Goal: Task Accomplishment & Management: Complete application form

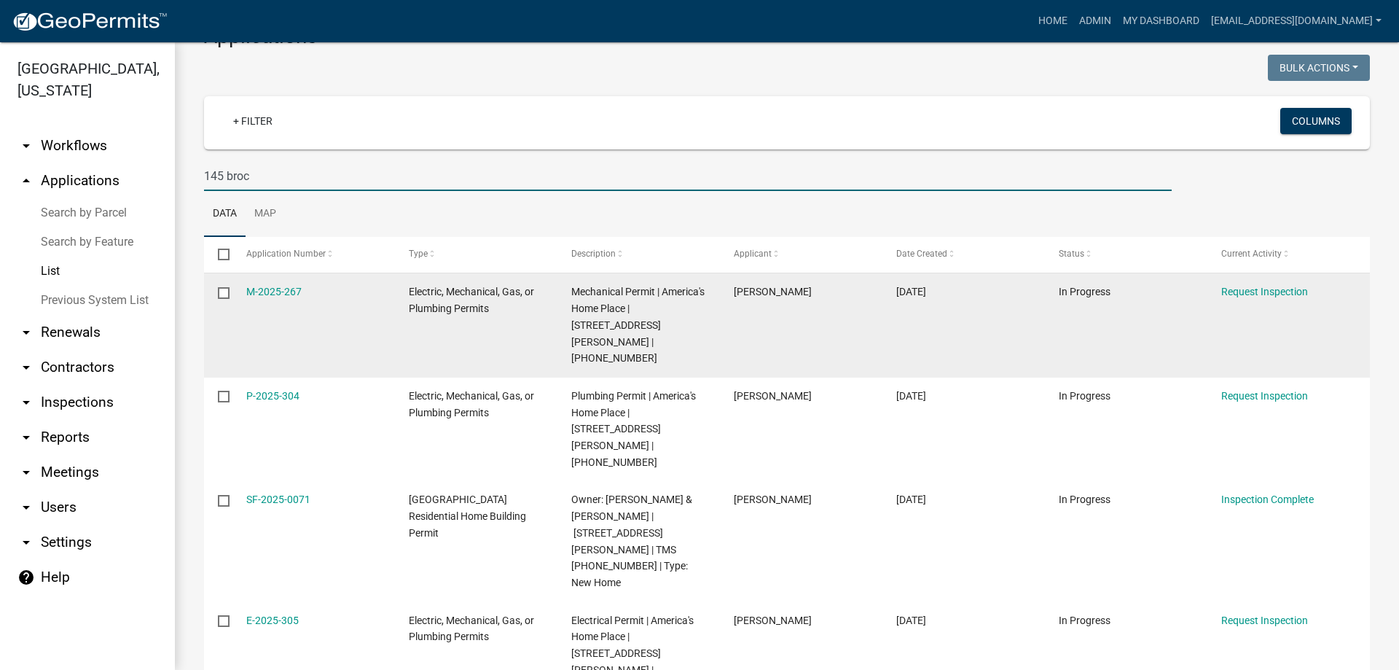
scroll to position [73, 0]
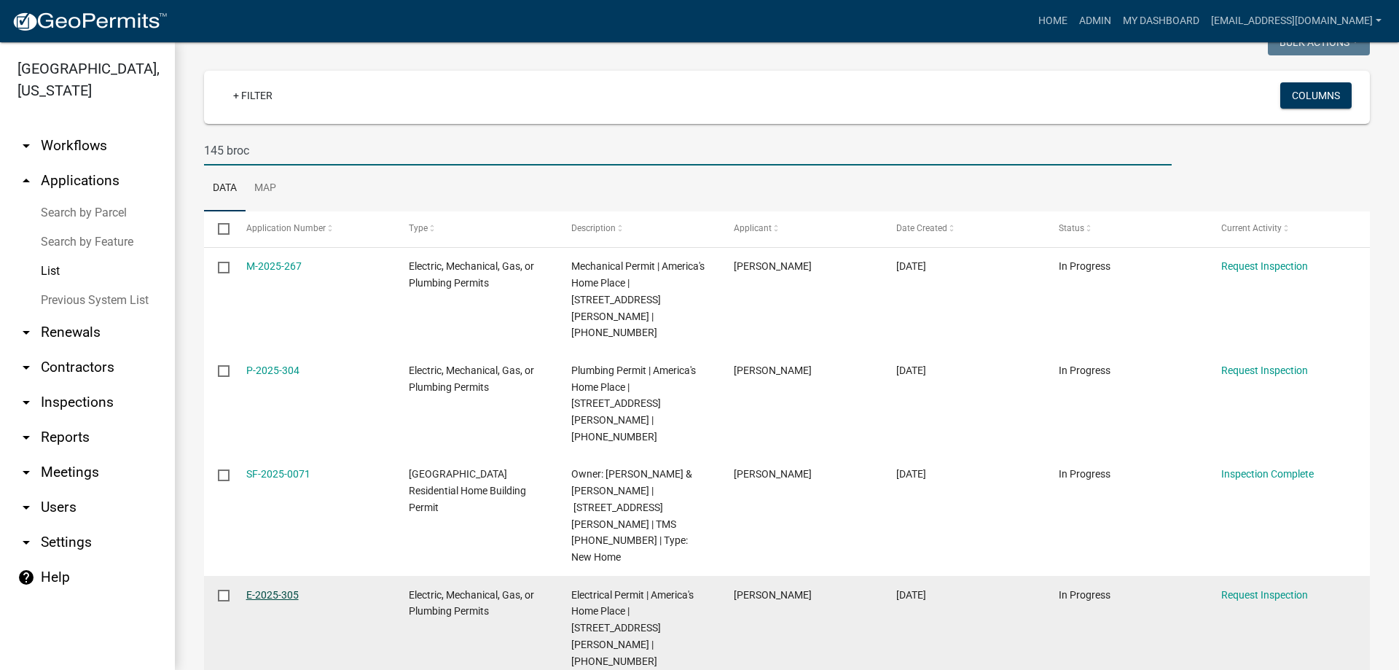
type input "145 broc"
click at [249, 589] on link "E-2025-305" at bounding box center [272, 595] width 52 height 12
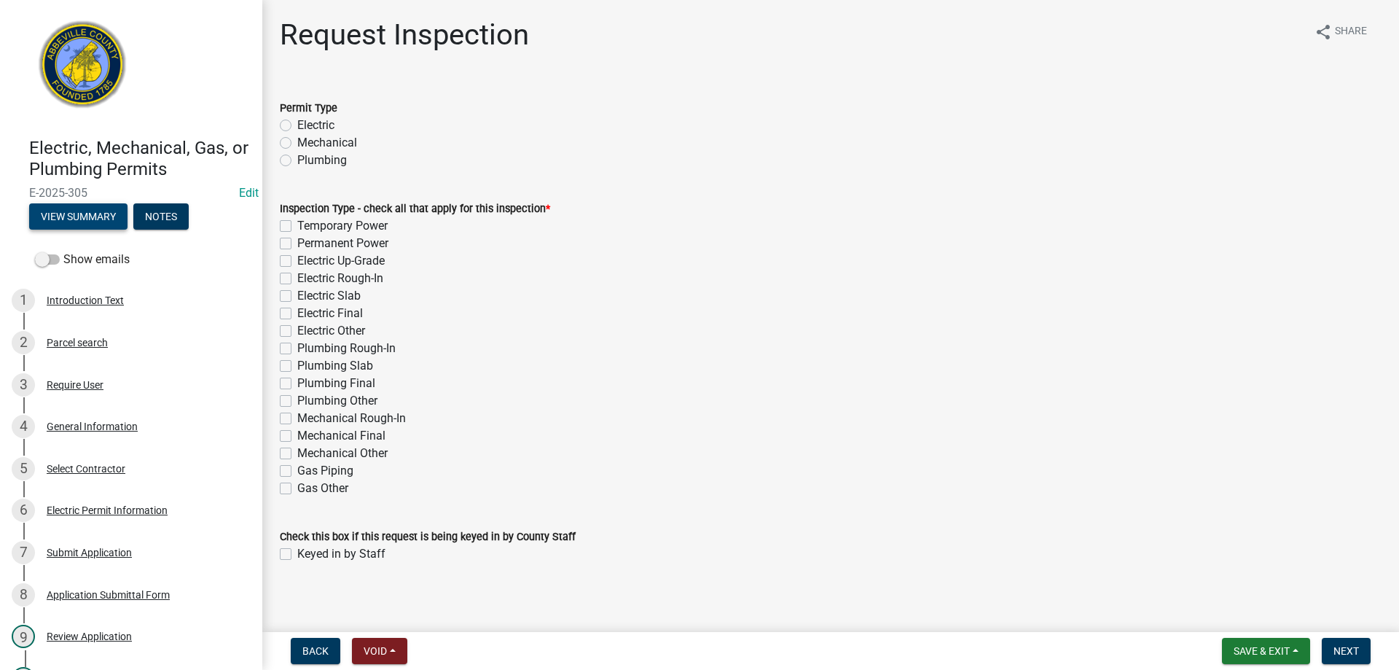
click at [82, 203] on button "View Summary" at bounding box center [78, 216] width 98 height 26
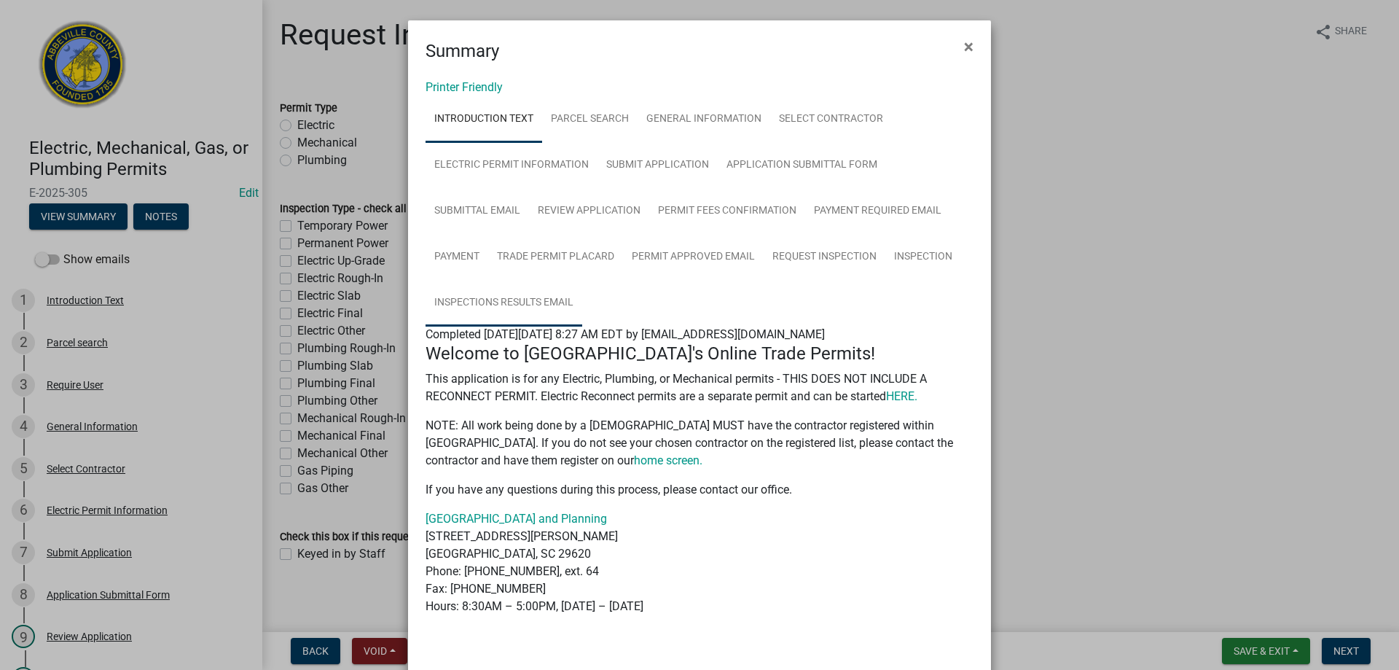
click at [512, 306] on link "Inspections Results Email" at bounding box center [504, 303] width 157 height 47
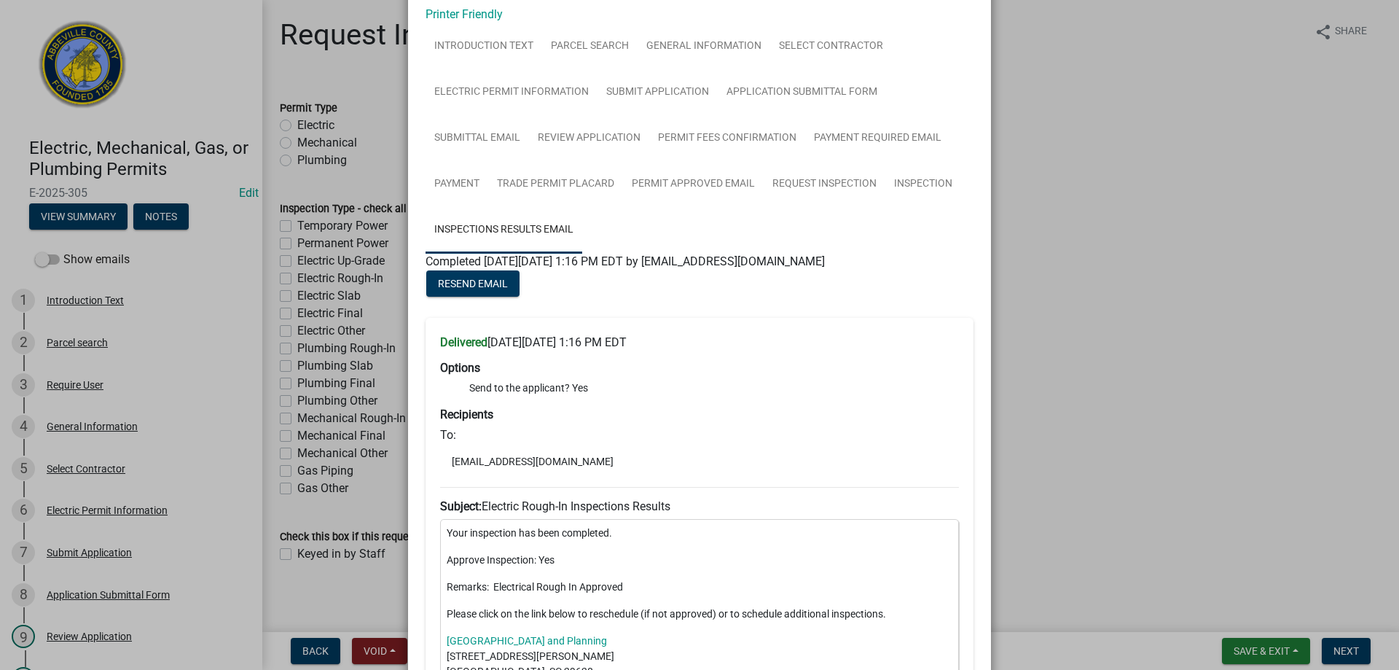
scroll to position [146, 0]
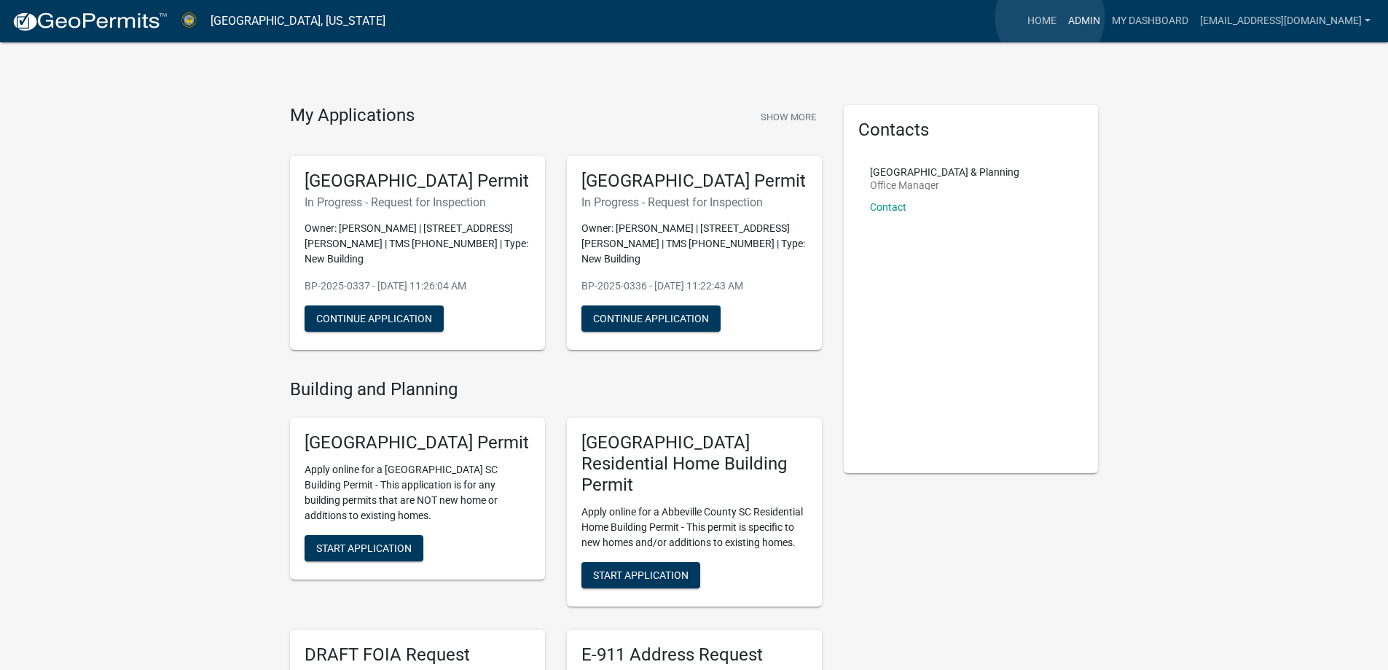
click at [1062, 17] on link "Admin" at bounding box center [1084, 21] width 44 height 28
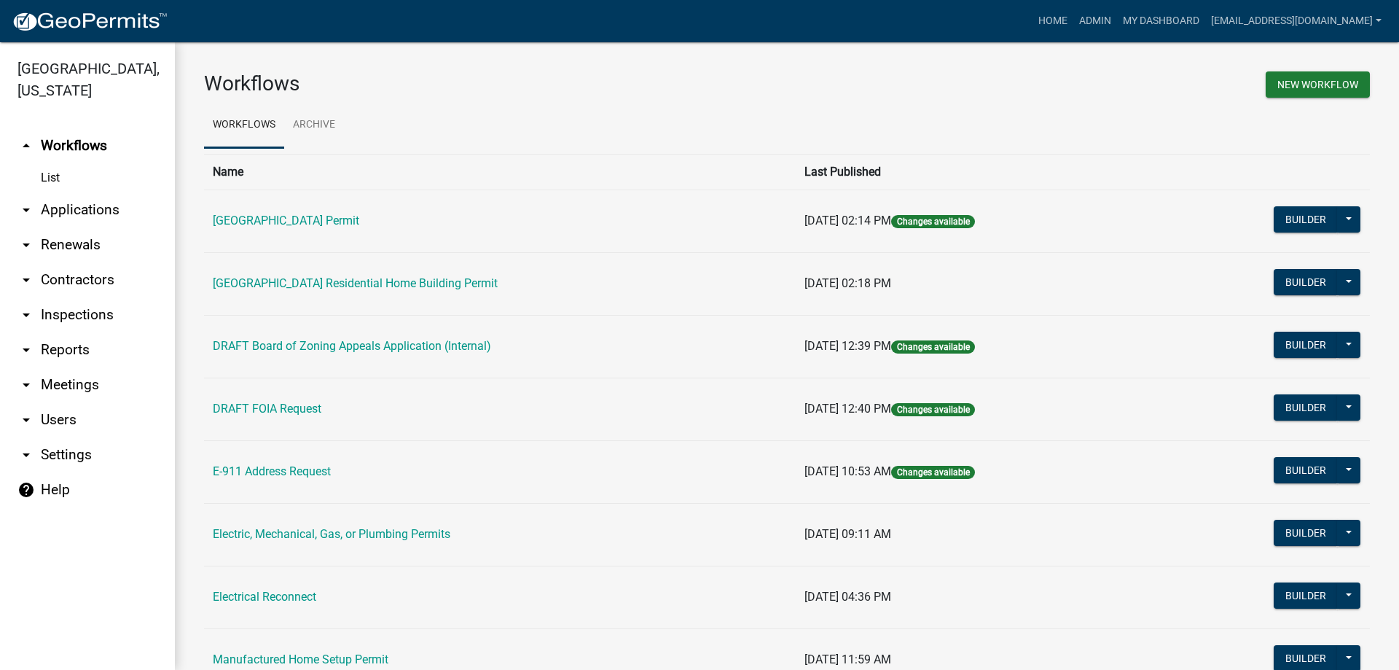
click at [62, 212] on link "arrow_drop_down Applications" at bounding box center [87, 209] width 175 height 35
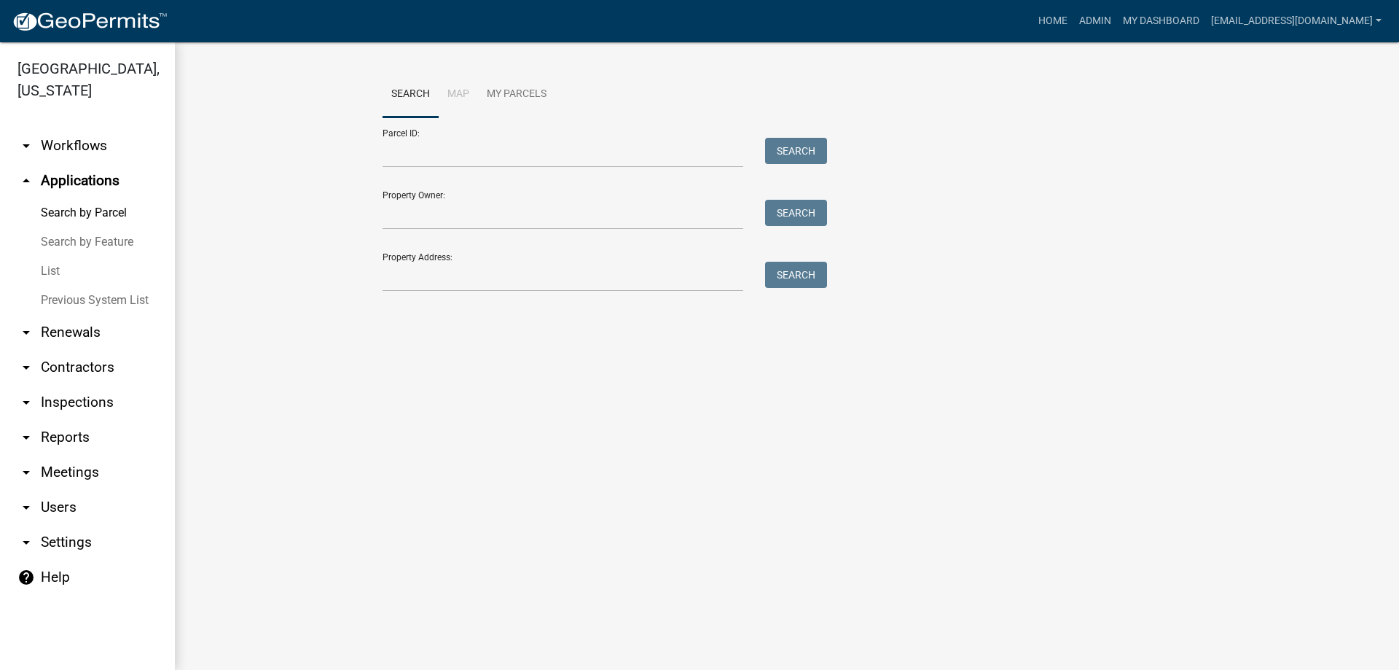
click at [47, 266] on link "List" at bounding box center [87, 270] width 175 height 29
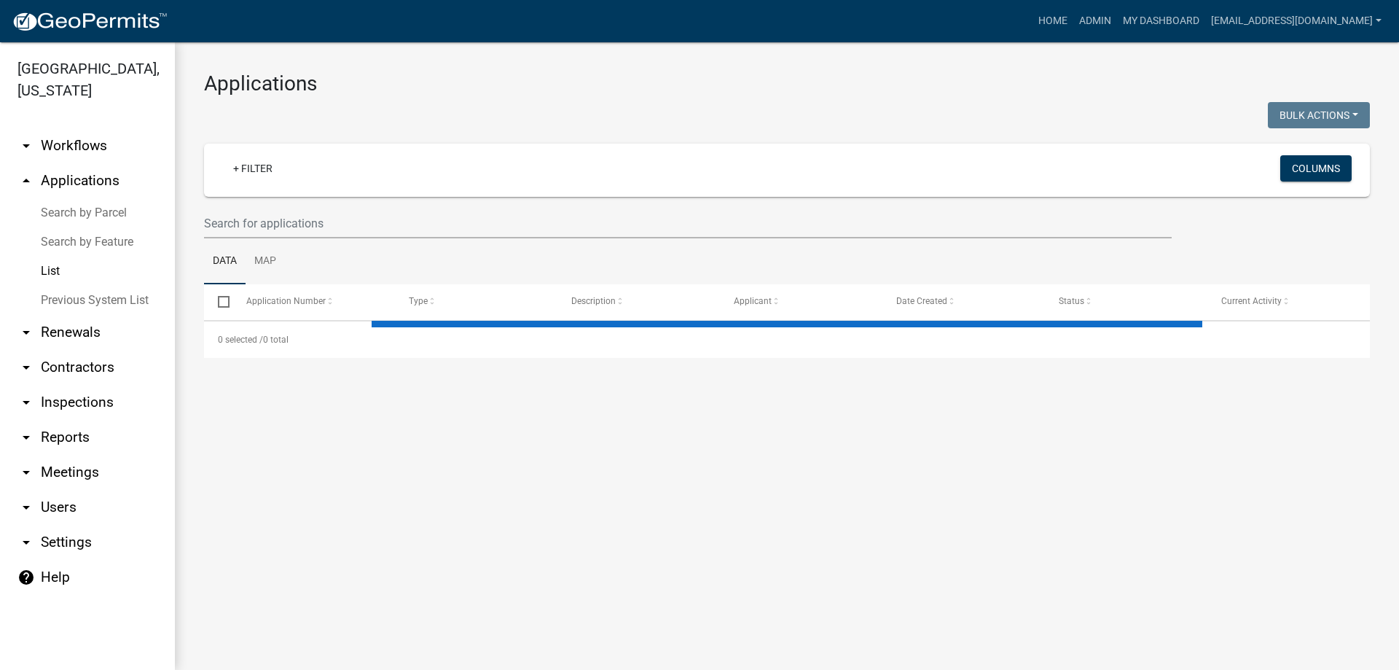
select select "3: 100"
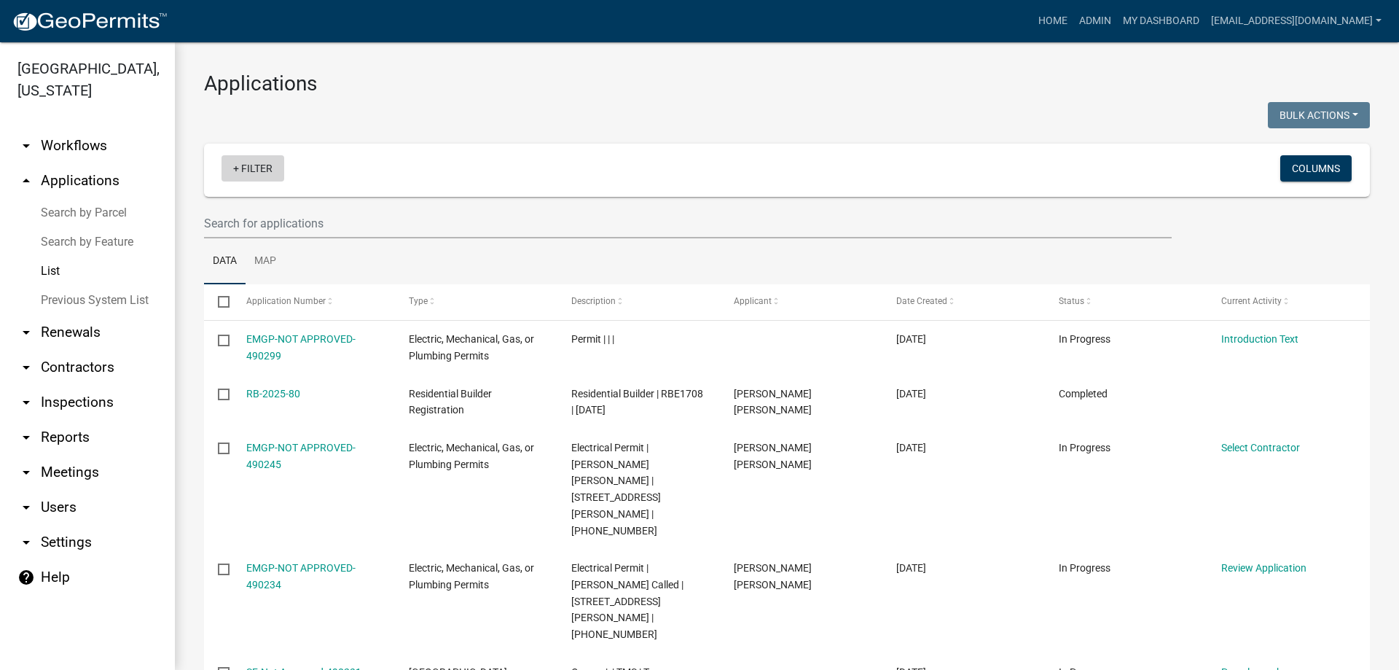
click at [243, 173] on link "+ Filter" at bounding box center [253, 168] width 63 height 26
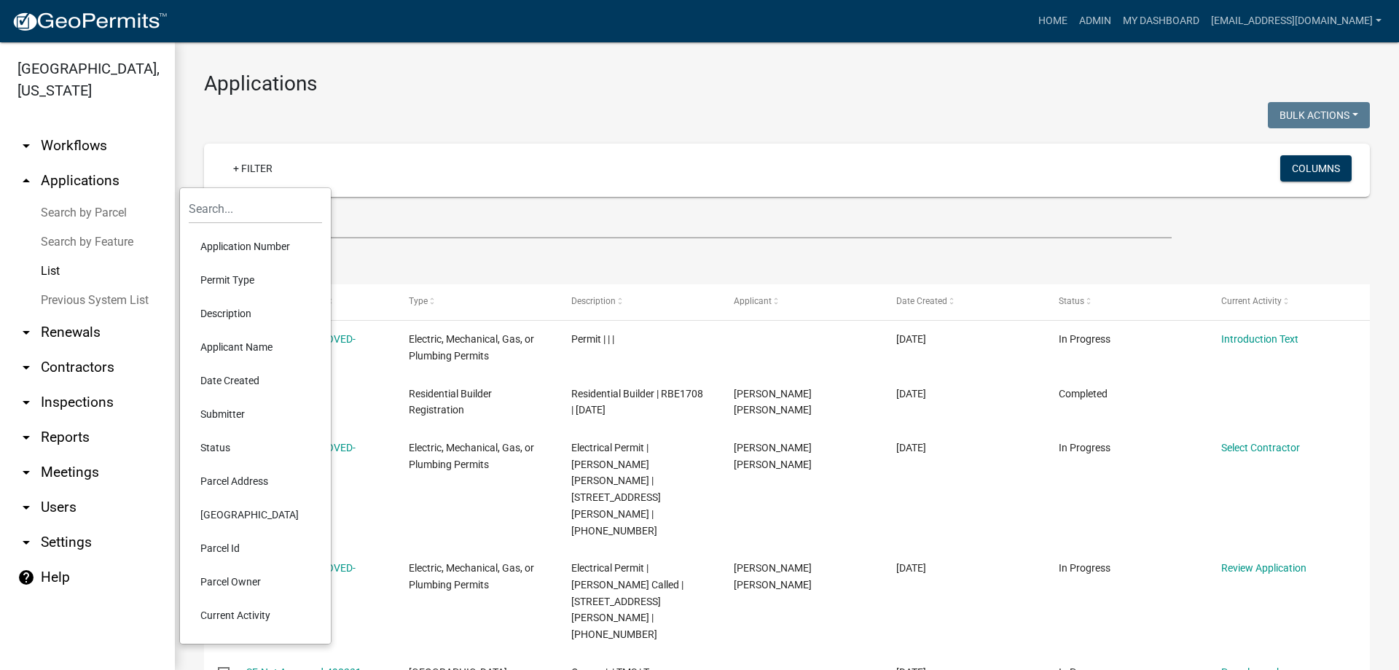
click at [243, 246] on li "Application Number" at bounding box center [255, 247] width 133 height 34
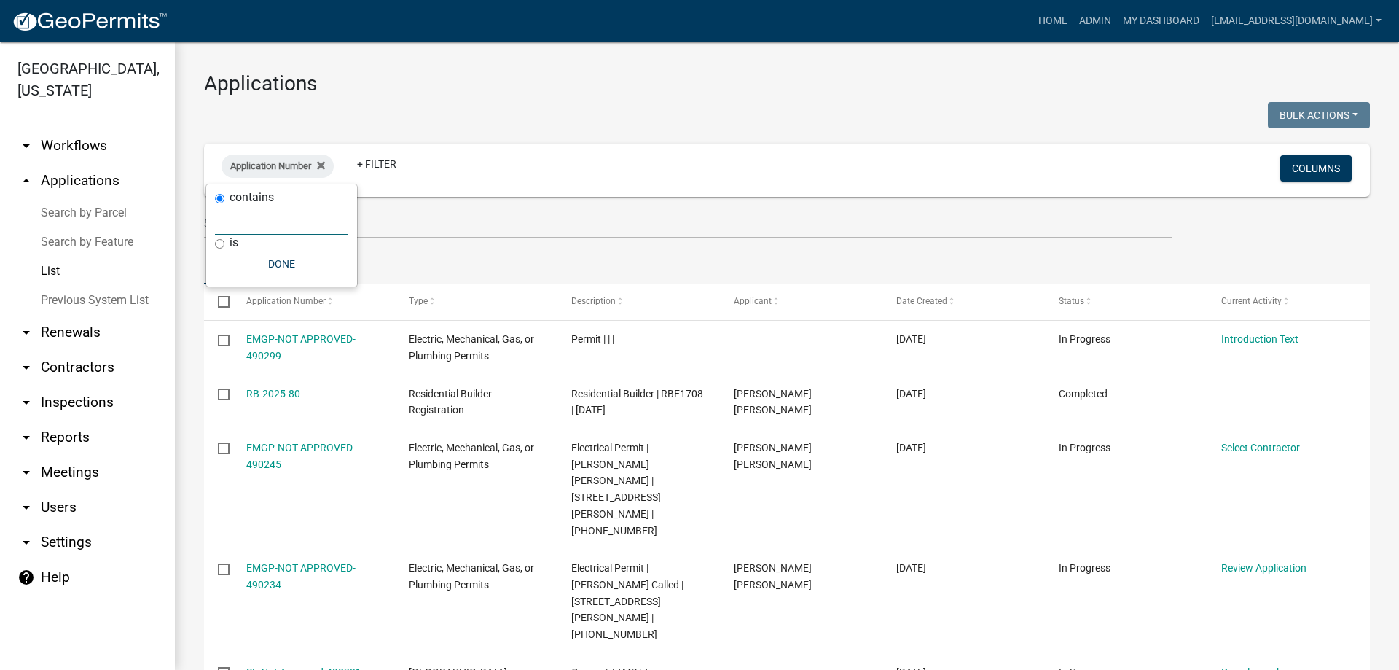
click at [256, 222] on input "text" at bounding box center [281, 220] width 133 height 30
click at [321, 164] on icon at bounding box center [321, 166] width 8 height 12
click at [254, 171] on link "+ Filter" at bounding box center [253, 168] width 63 height 26
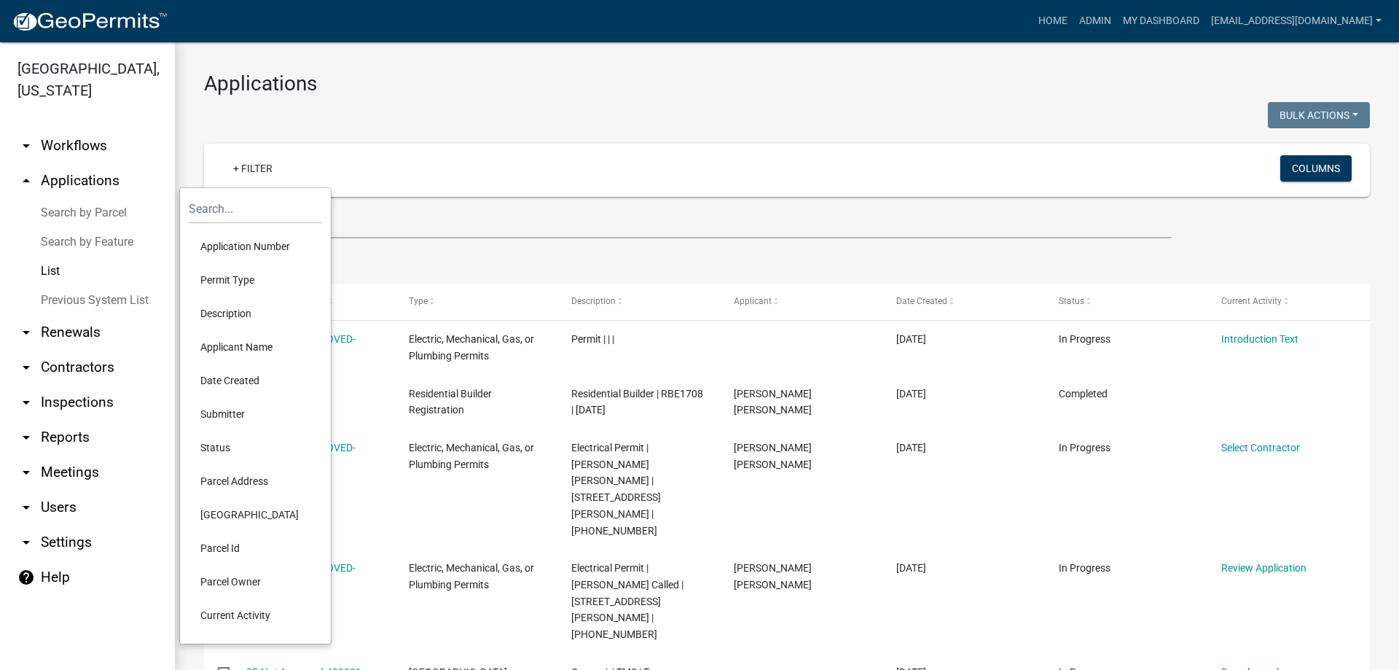
click at [238, 282] on li "Permit Type" at bounding box center [255, 280] width 133 height 34
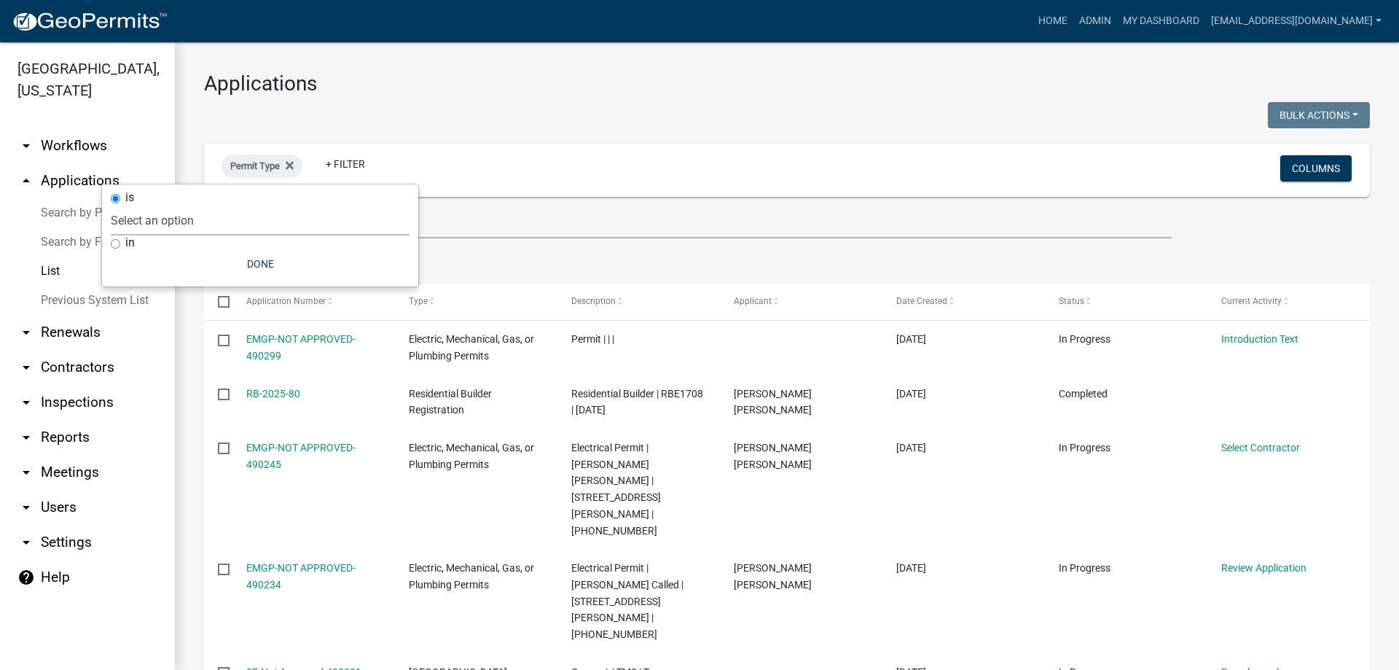
click at [168, 213] on select "Select an option [GEOGRAPHIC_DATA] Permit [GEOGRAPHIC_DATA] County Residential …" at bounding box center [260, 220] width 299 height 30
select select "9b2f5590-637e-4735-8846-a7ab6512c9e0"
click at [166, 205] on select "Select an option [GEOGRAPHIC_DATA] Permit [GEOGRAPHIC_DATA] County Residential …" at bounding box center [260, 220] width 299 height 30
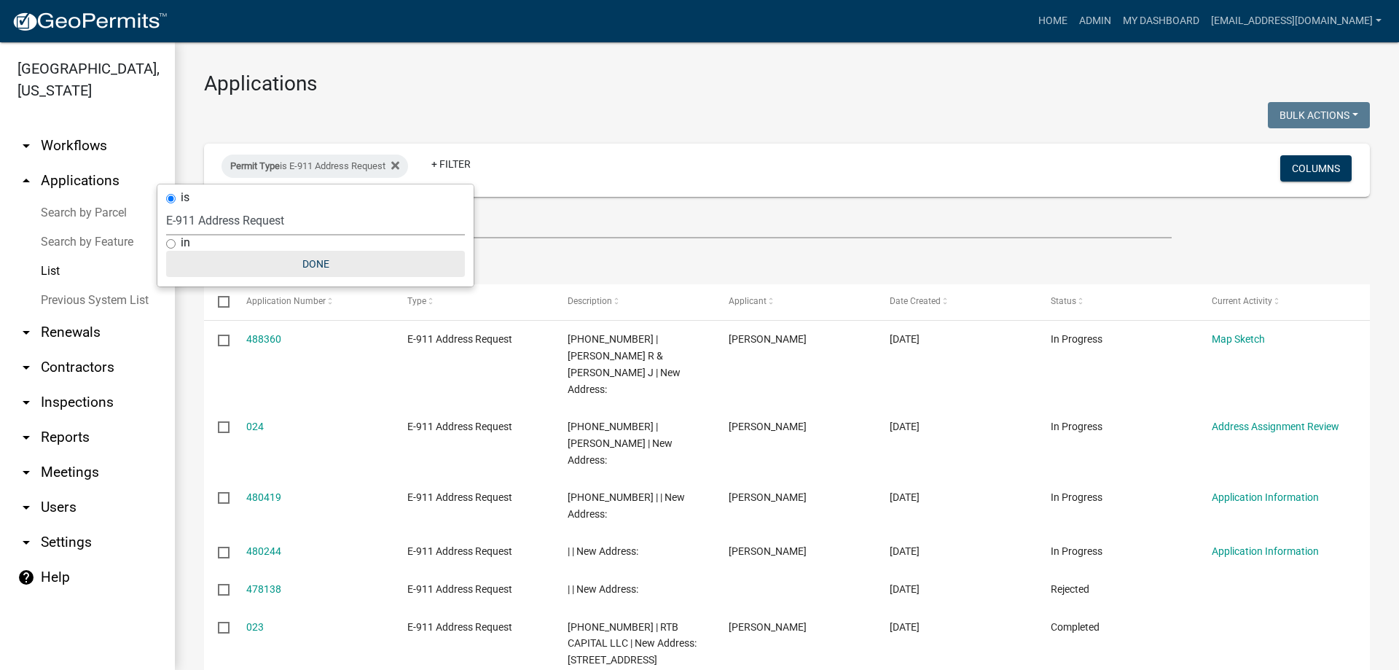
click at [323, 265] on button "Done" at bounding box center [315, 264] width 299 height 26
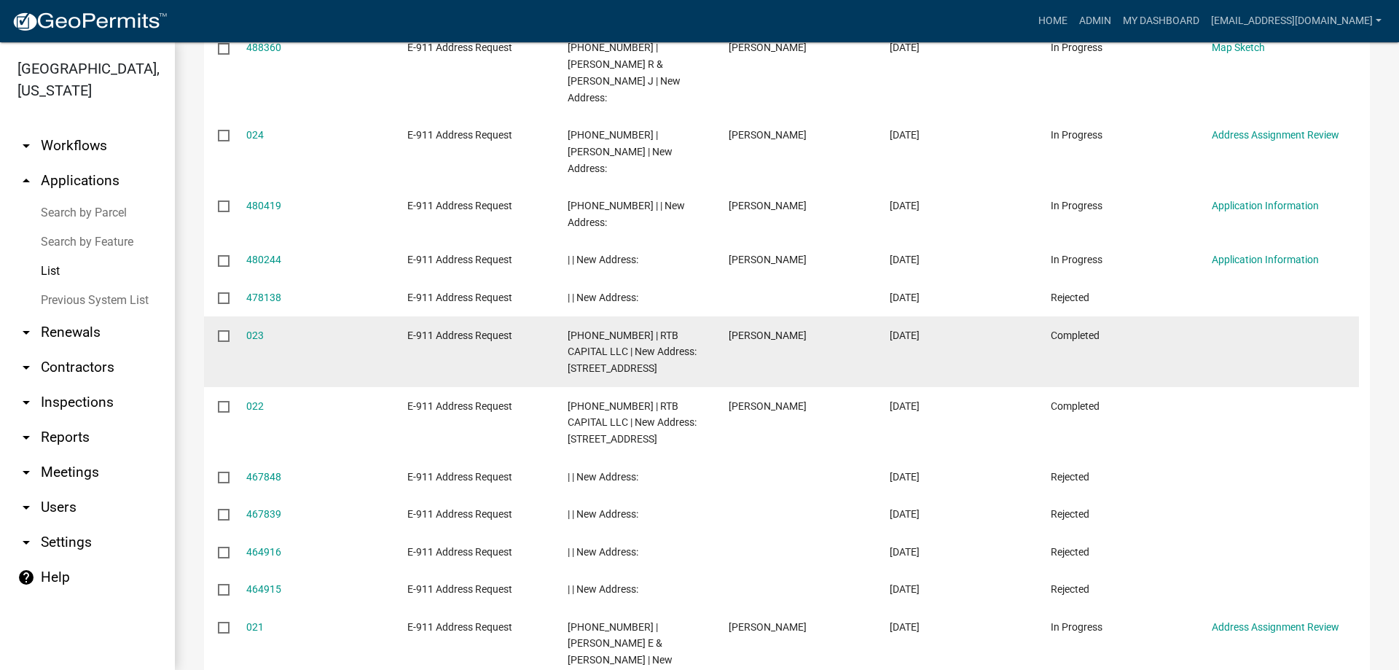
scroll to position [364, 0]
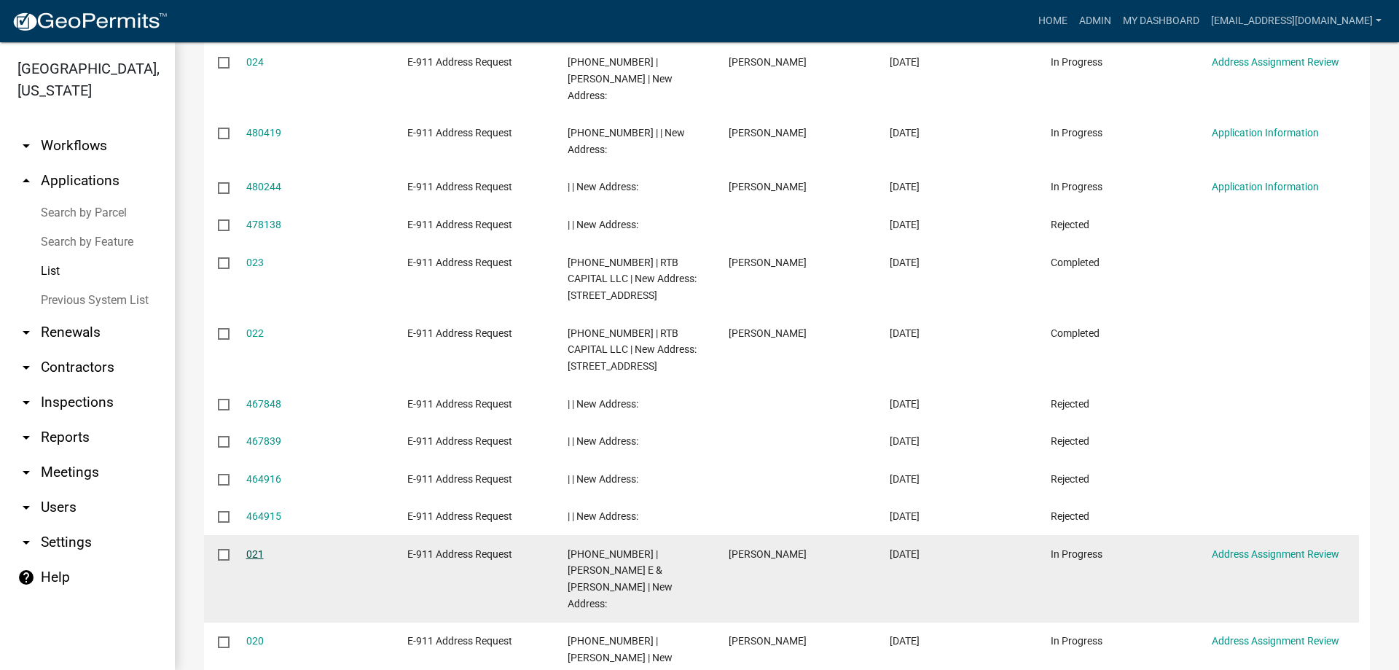
click at [250, 555] on link "021" at bounding box center [254, 554] width 17 height 12
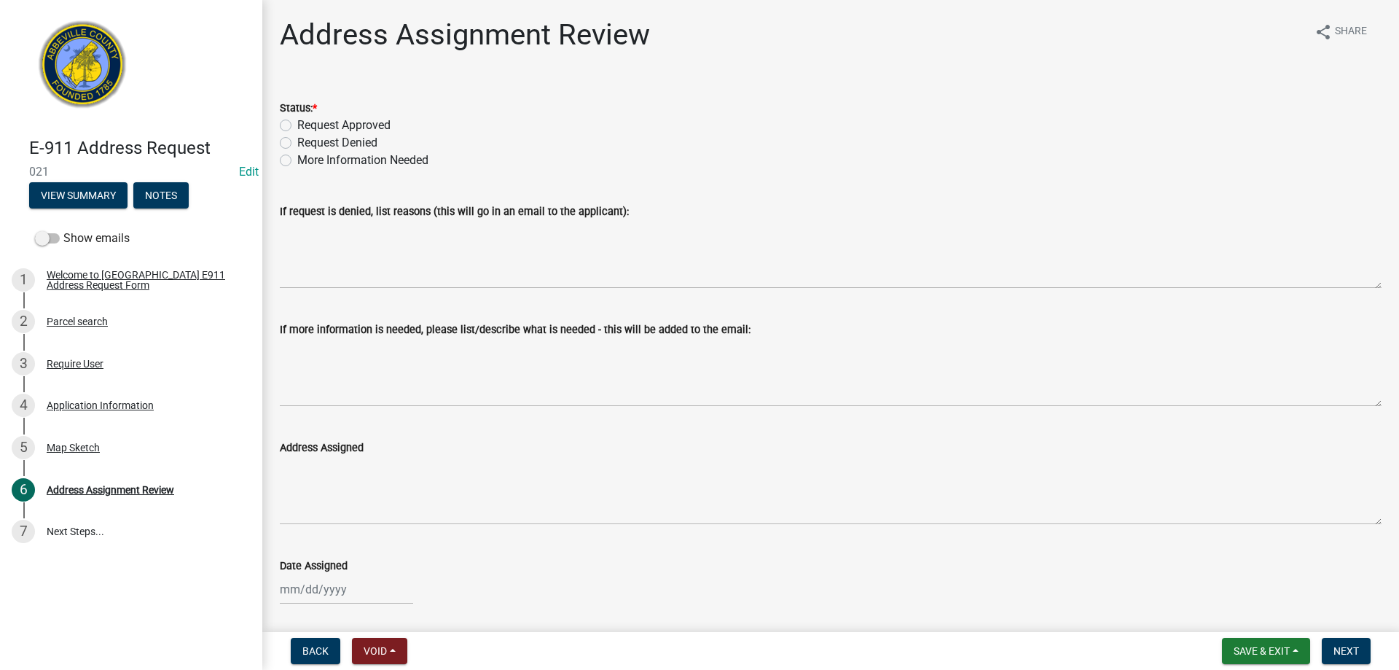
click at [297, 125] on label "Request Approved" at bounding box center [343, 125] width 93 height 17
click at [297, 125] on input "Request Approved" at bounding box center [301, 121] width 9 height 9
radio input "true"
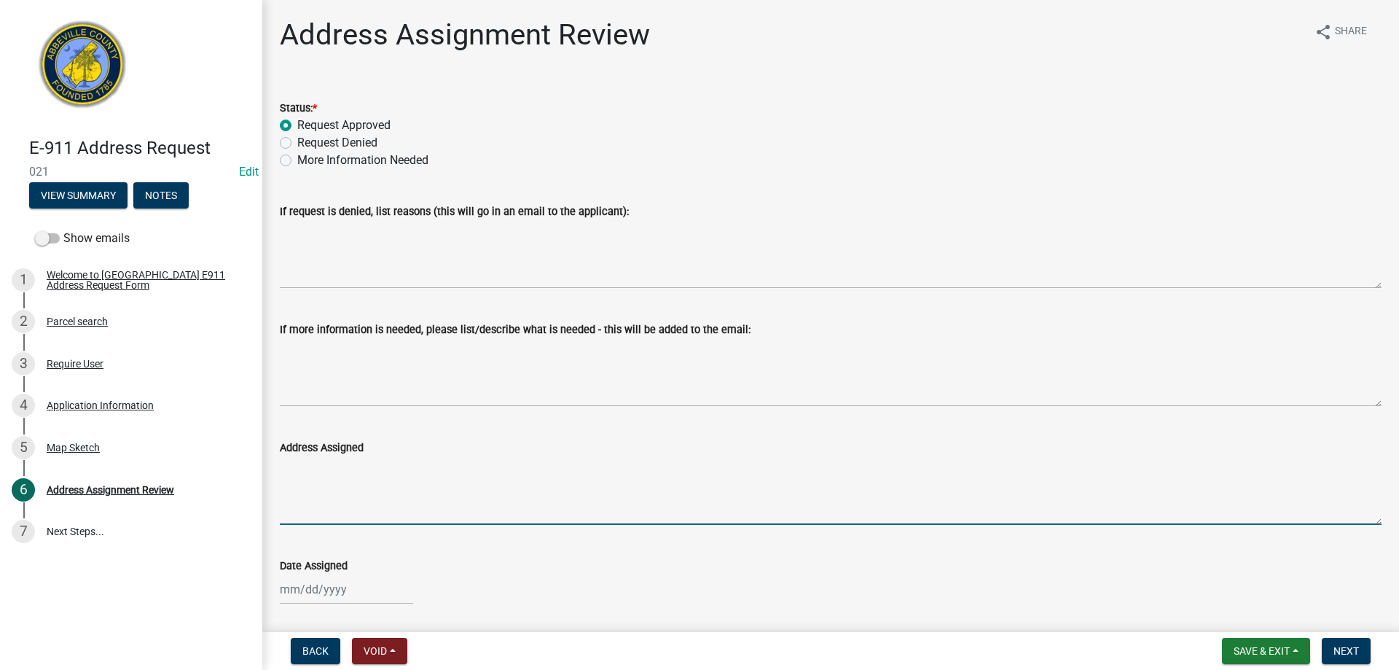
click at [324, 482] on textarea "Address Assigned" at bounding box center [831, 490] width 1102 height 68
click at [469, 469] on textarea "[STREET_ADDRESS][PERSON_NAME]" at bounding box center [831, 490] width 1102 height 68
type textarea "[STREET_ADDRESS][PERSON_NAME]"
click at [299, 592] on div at bounding box center [346, 589] width 133 height 30
select select "10"
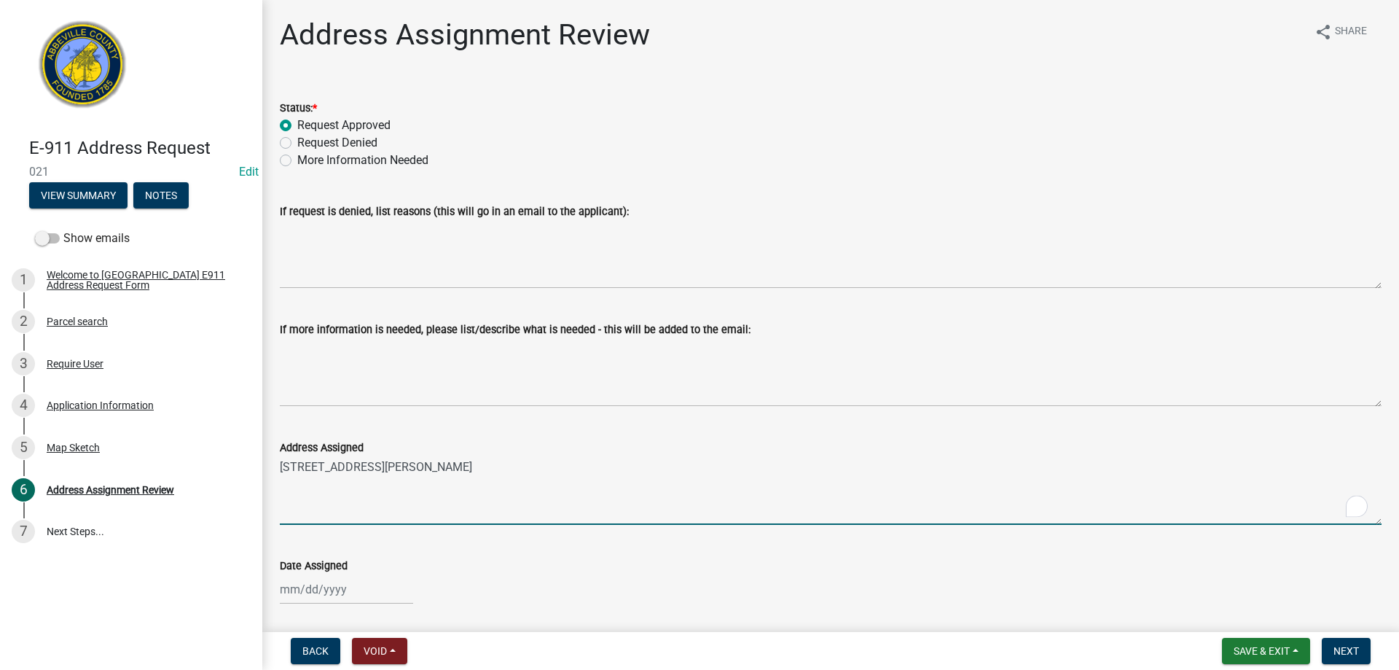
select select "2025"
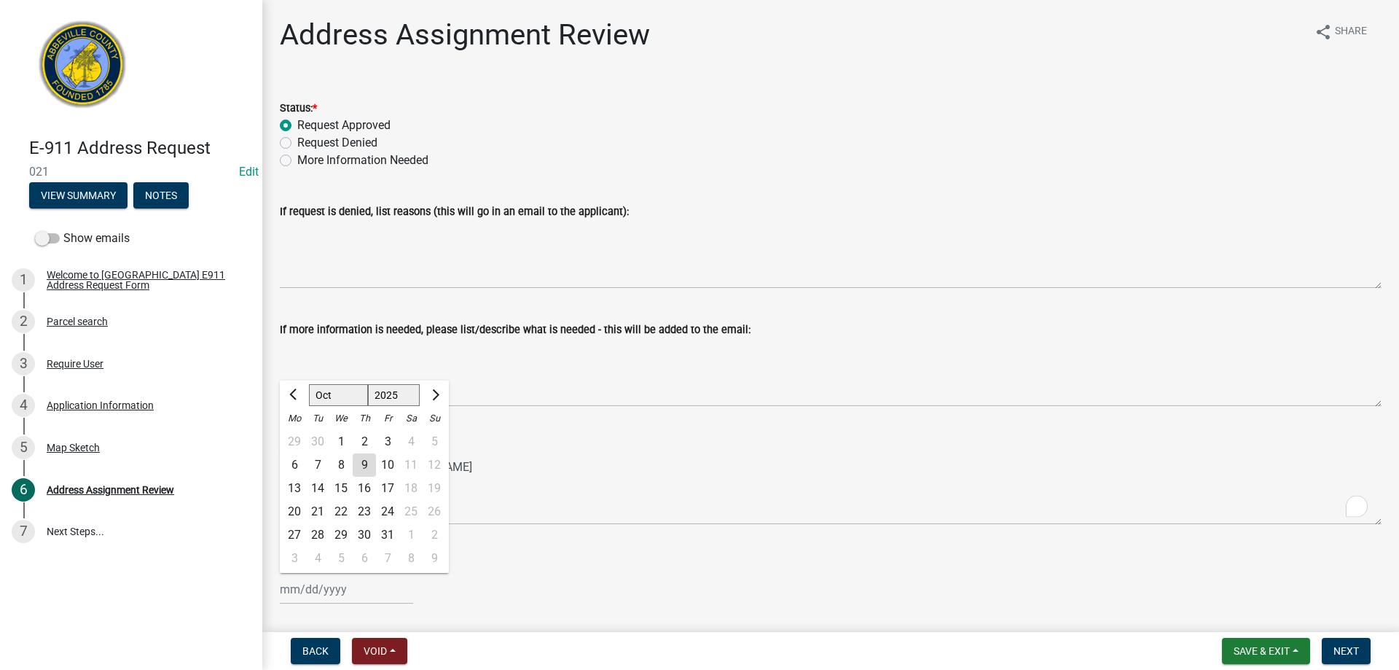
click at [342, 462] on div "8" at bounding box center [340, 464] width 23 height 23
type input "[DATE]"
click at [1339, 648] on span "Next" at bounding box center [1346, 651] width 26 height 12
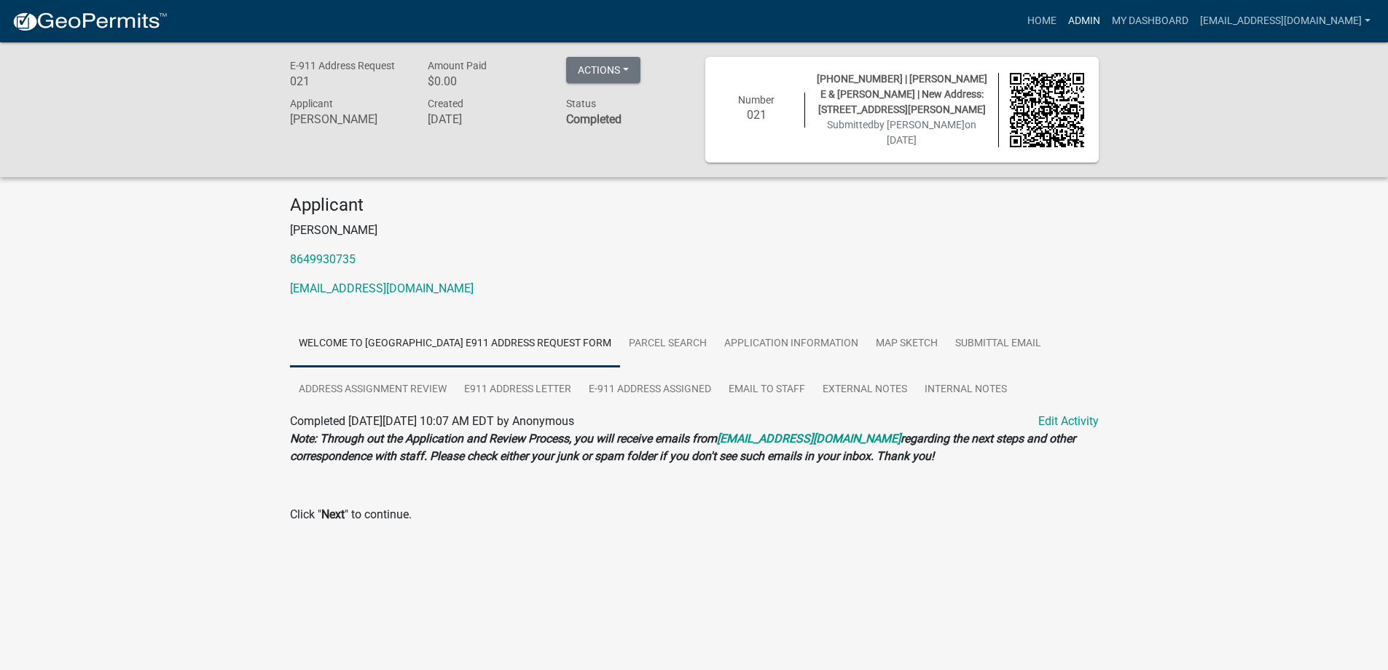
click at [1062, 23] on link "Admin" at bounding box center [1084, 21] width 44 height 28
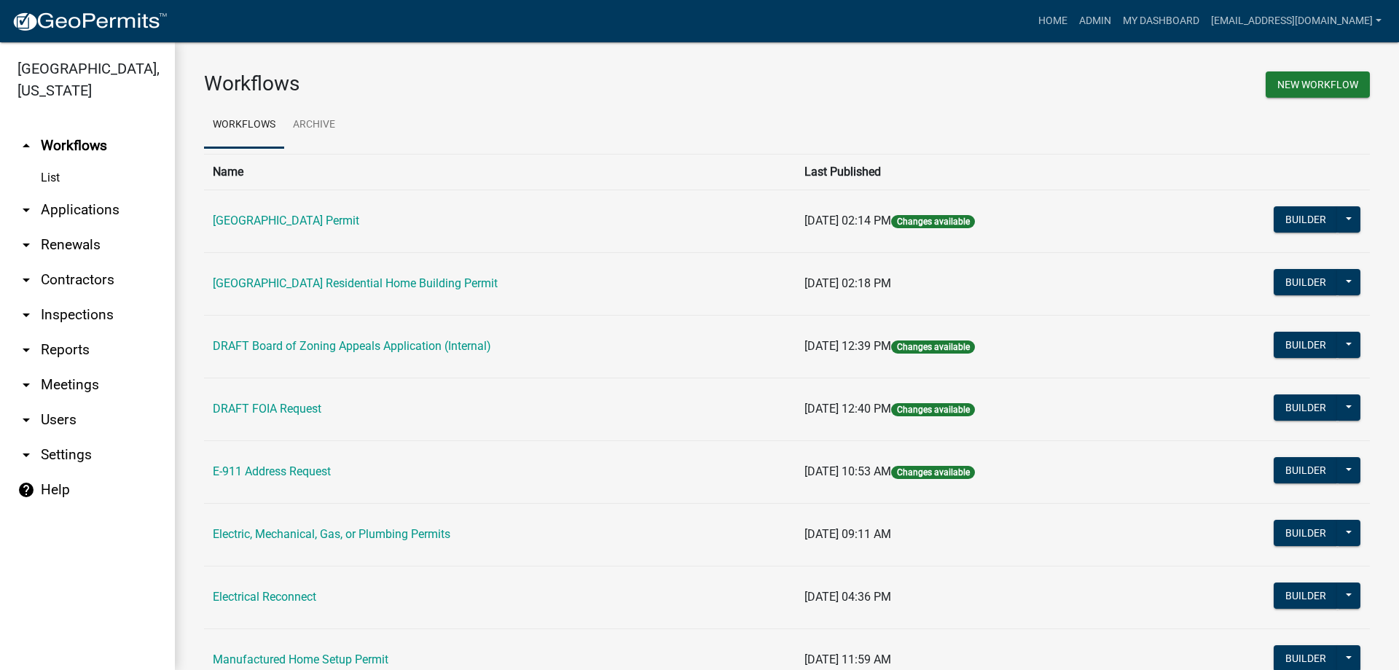
click at [33, 205] on icon "arrow_drop_down" at bounding box center [25, 209] width 17 height 17
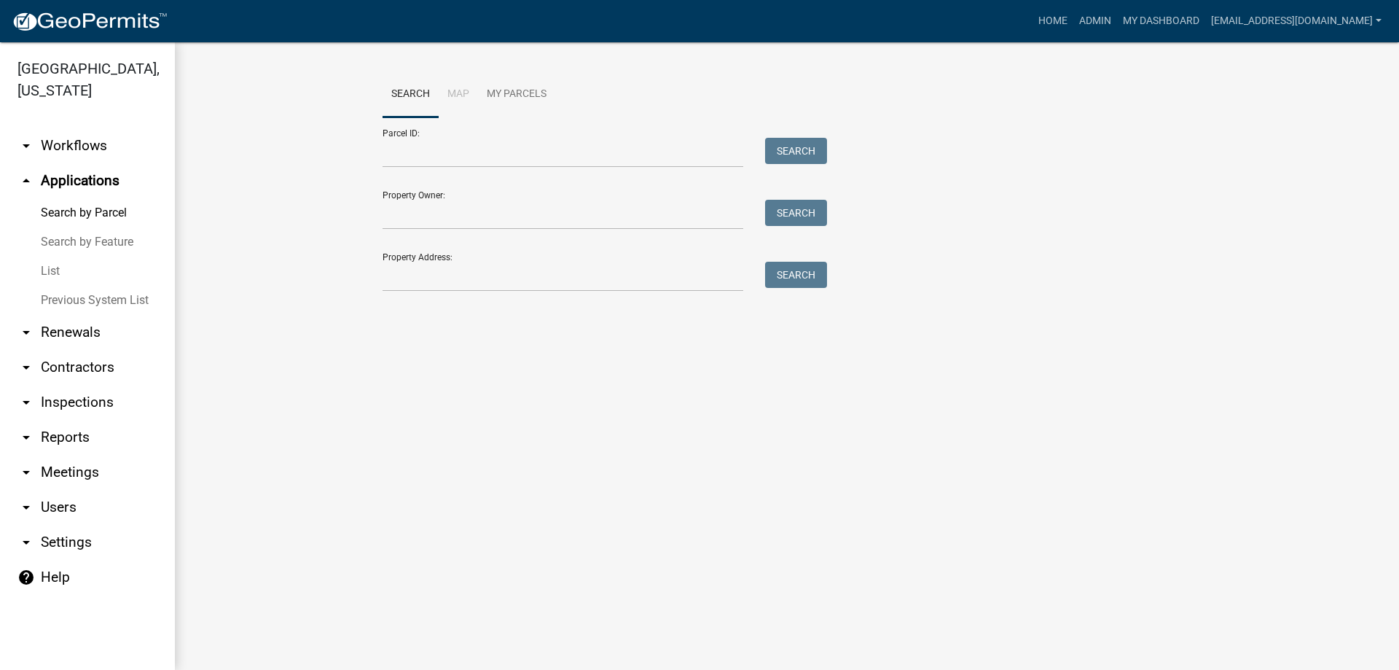
click at [49, 270] on link "List" at bounding box center [87, 270] width 175 height 29
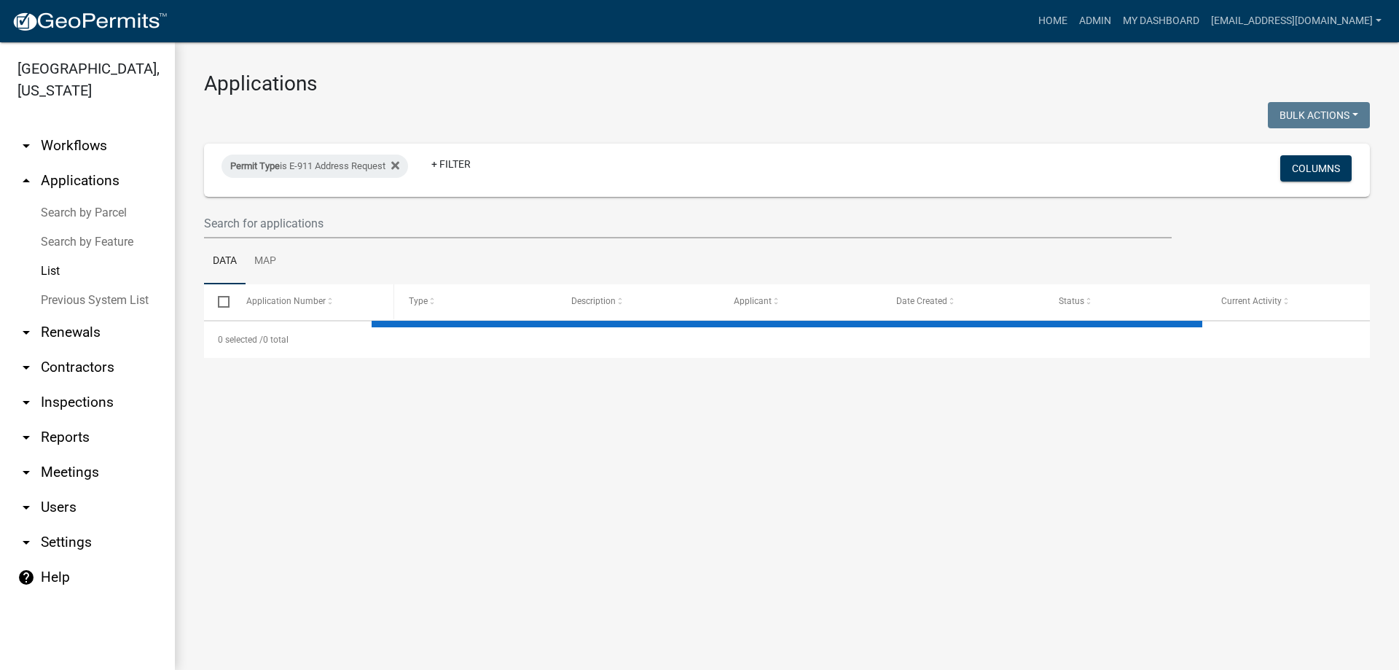
select select "3: 100"
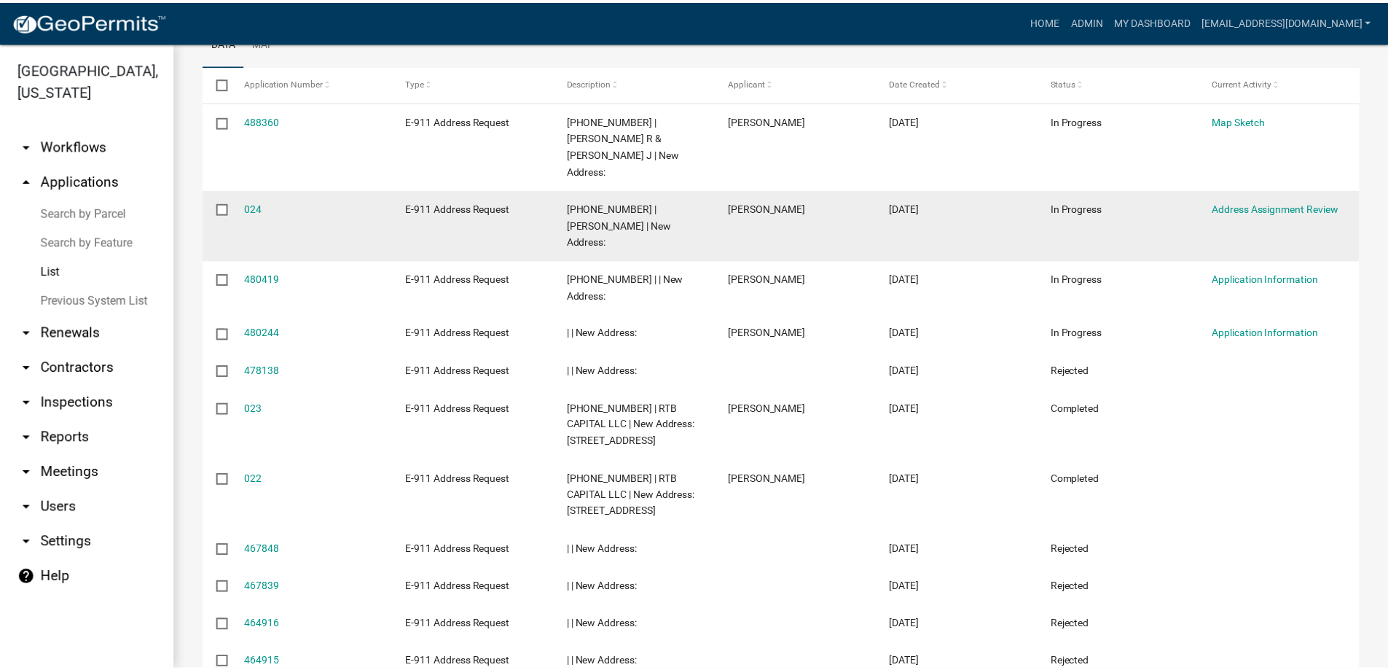
scroll to position [146, 0]
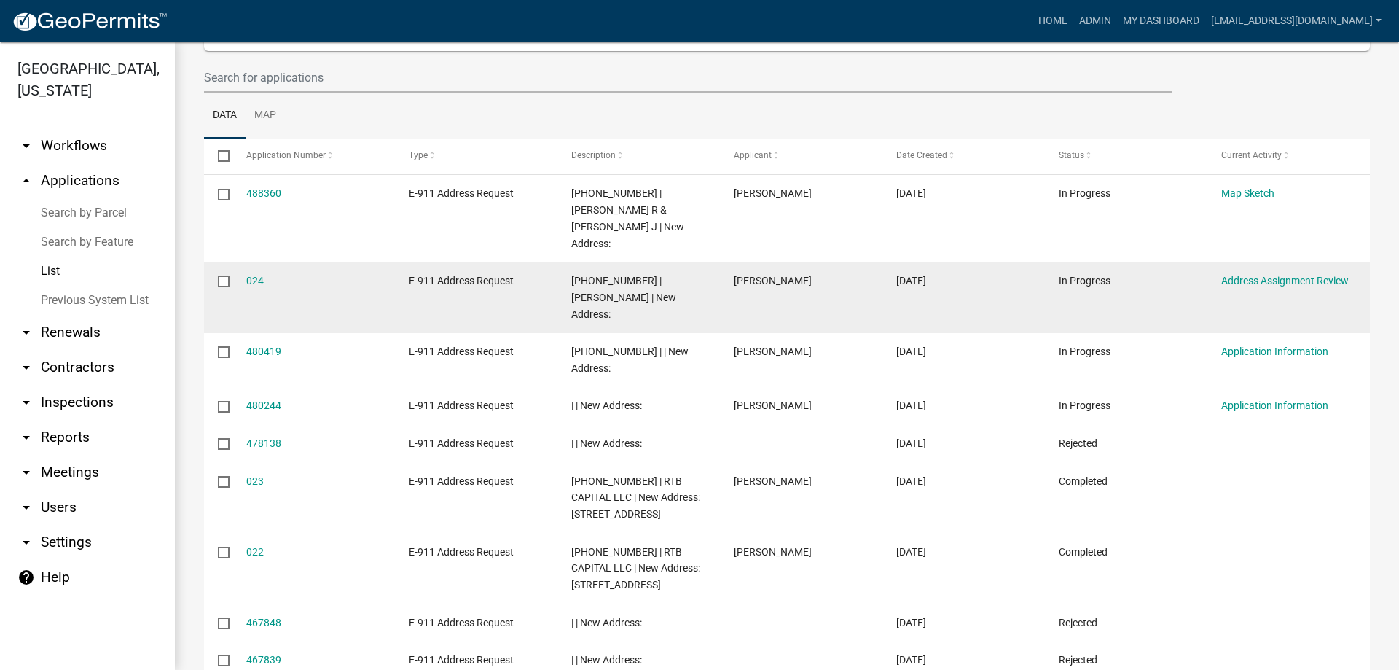
click at [242, 262] on datatable-body-cell "024" at bounding box center [313, 297] width 162 height 71
click at [256, 275] on link "024" at bounding box center [254, 281] width 17 height 12
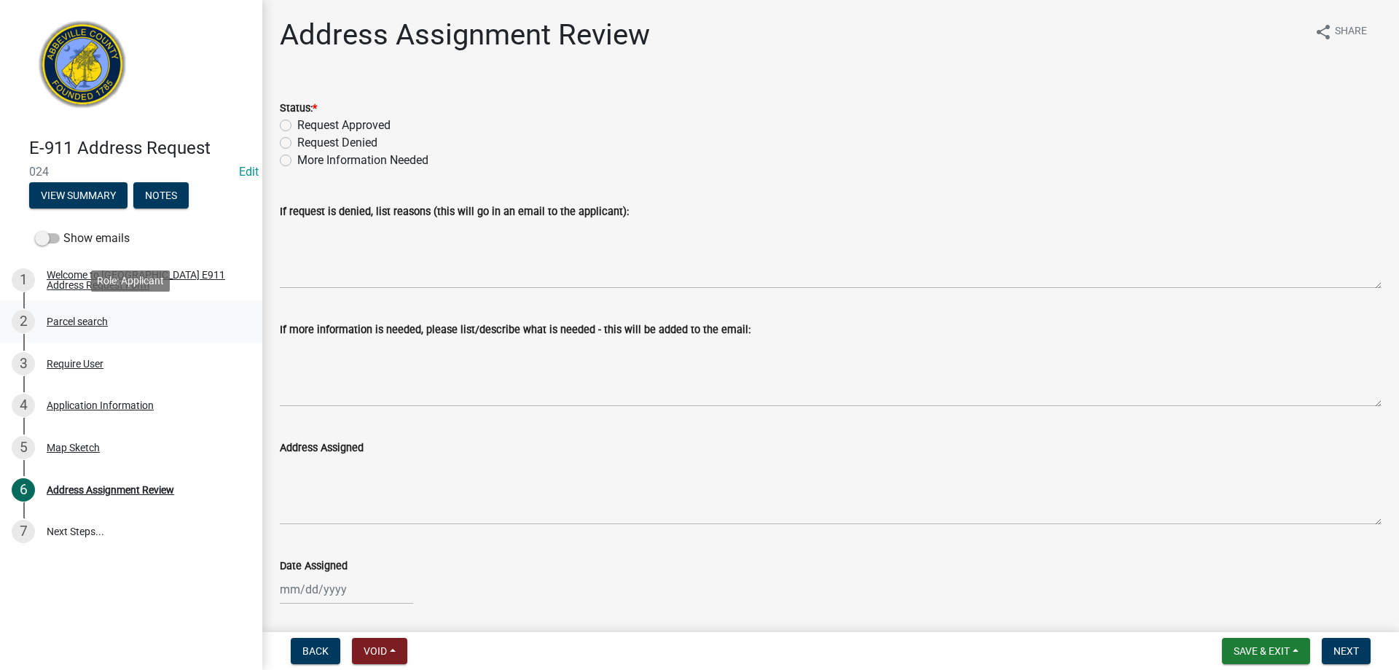
click at [53, 312] on div "2 Parcel search" at bounding box center [125, 321] width 227 height 23
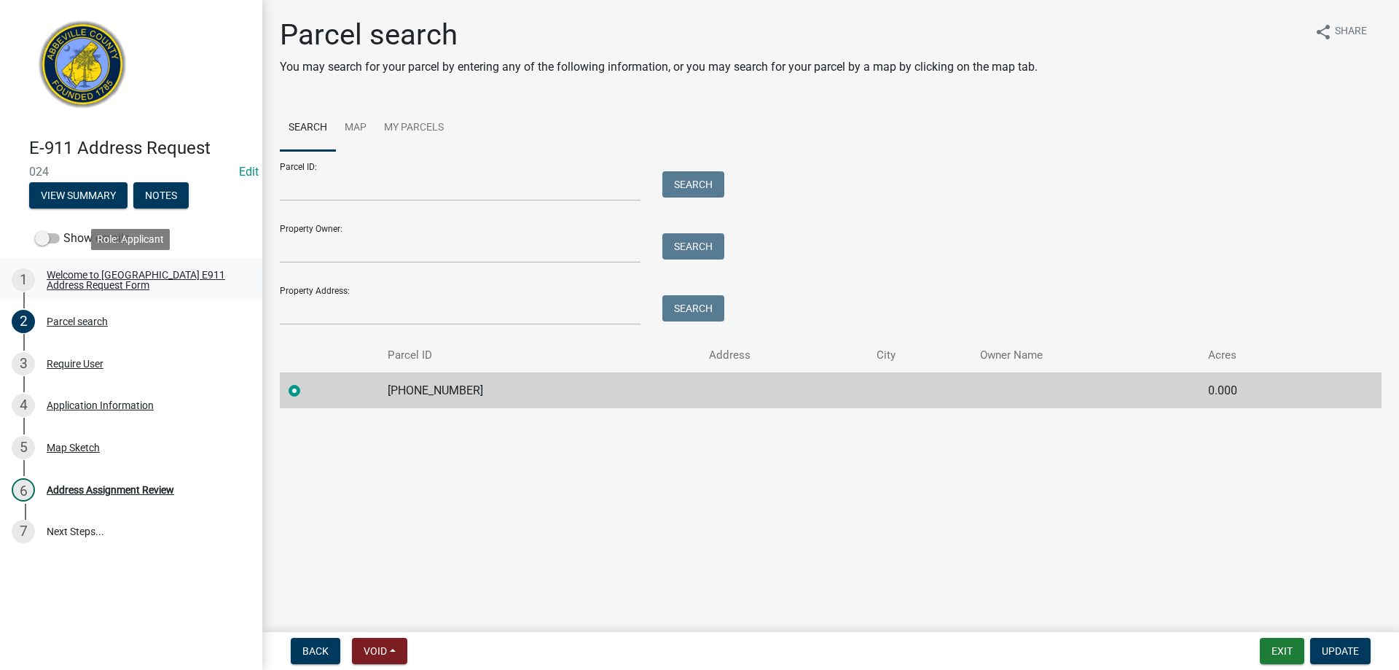
click at [82, 278] on div "Welcome to [GEOGRAPHIC_DATA] E911 Address Request Form" at bounding box center [143, 280] width 192 height 20
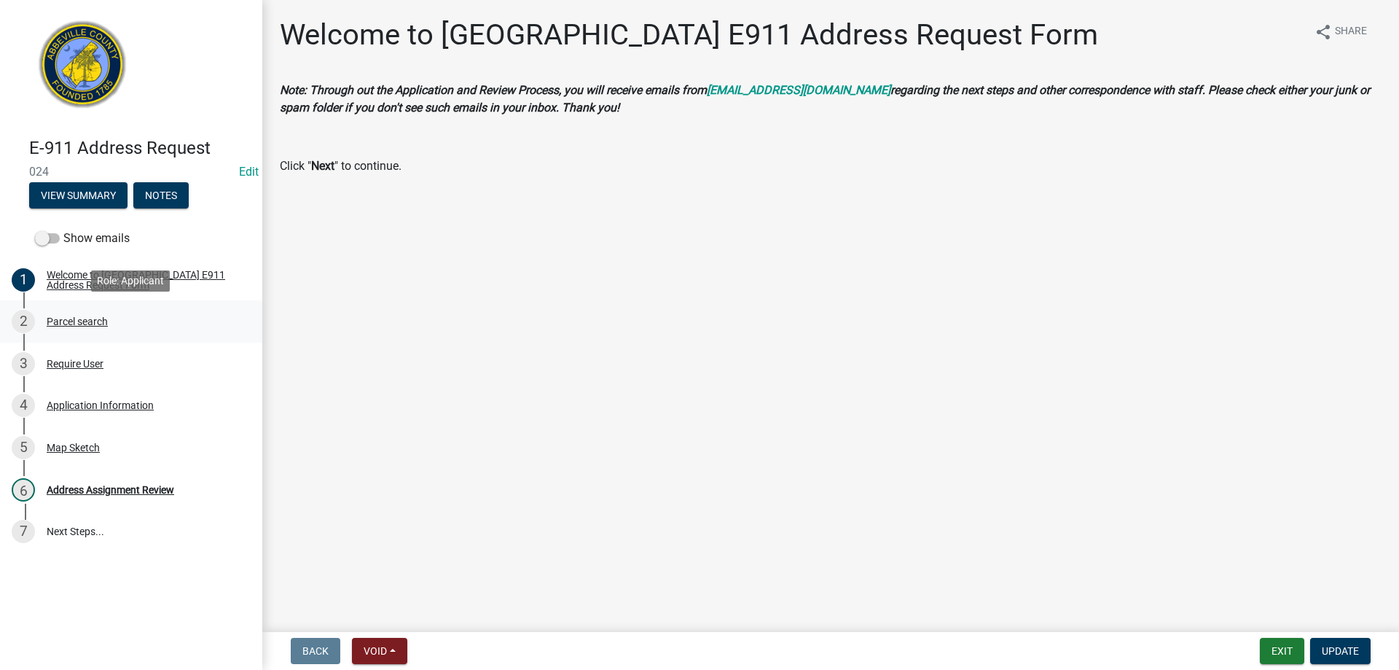
click at [82, 305] on link "2 Parcel search" at bounding box center [131, 321] width 262 height 42
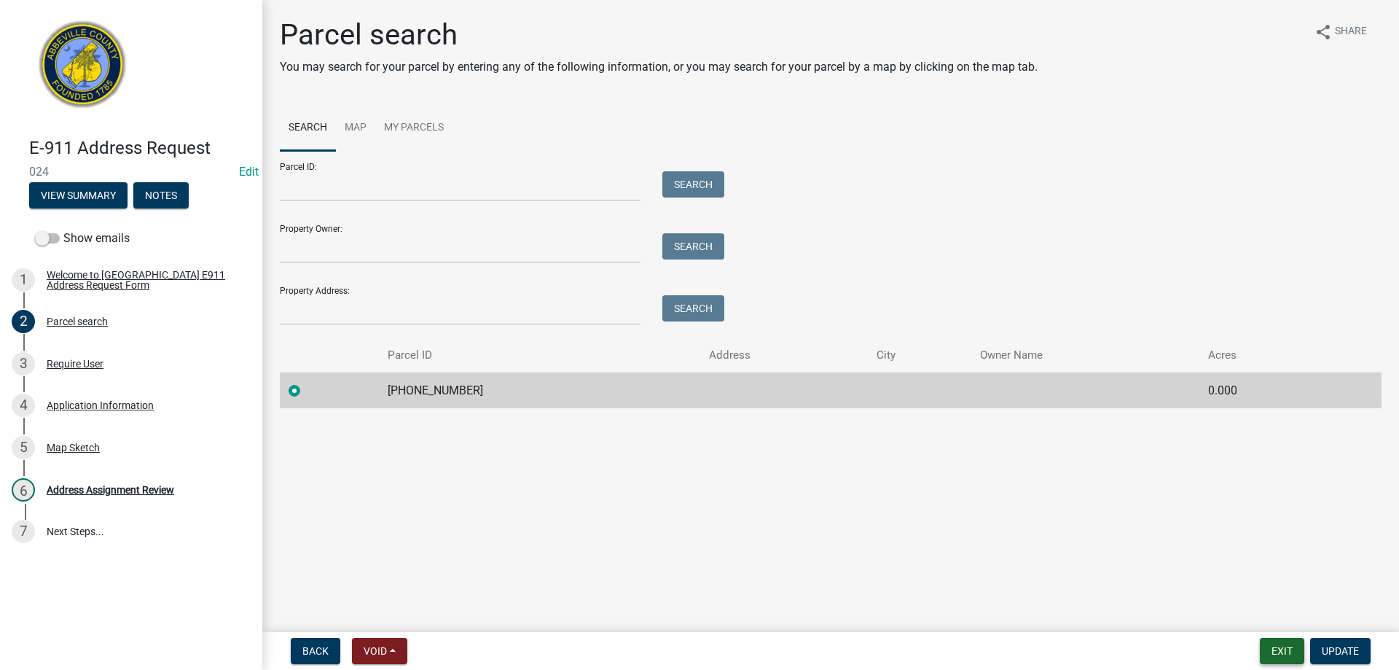
click at [1276, 644] on button "Exit" at bounding box center [1282, 651] width 44 height 26
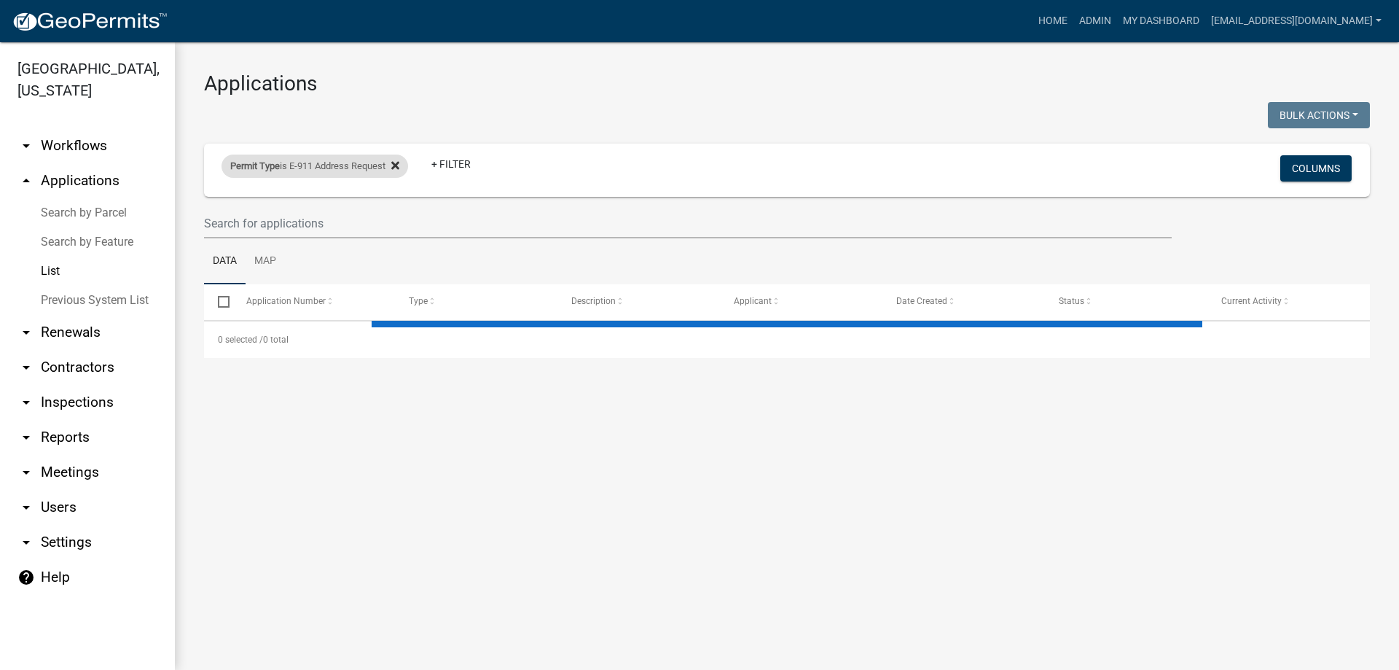
select select "3: 100"
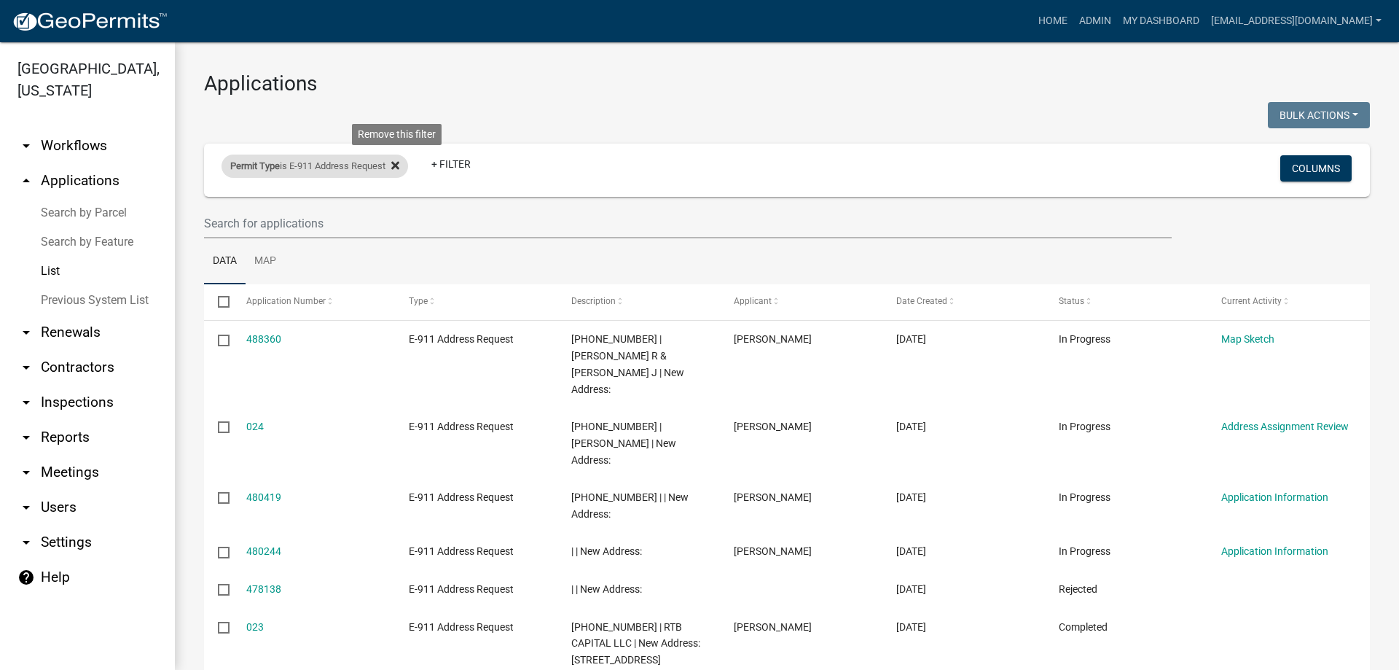
click at [399, 164] on icon at bounding box center [395, 165] width 8 height 8
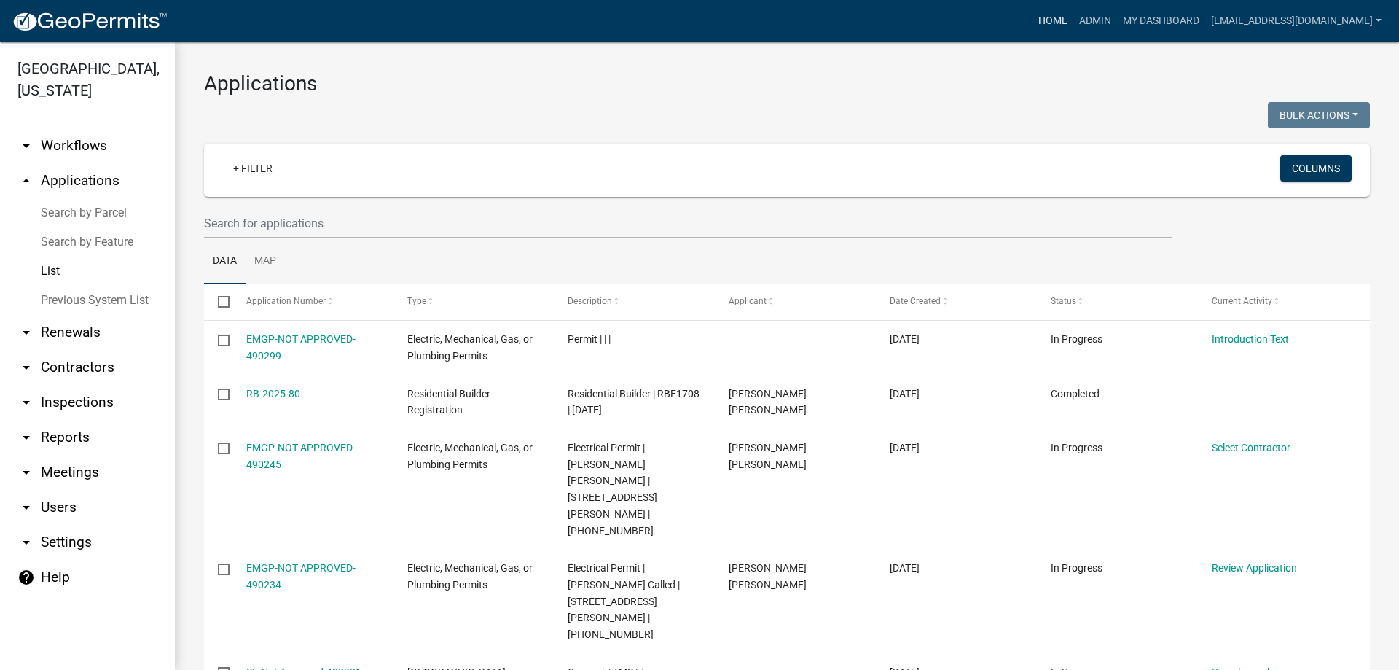
click at [1032, 20] on link "Home" at bounding box center [1052, 21] width 41 height 28
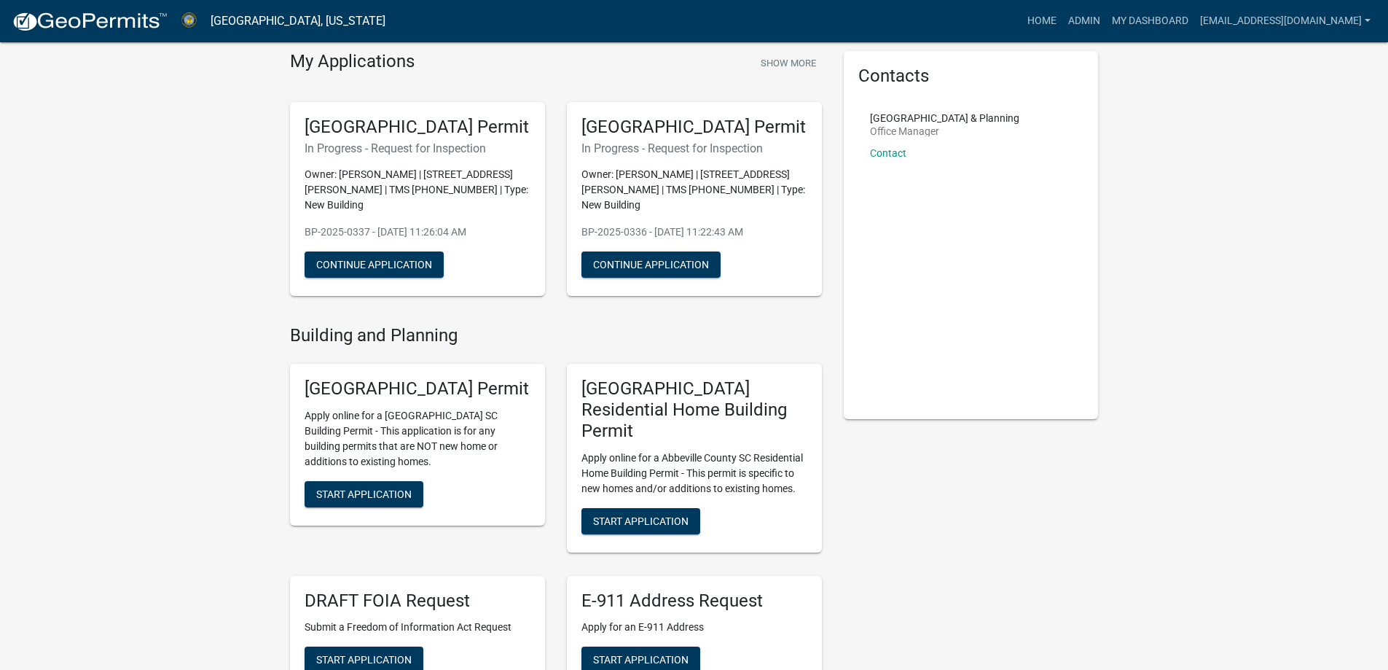
scroll to position [219, 0]
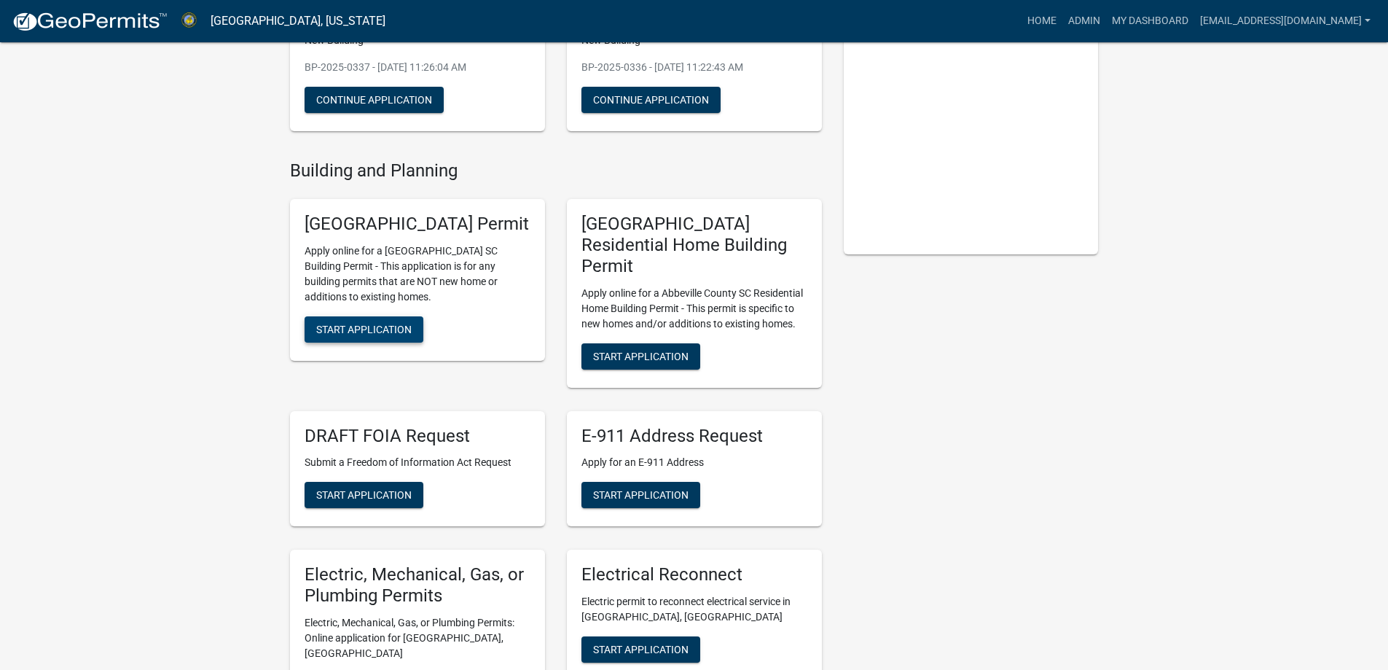
click at [390, 335] on span "Start Application" at bounding box center [363, 330] width 95 height 12
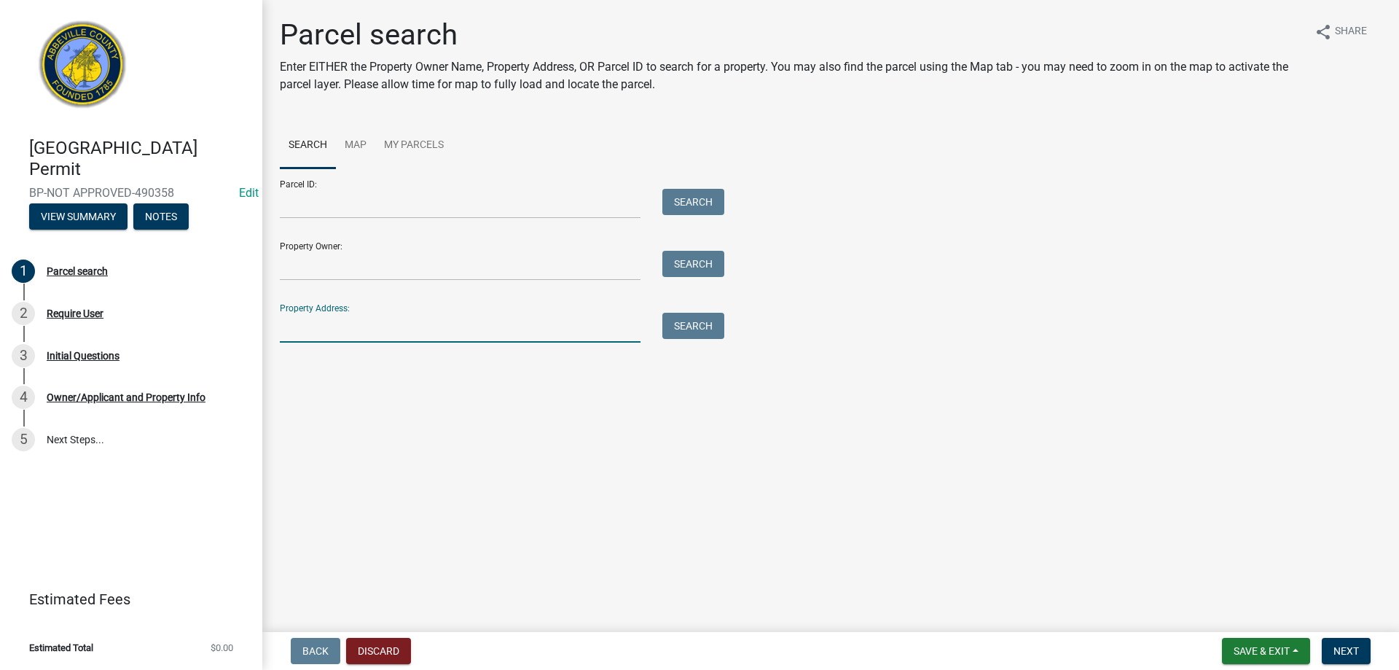
click at [370, 323] on input "Property Address:" at bounding box center [460, 328] width 361 height 30
type input "118 Sheep"
click at [713, 332] on button "Search" at bounding box center [693, 326] width 62 height 26
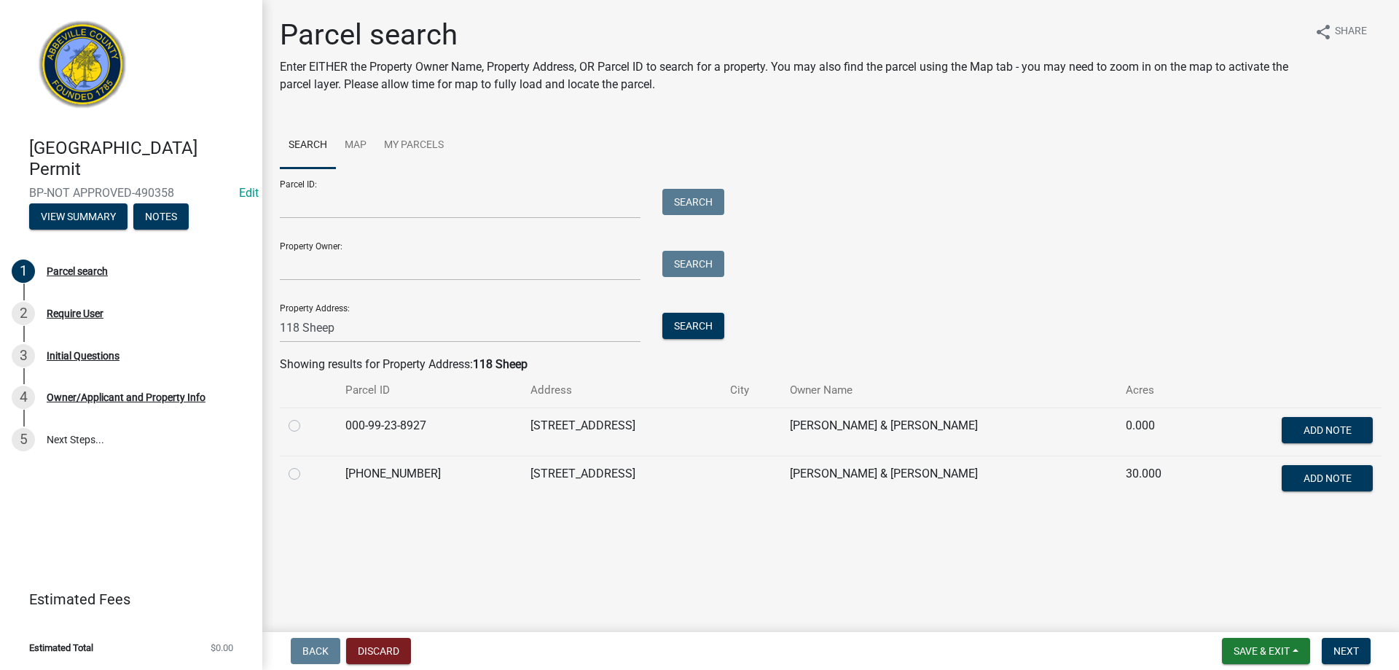
click at [306, 465] on label at bounding box center [306, 465] width 0 height 0
click at [306, 473] on input "radio" at bounding box center [310, 469] width 9 height 9
radio input "true"
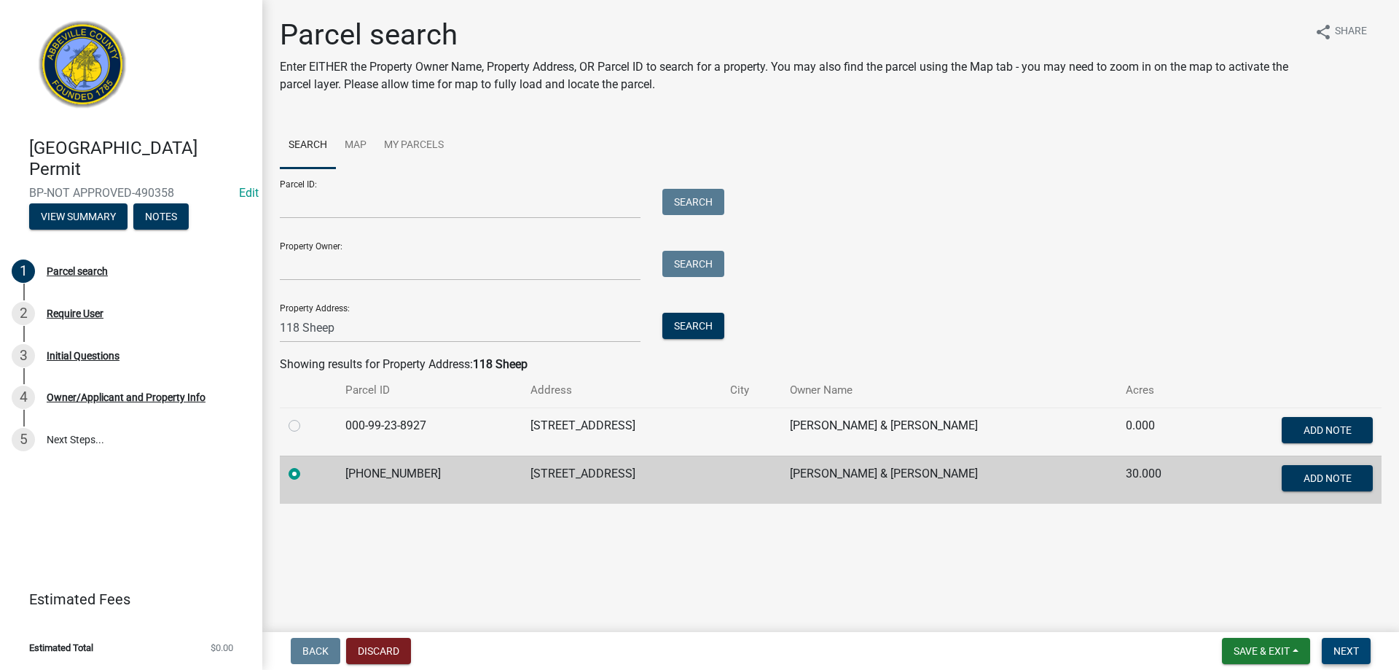
click at [1350, 648] on span "Next" at bounding box center [1346, 651] width 26 height 12
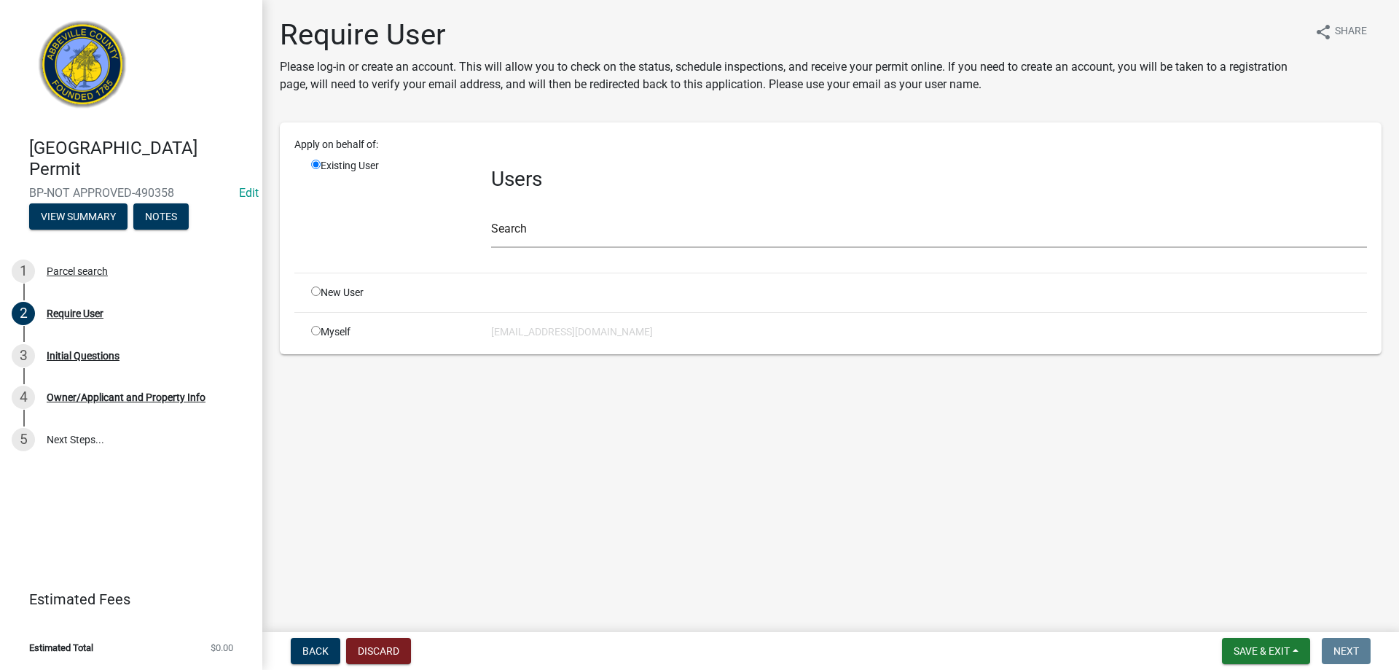
click at [317, 326] on input "radio" at bounding box center [315, 330] width 9 height 9
radio input "true"
radio input "false"
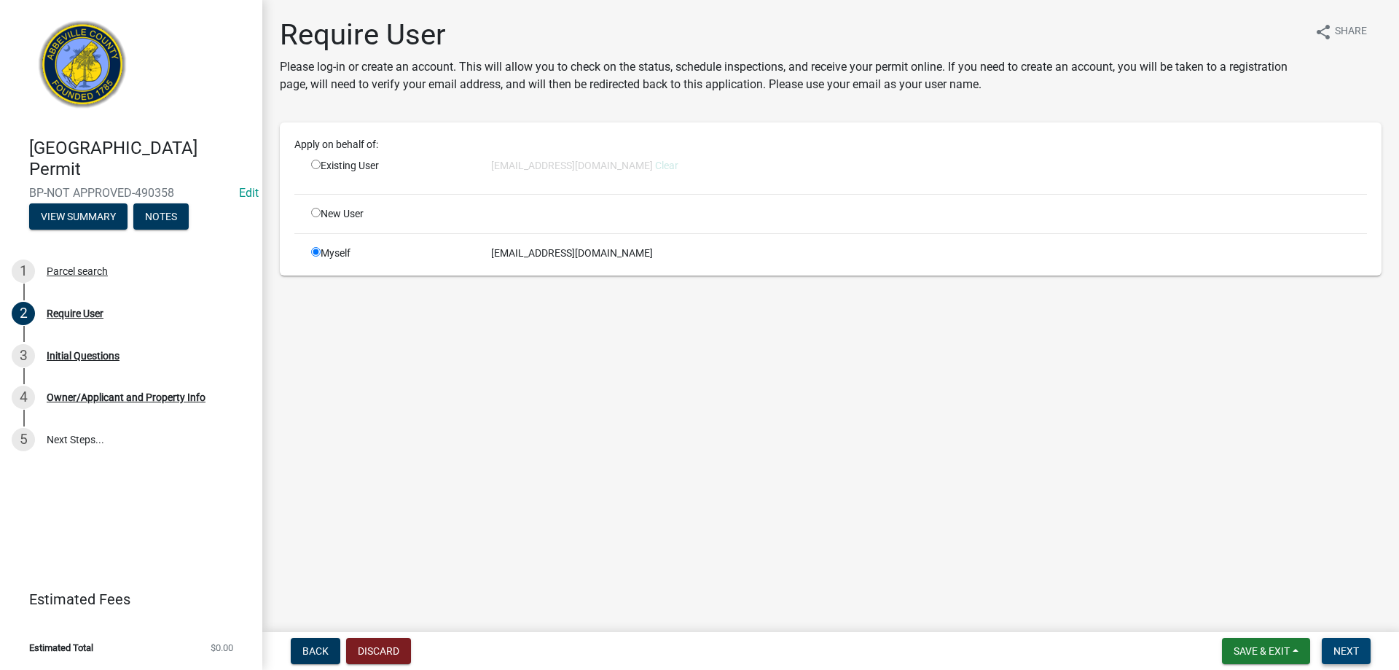
click at [1353, 646] on span "Next" at bounding box center [1346, 651] width 26 height 12
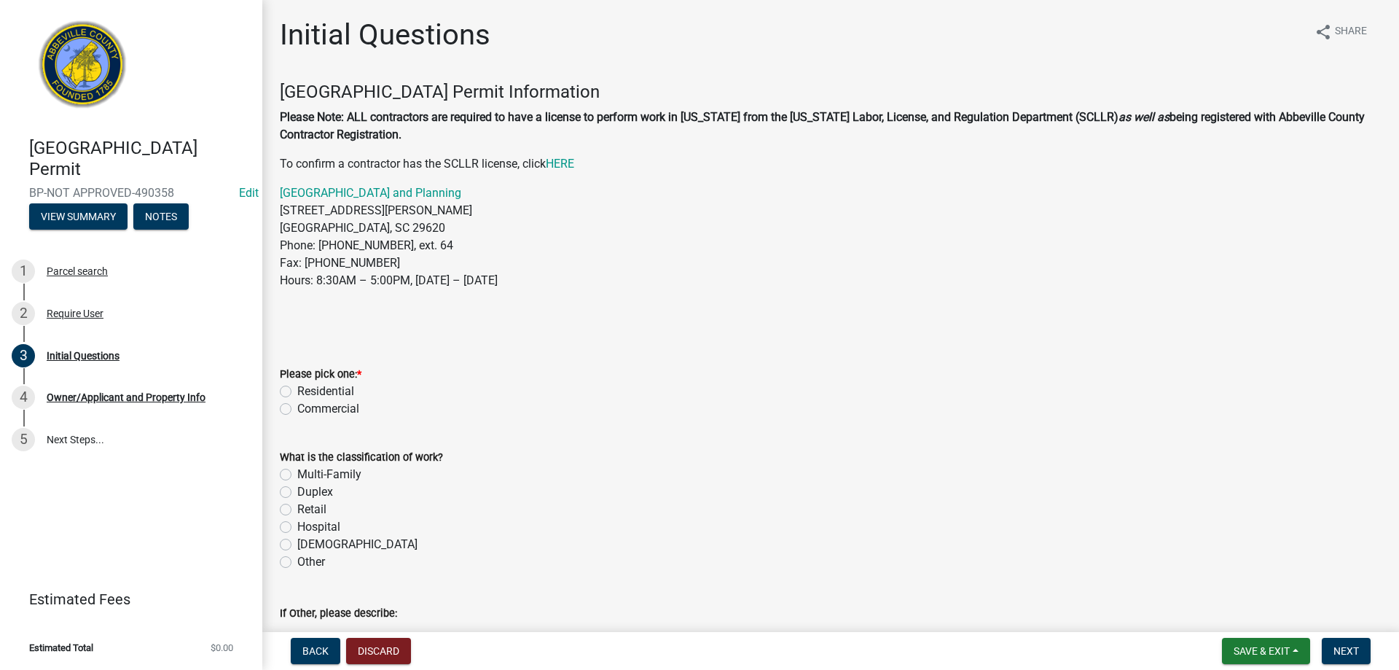
click at [297, 388] on label "Residential" at bounding box center [325, 391] width 57 height 17
click at [297, 388] on input "Residential" at bounding box center [301, 387] width 9 height 9
radio input "true"
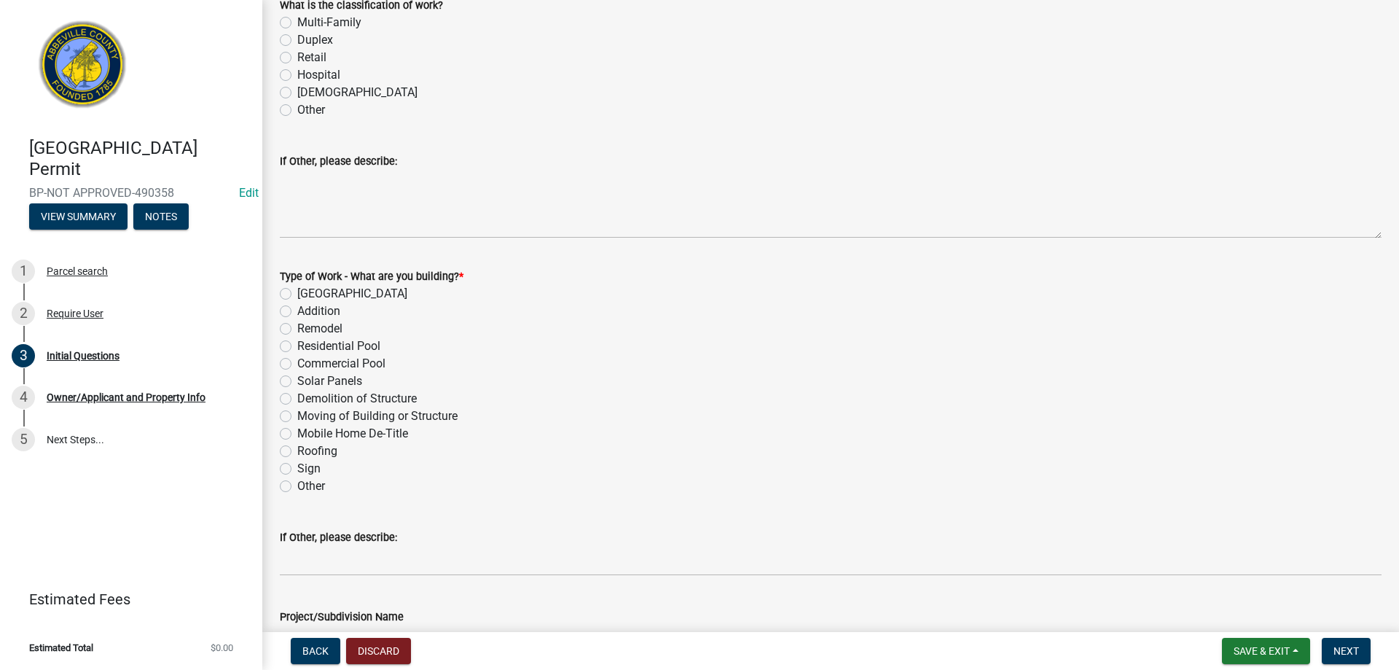
scroll to position [510, 0]
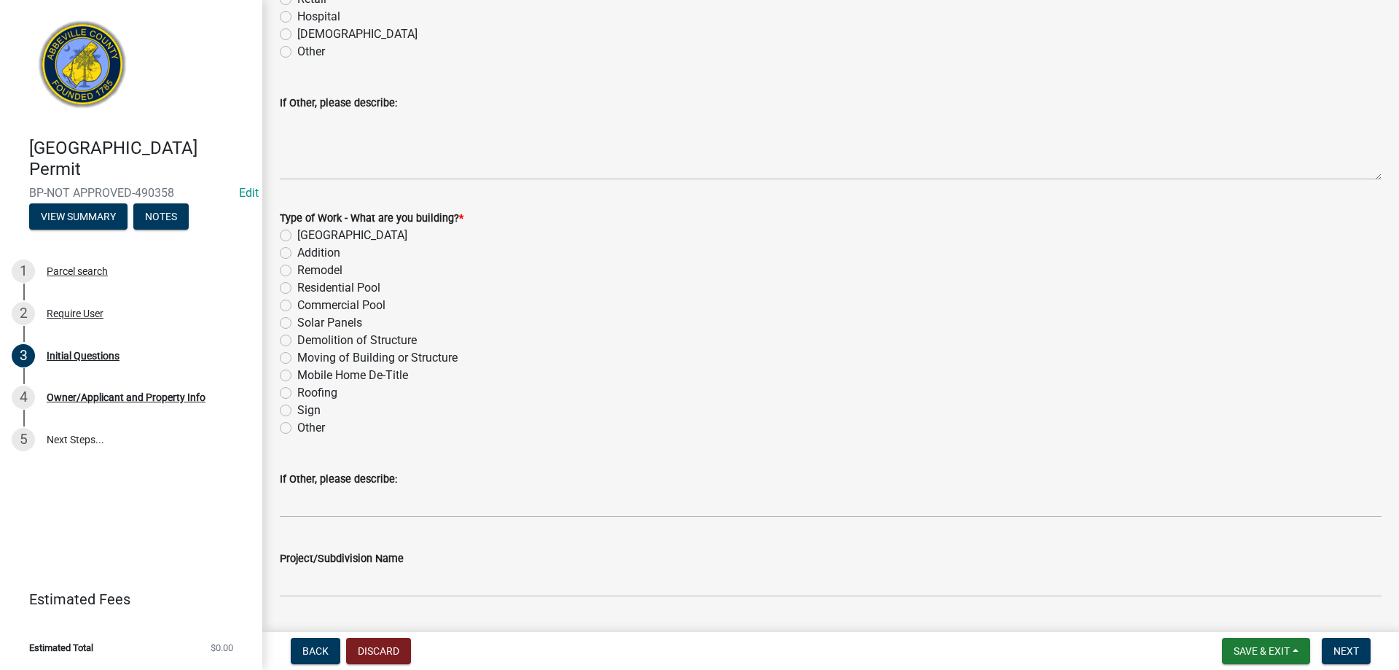
click at [291, 375] on div "Mobile Home De-Title" at bounding box center [831, 375] width 1102 height 17
click at [277, 371] on div "Type of Work - What are you building? * New Building Addition Remodel Residenti…" at bounding box center [831, 314] width 1124 height 245
click at [297, 377] on label "Mobile Home De-Title" at bounding box center [352, 375] width 111 height 17
click at [297, 376] on input "Mobile Home De-Title" at bounding box center [301, 371] width 9 height 9
radio input "true"
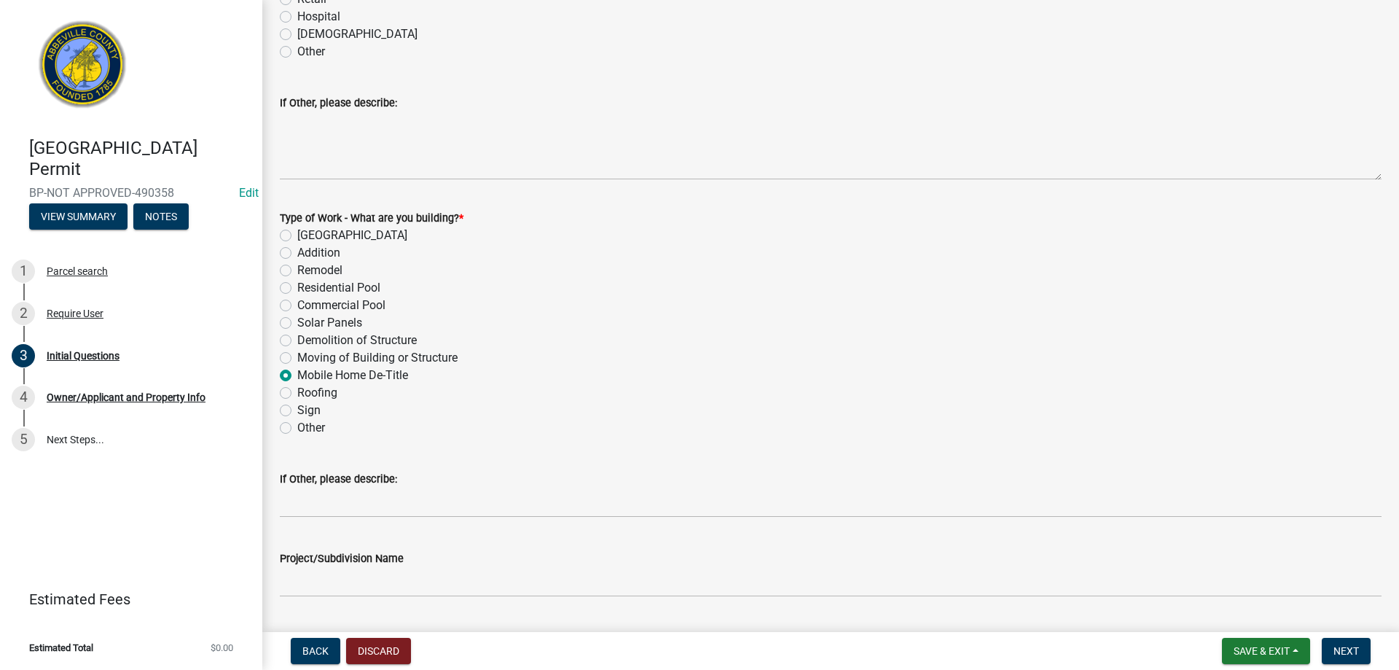
scroll to position [632, 0]
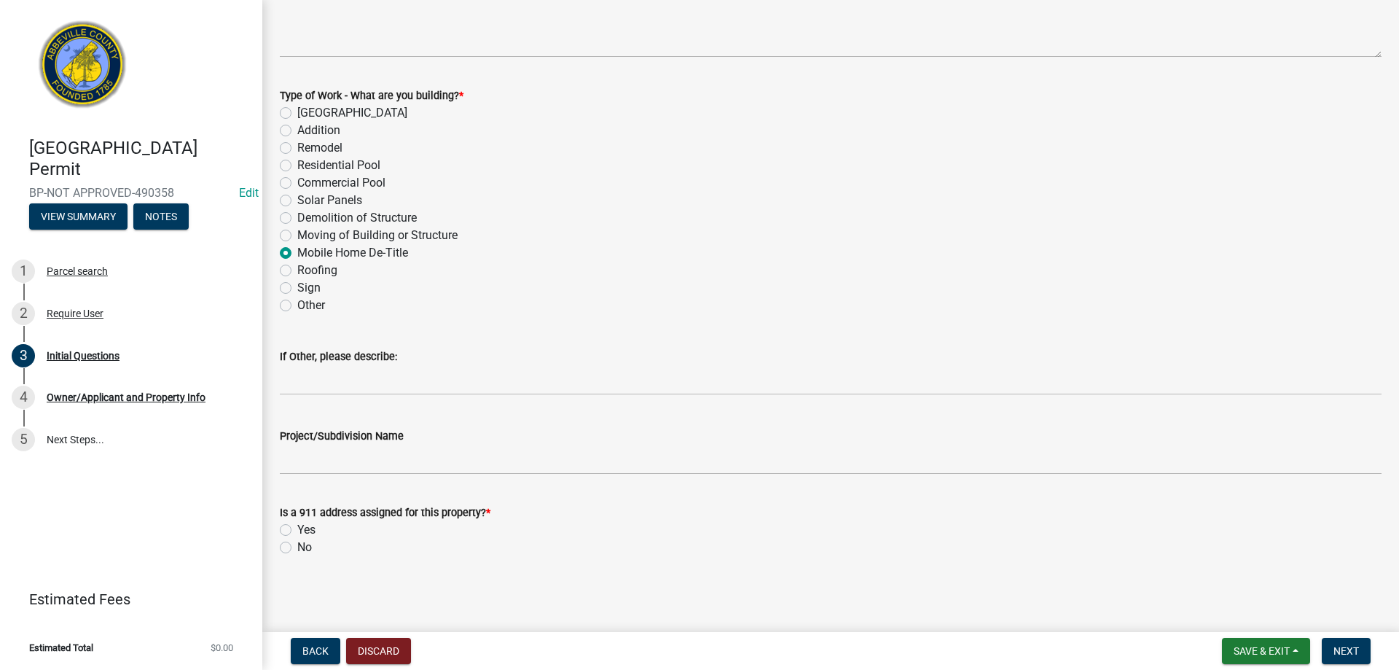
click at [294, 533] on div "Yes" at bounding box center [831, 529] width 1102 height 17
click at [297, 527] on label "Yes" at bounding box center [306, 529] width 18 height 17
click at [297, 527] on input "Yes" at bounding box center [301, 525] width 9 height 9
radio input "true"
click at [1334, 639] on button "Next" at bounding box center [1346, 651] width 49 height 26
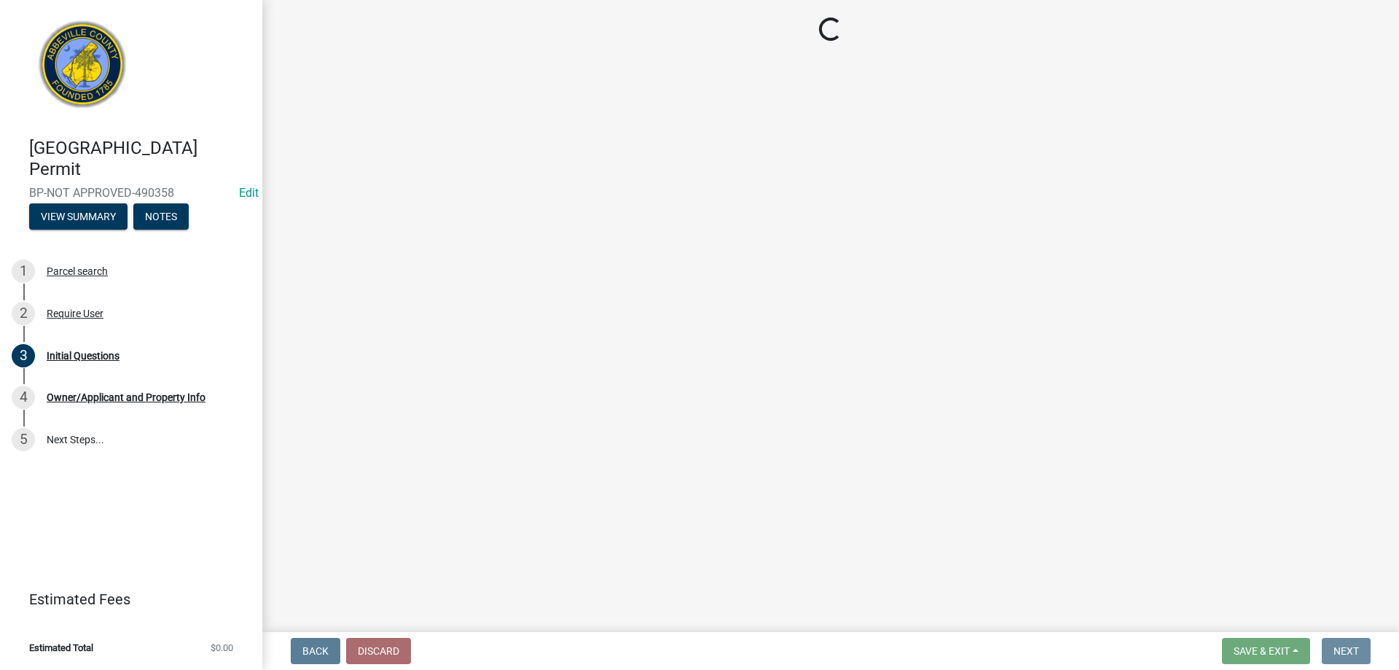
scroll to position [0, 0]
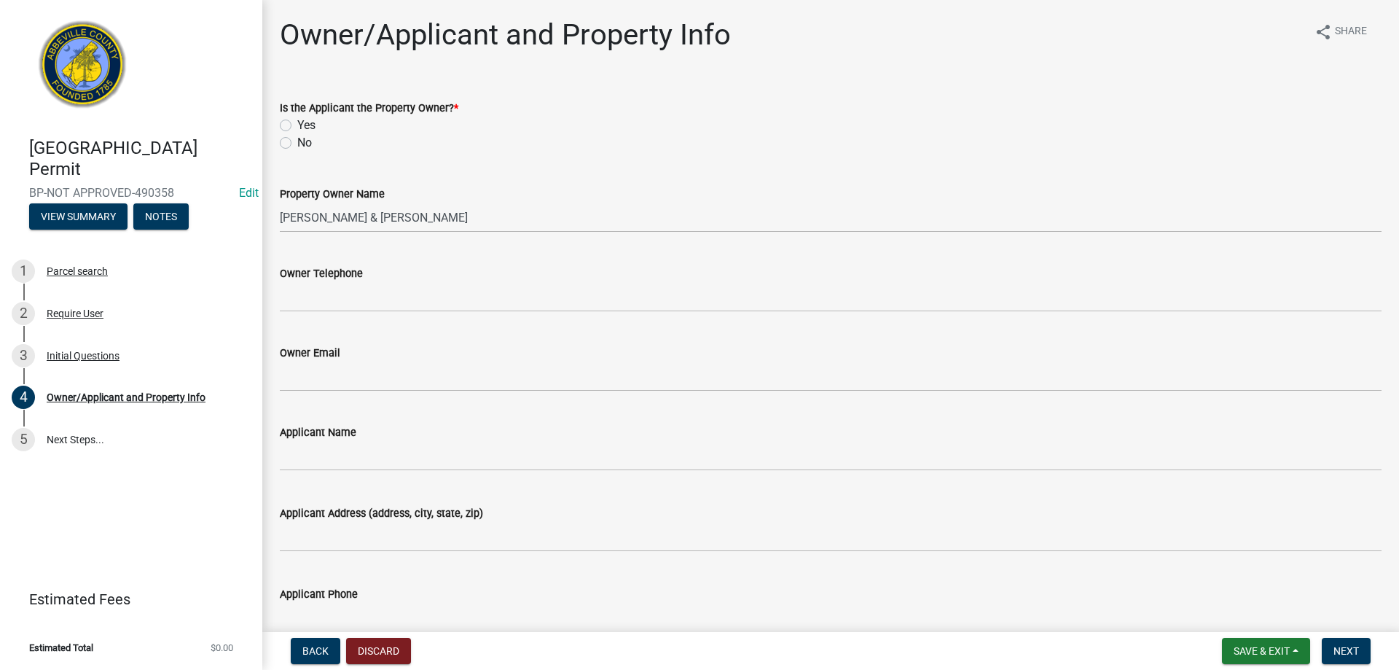
click at [297, 144] on label "No" at bounding box center [304, 142] width 15 height 17
click at [297, 144] on input "No" at bounding box center [301, 138] width 9 height 9
radio input "true"
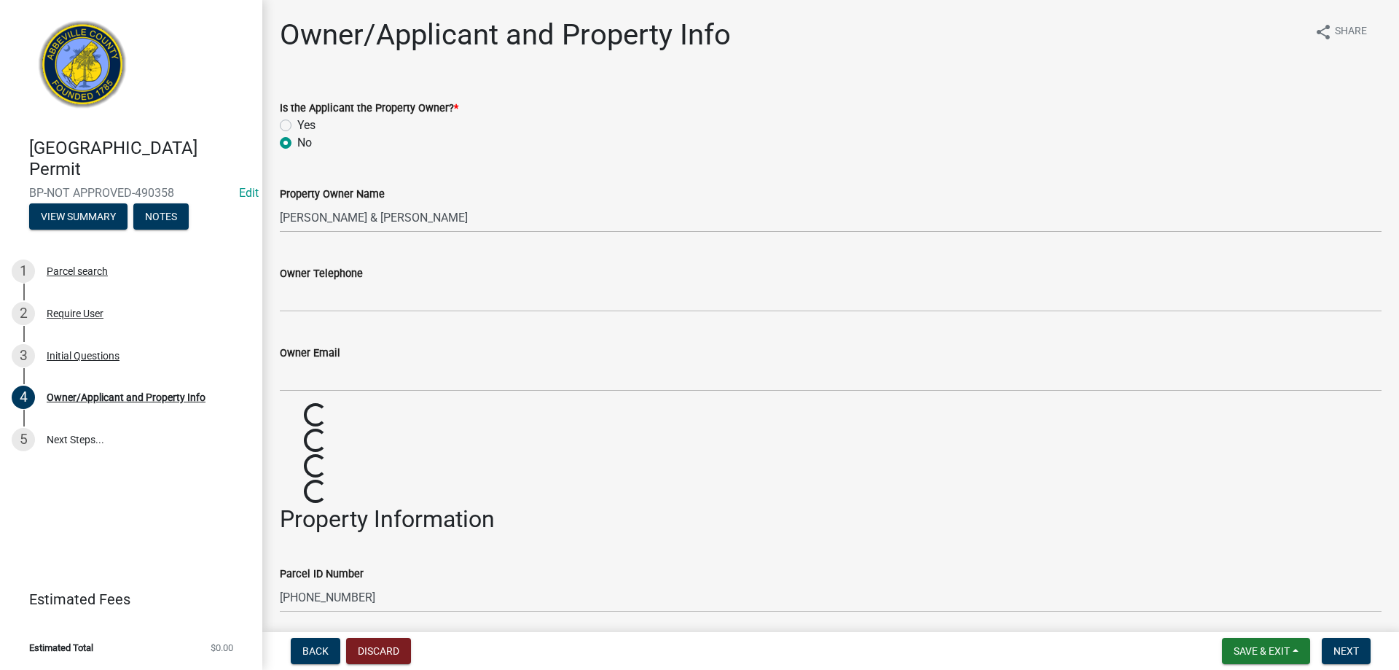
scroll to position [291, 0]
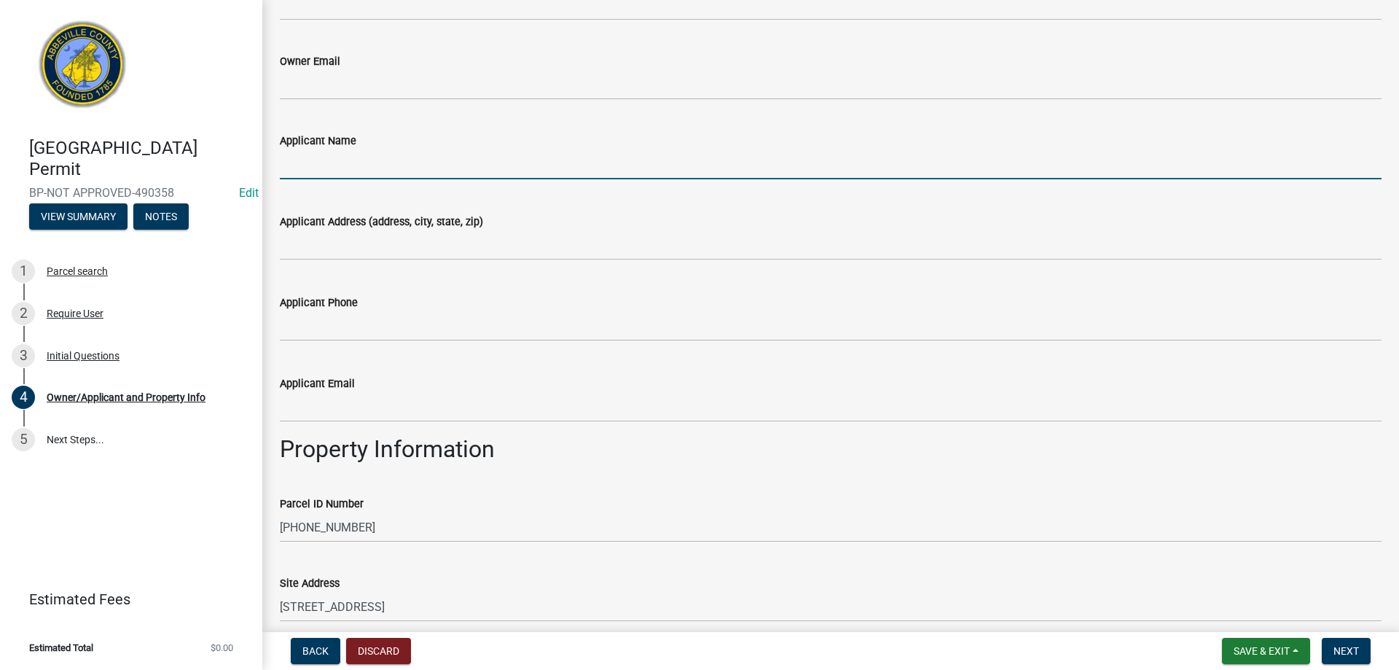
click at [325, 160] on input "Applicant Name" at bounding box center [831, 164] width 1102 height 30
type input "[PERSON_NAME]"
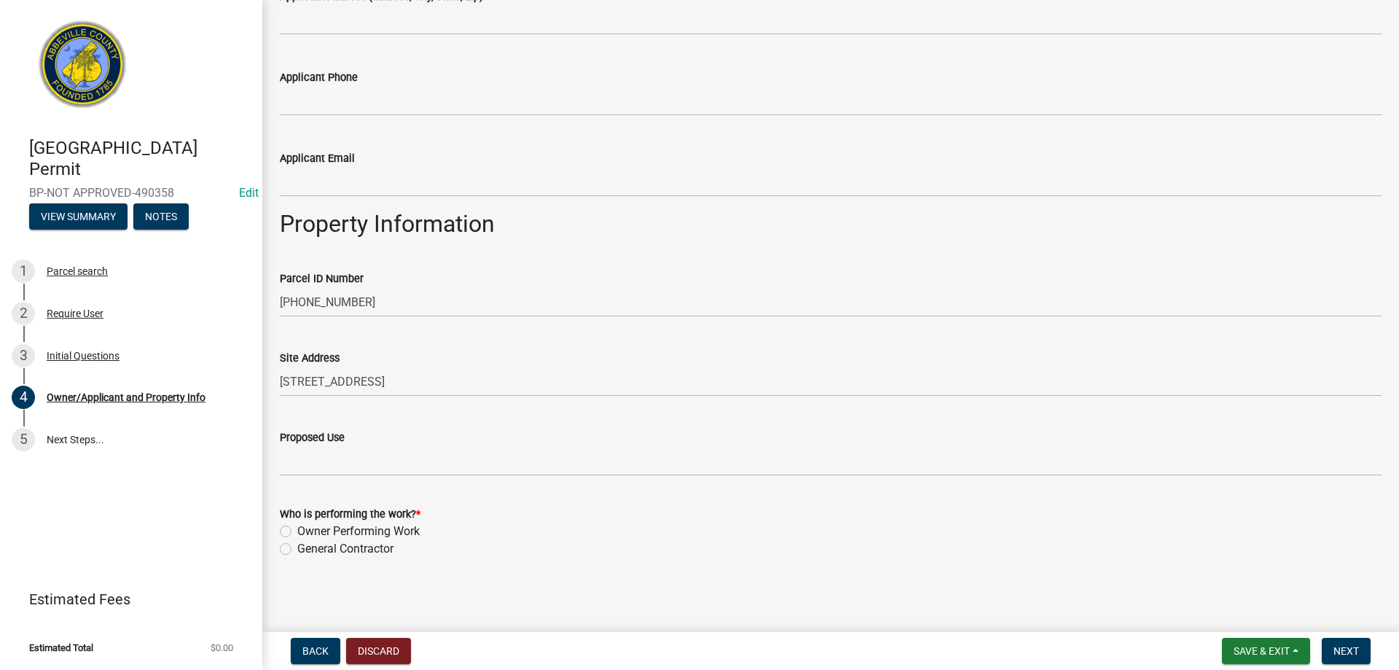
scroll to position [518, 0]
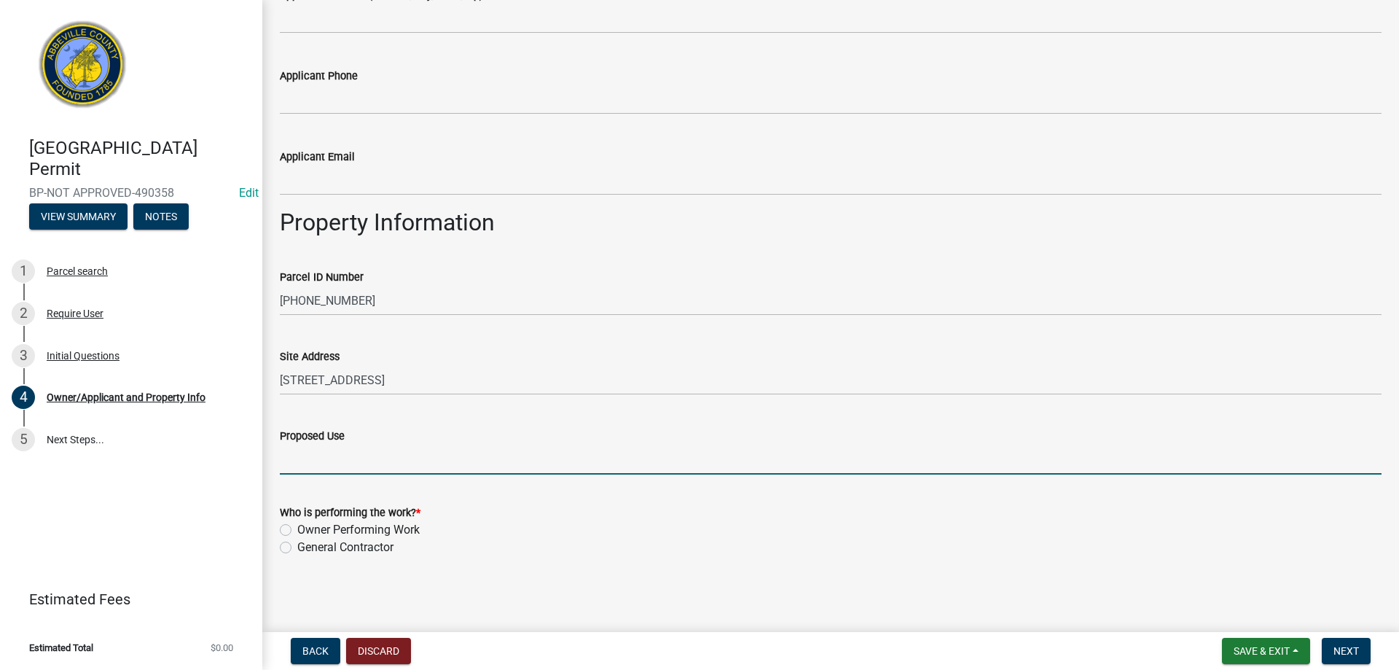
click at [322, 458] on input "Proposed Use" at bounding box center [831, 459] width 1102 height 30
type input "Detitle mobile home"
click at [297, 546] on label "General Contractor" at bounding box center [345, 546] width 96 height 17
click at [297, 546] on input "General Contractor" at bounding box center [301, 542] width 9 height 9
radio input "true"
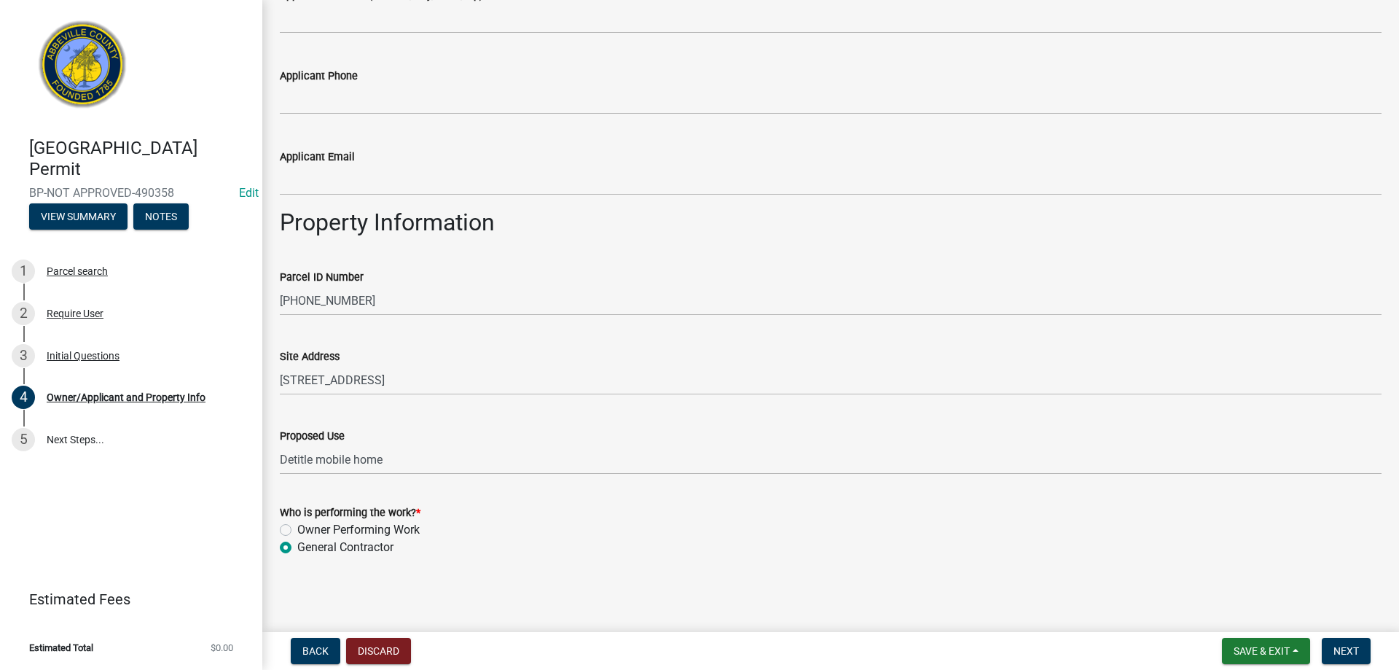
click at [1341, 637] on nav "Back Discard Save & Exit Save Save & Exit Next" at bounding box center [830, 651] width 1137 height 38
click at [1341, 648] on span "Next" at bounding box center [1346, 651] width 26 height 12
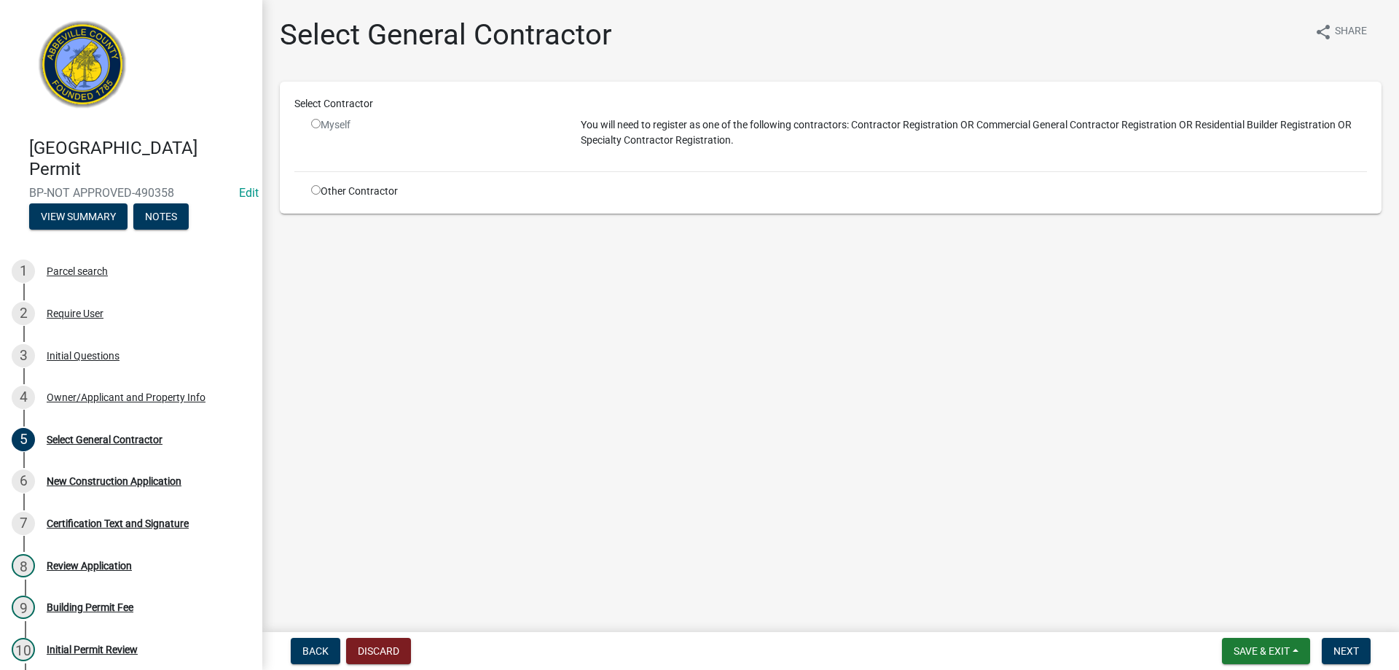
click at [310, 195] on div "Other Contractor" at bounding box center [435, 191] width 270 height 15
click at [313, 186] on input "radio" at bounding box center [315, 189] width 9 height 9
radio input "true"
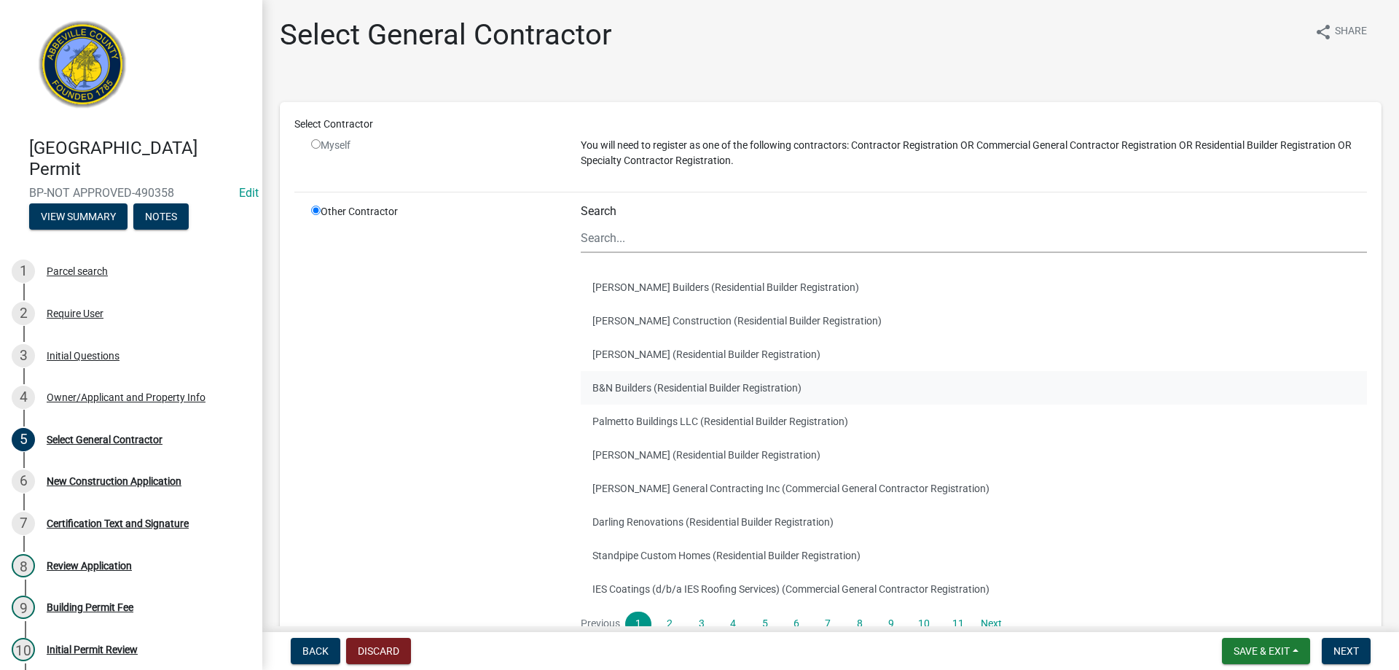
scroll to position [73, 0]
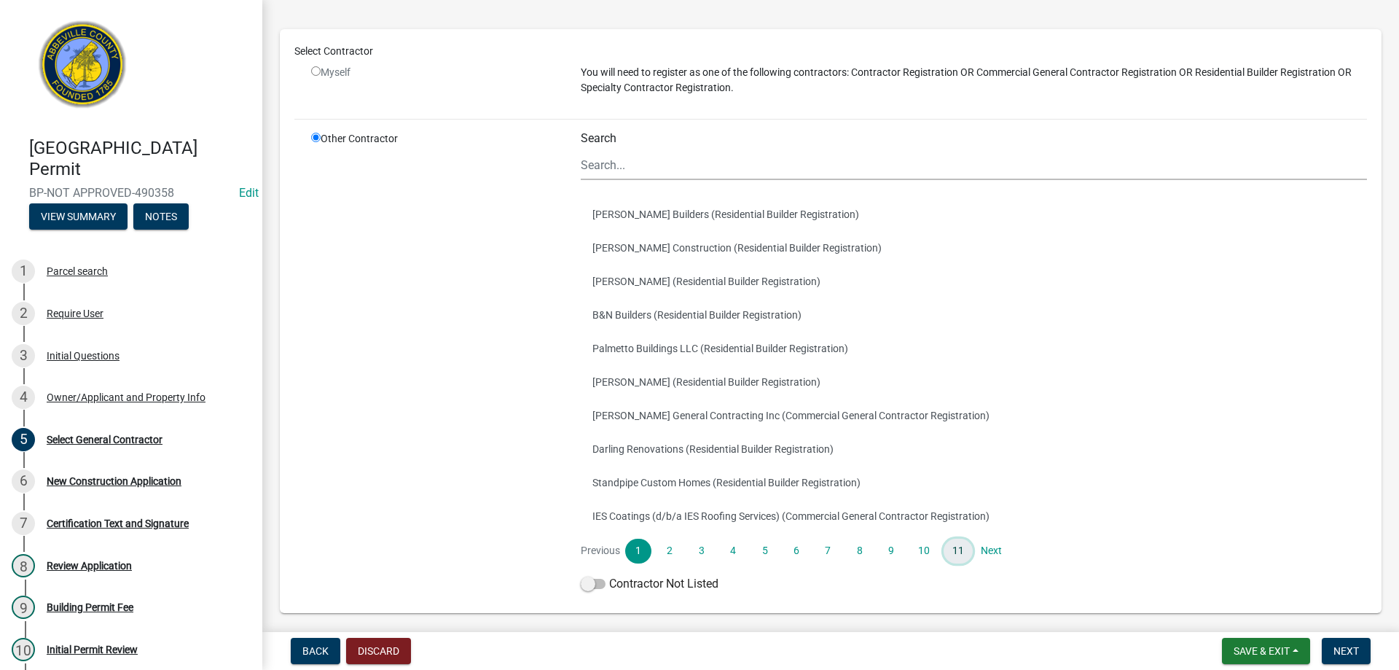
click at [953, 547] on link "11" at bounding box center [958, 550] width 29 height 25
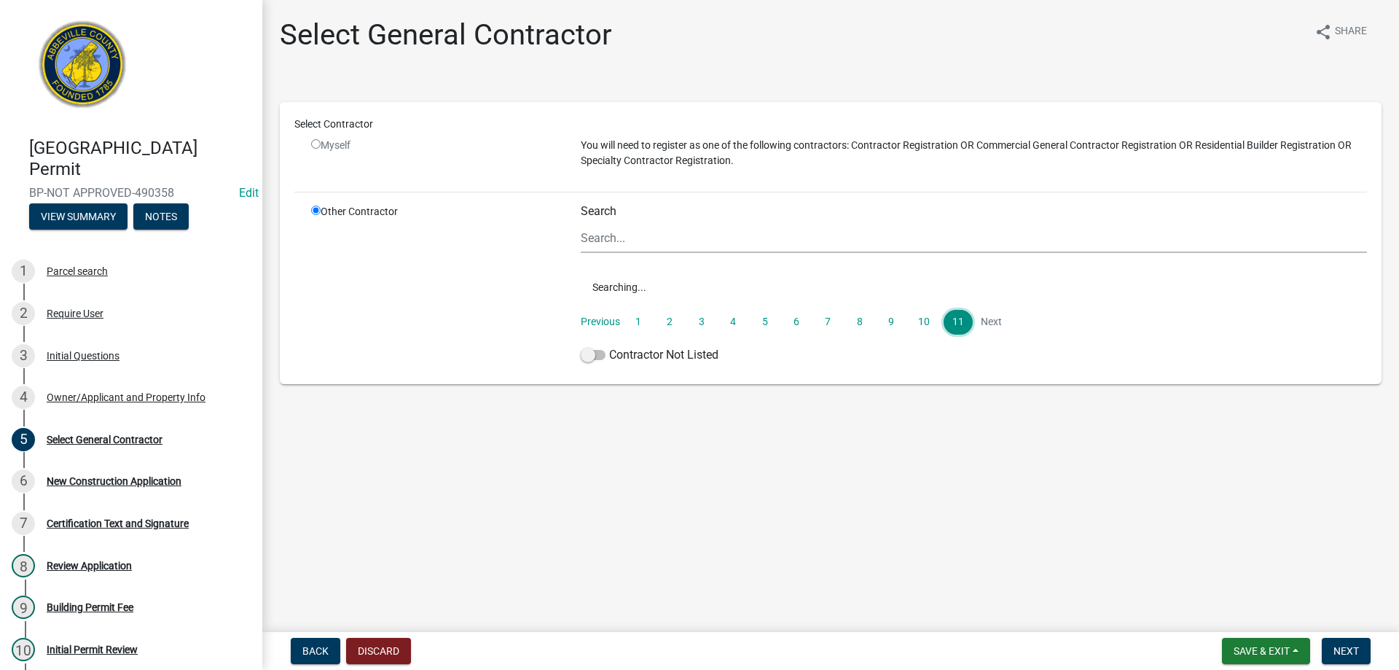
scroll to position [0, 0]
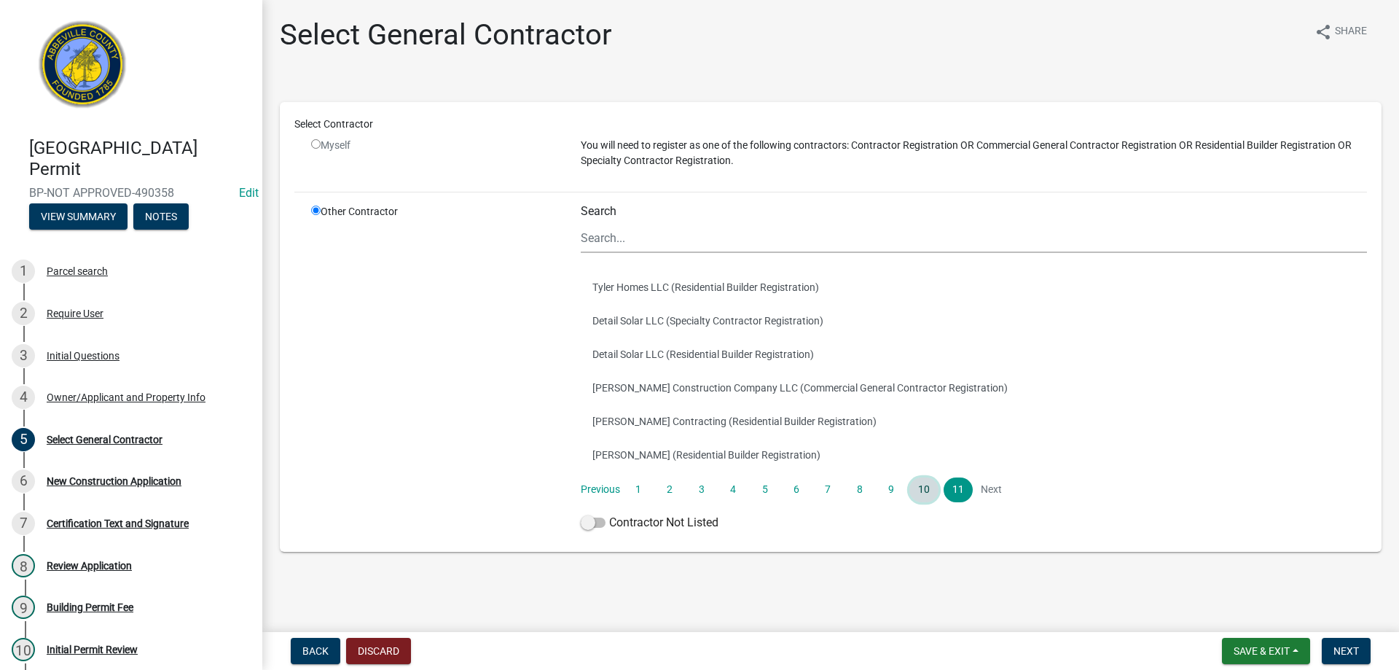
click at [919, 488] on link "10" at bounding box center [923, 489] width 29 height 25
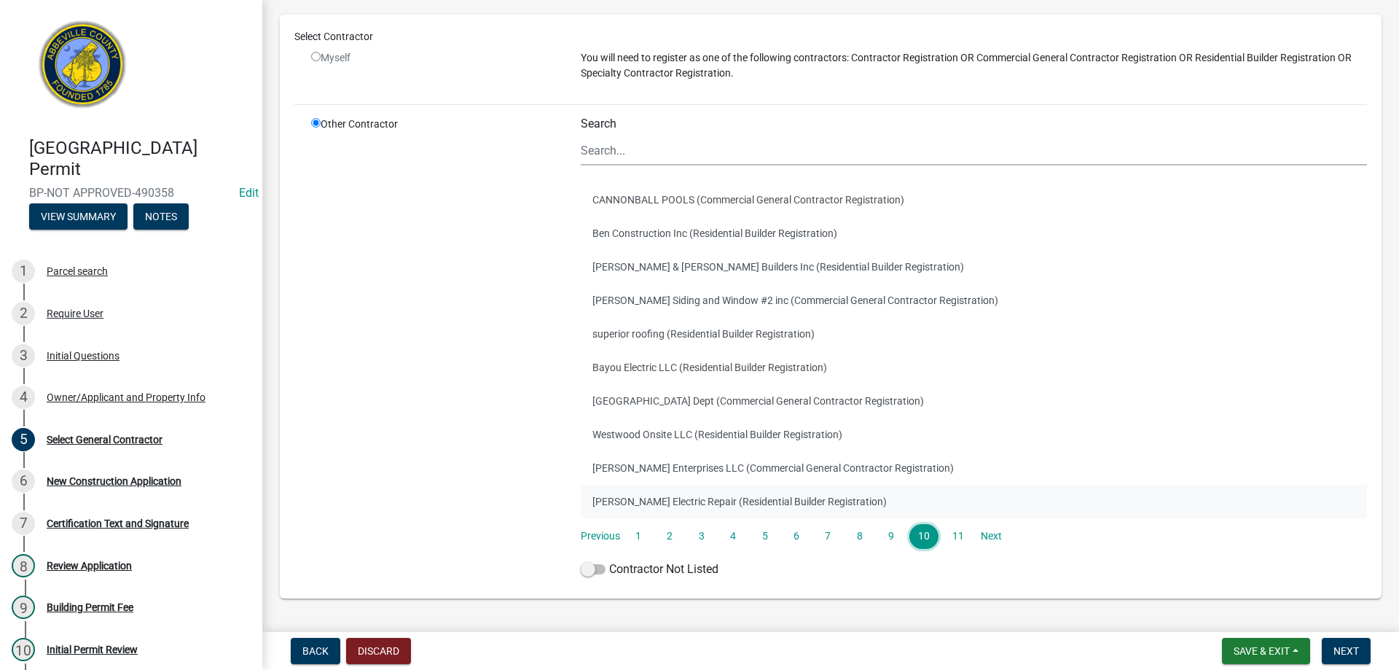
scroll to position [128, 0]
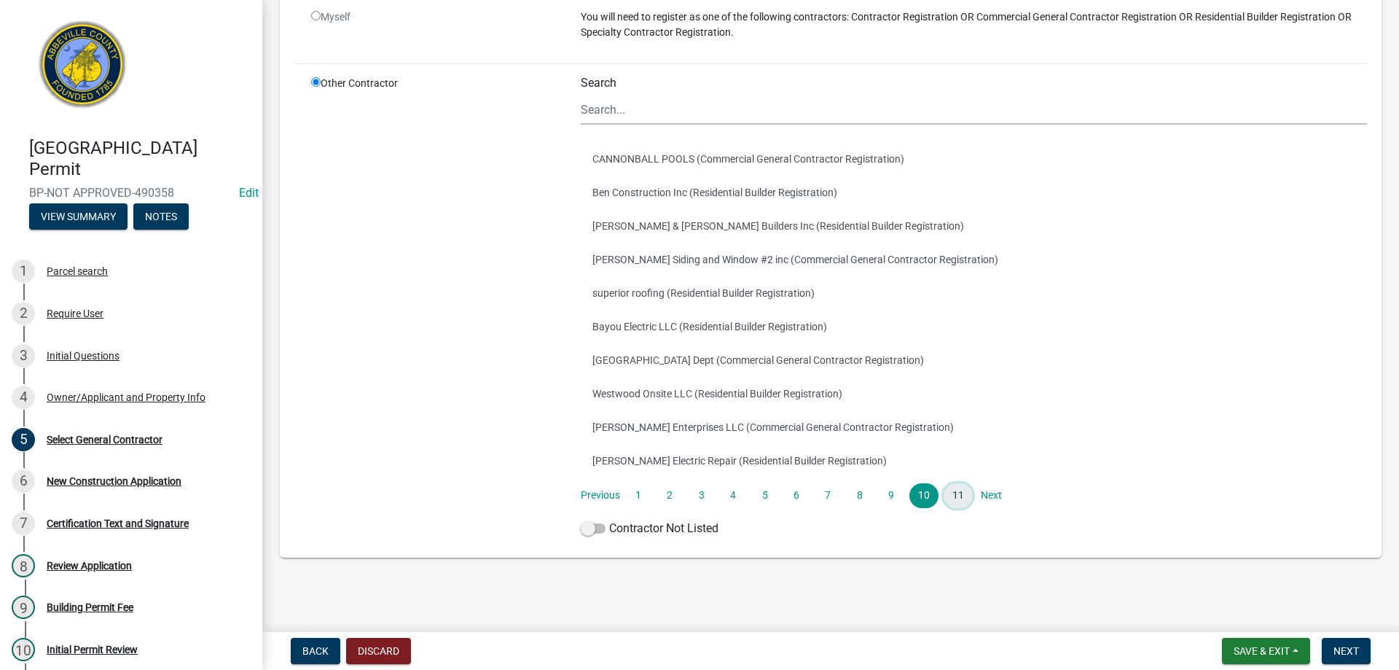
click at [947, 493] on link "11" at bounding box center [958, 495] width 29 height 25
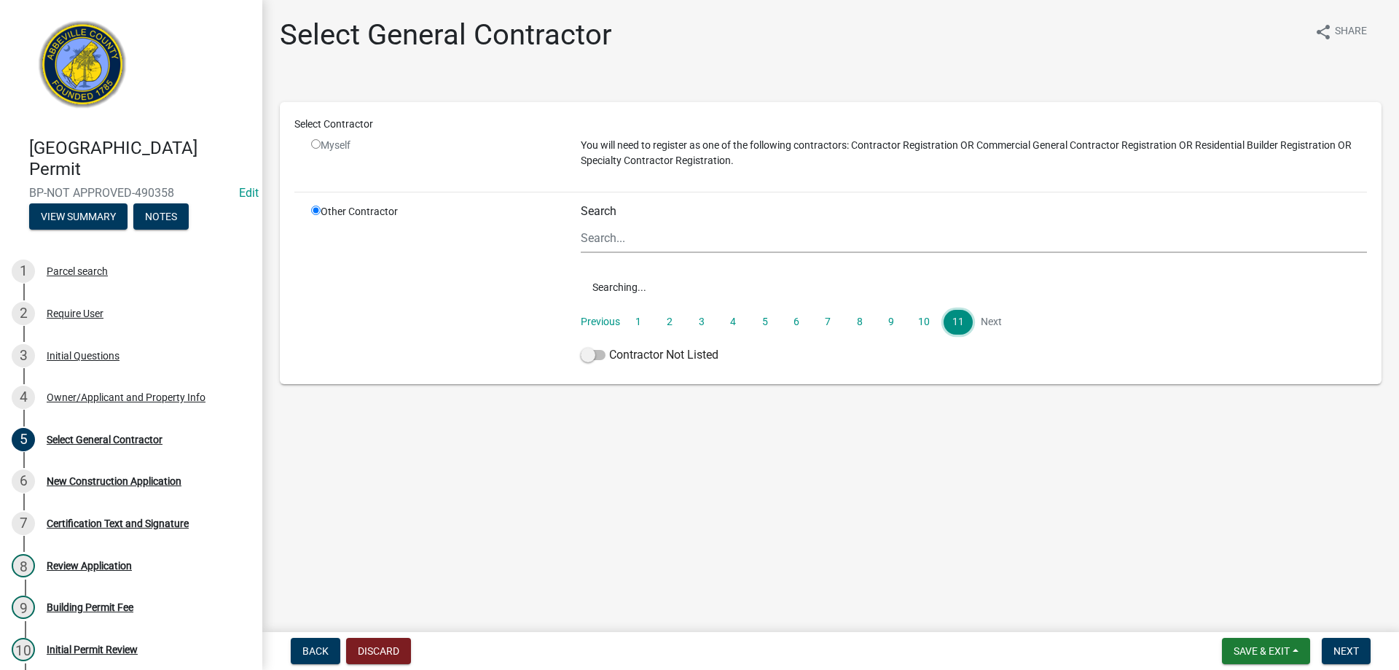
scroll to position [0, 0]
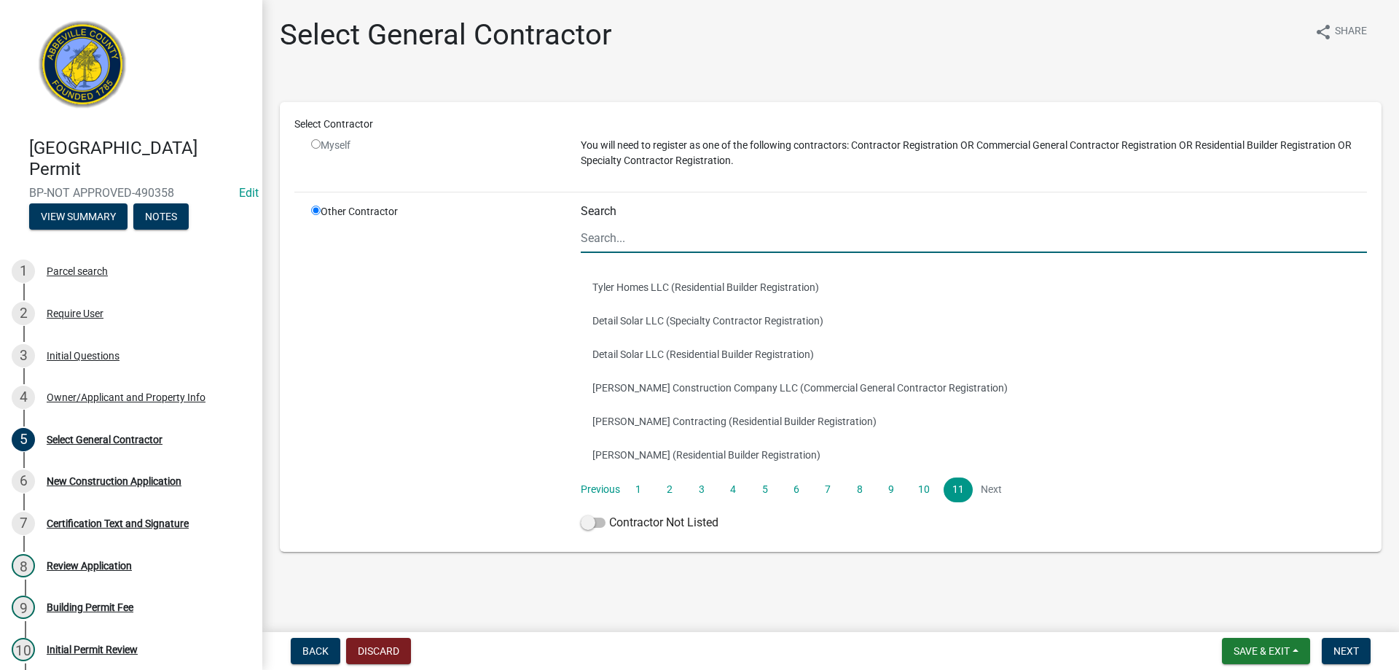
click at [677, 235] on input "Search" at bounding box center [974, 238] width 786 height 30
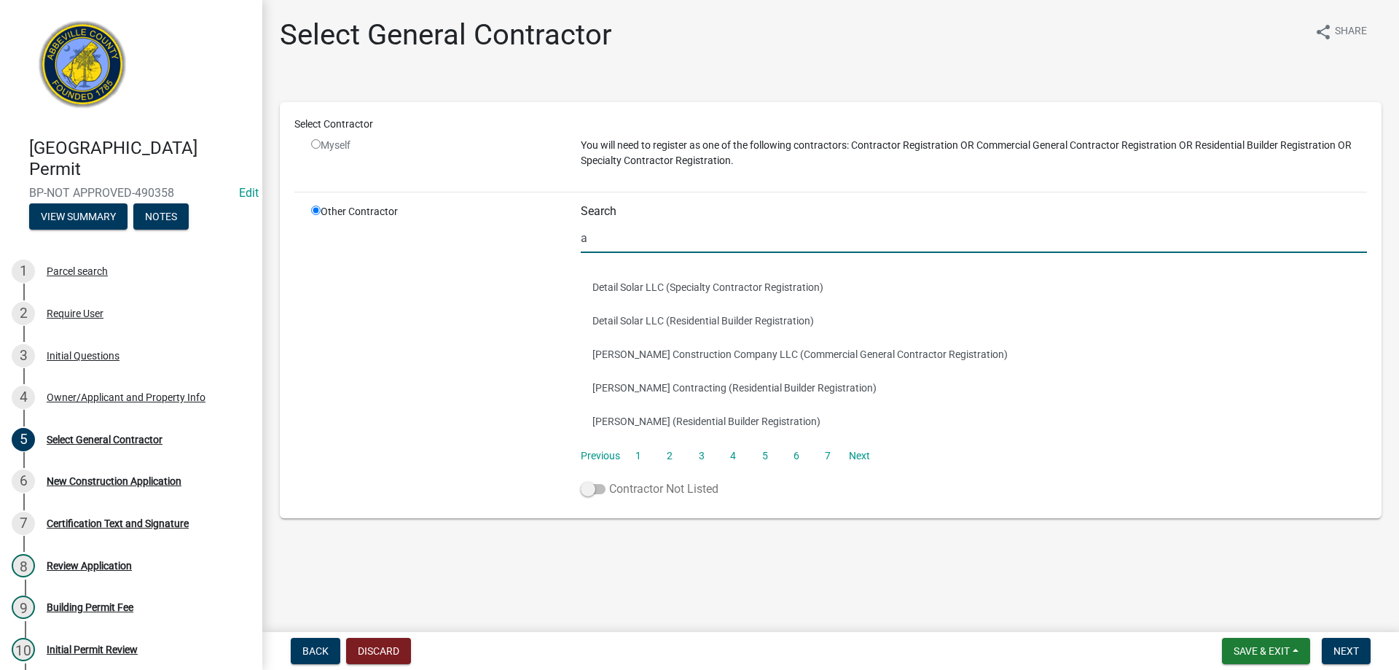
type input "a"
click at [602, 488] on span at bounding box center [593, 489] width 25 height 10
click at [609, 480] on input "Contractor Not Listed" at bounding box center [609, 480] width 0 height 0
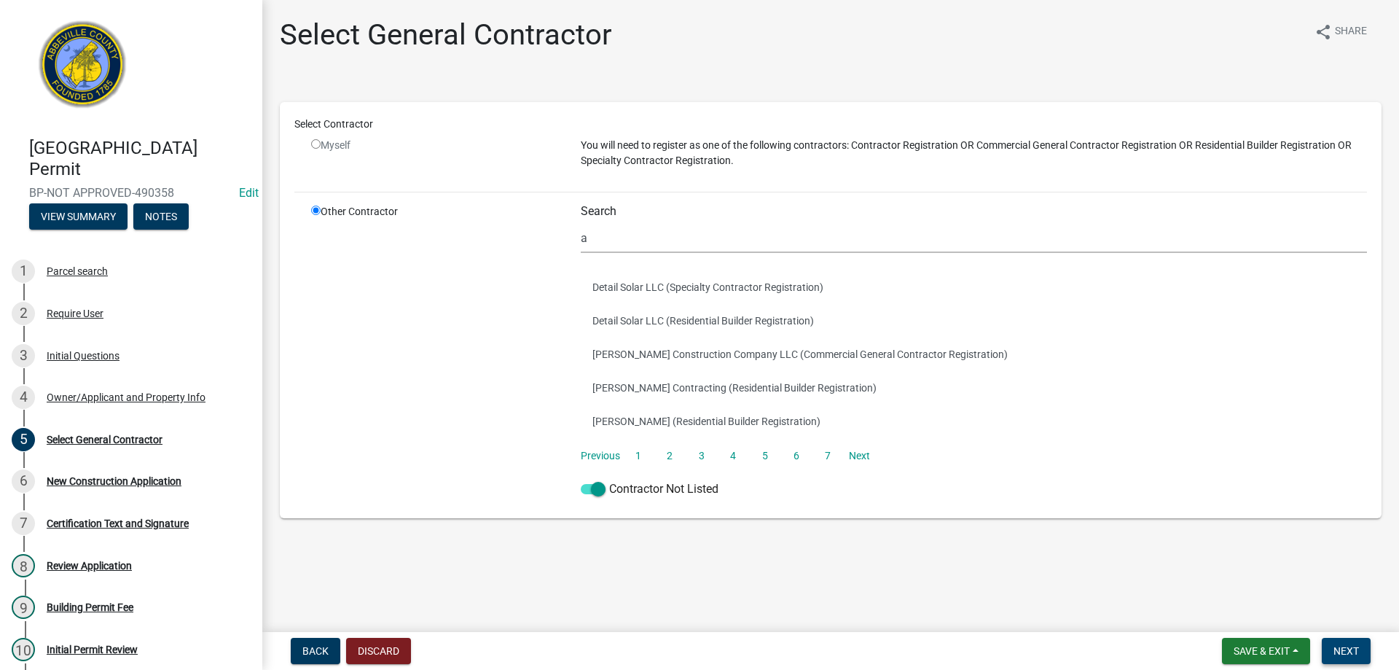
click at [1343, 646] on span "Next" at bounding box center [1346, 651] width 26 height 12
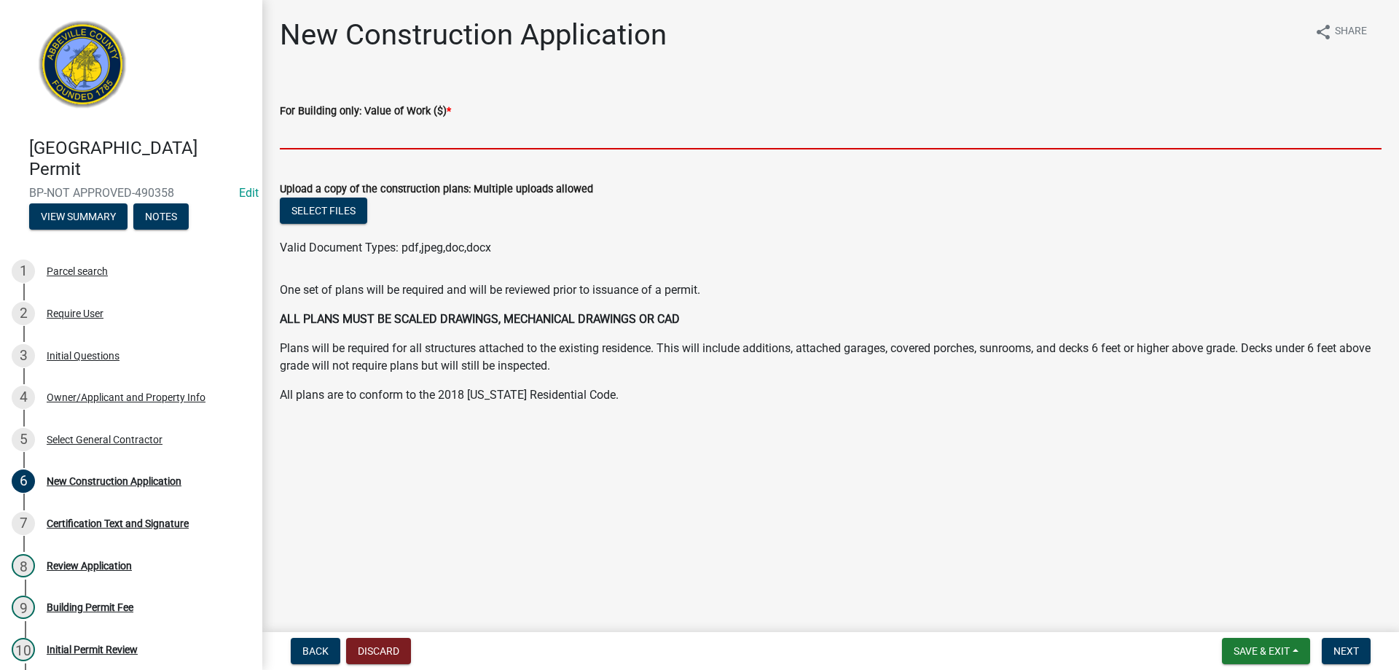
click at [453, 145] on input "text" at bounding box center [831, 134] width 1102 height 30
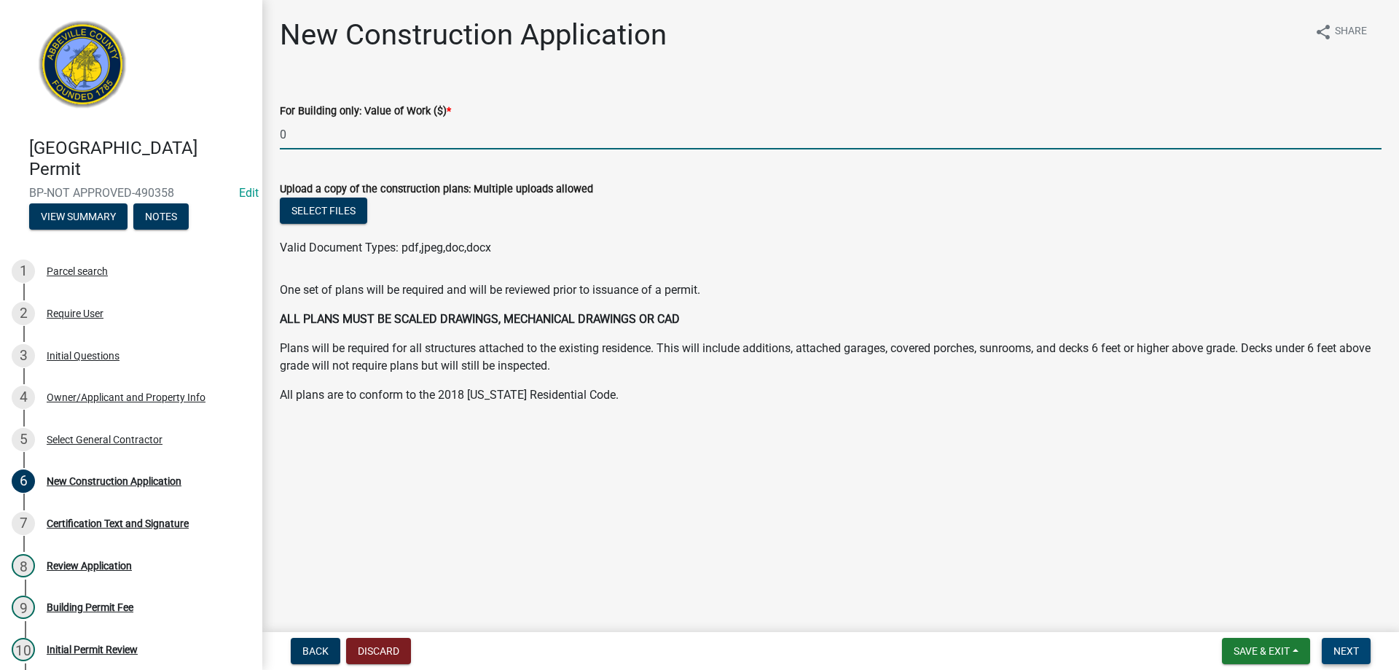
type input "0"
click at [1370, 656] on button "Next" at bounding box center [1346, 651] width 49 height 26
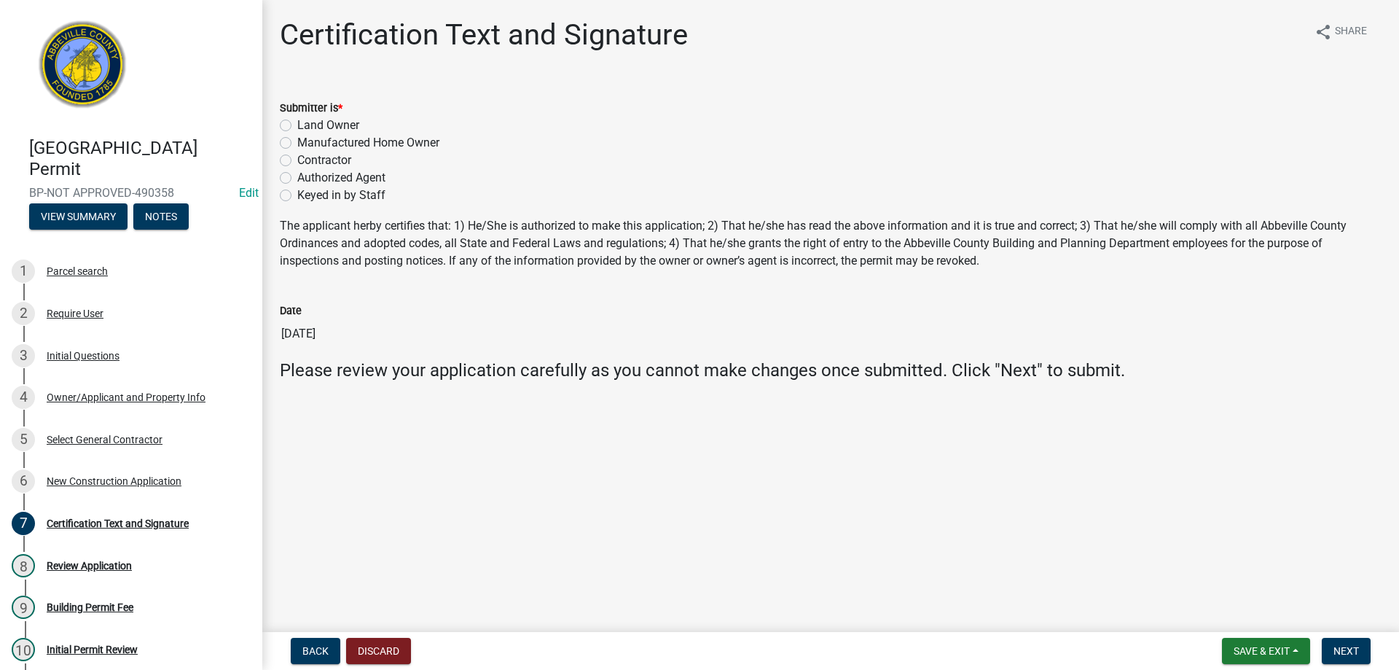
click at [297, 195] on label "Keyed in by Staff" at bounding box center [341, 195] width 88 height 17
click at [297, 195] on input "Keyed in by Staff" at bounding box center [301, 191] width 9 height 9
radio input "true"
click at [1338, 643] on button "Next" at bounding box center [1346, 651] width 49 height 26
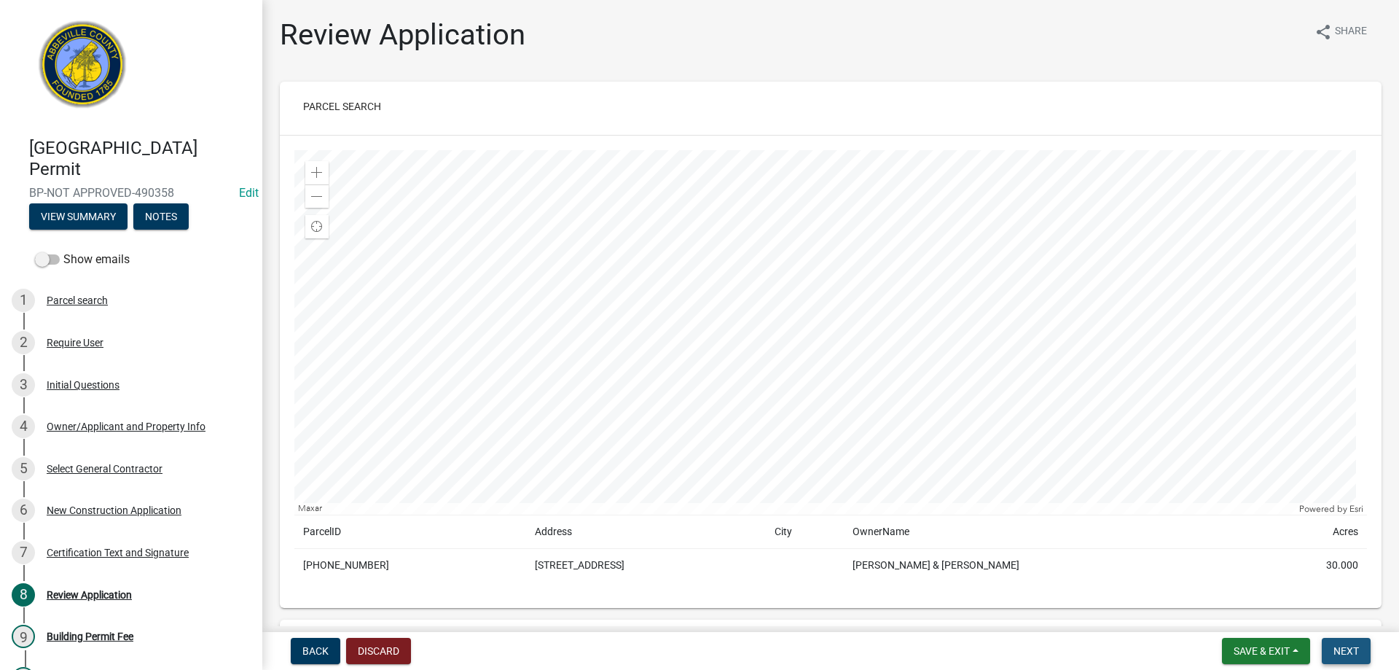
click at [1336, 641] on button "Next" at bounding box center [1346, 651] width 49 height 26
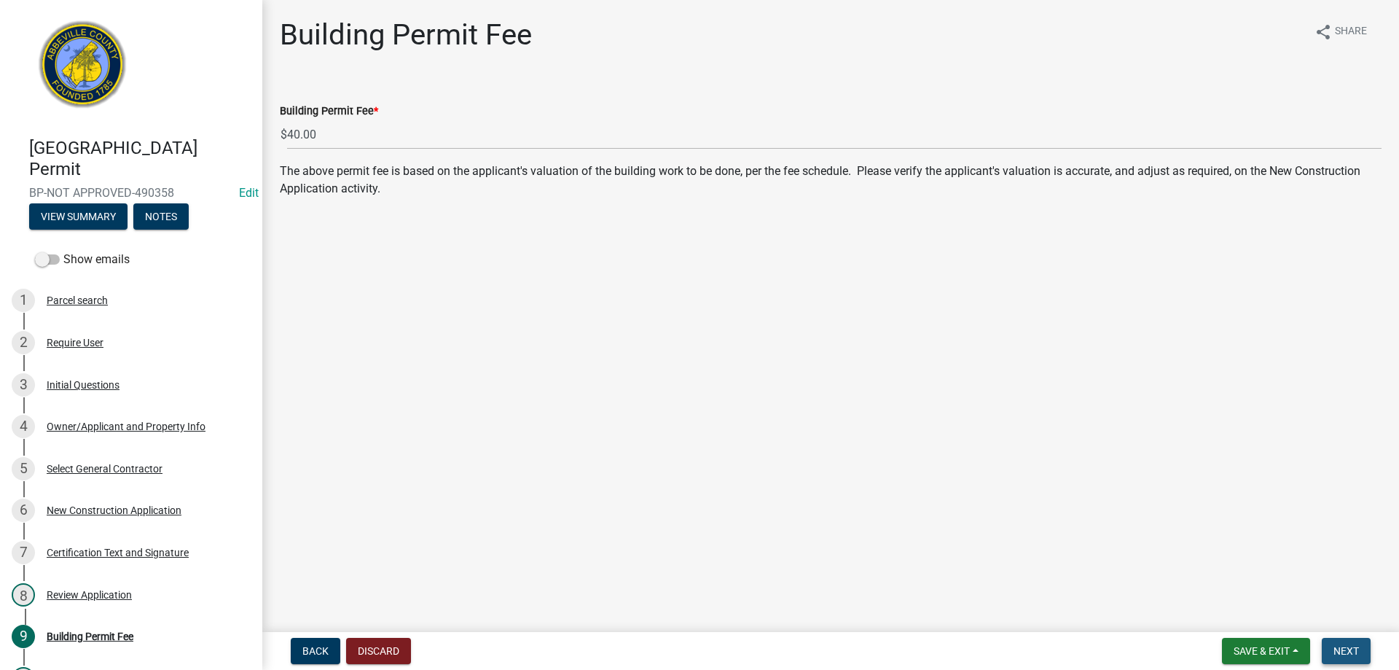
click at [1349, 647] on span "Next" at bounding box center [1346, 651] width 26 height 12
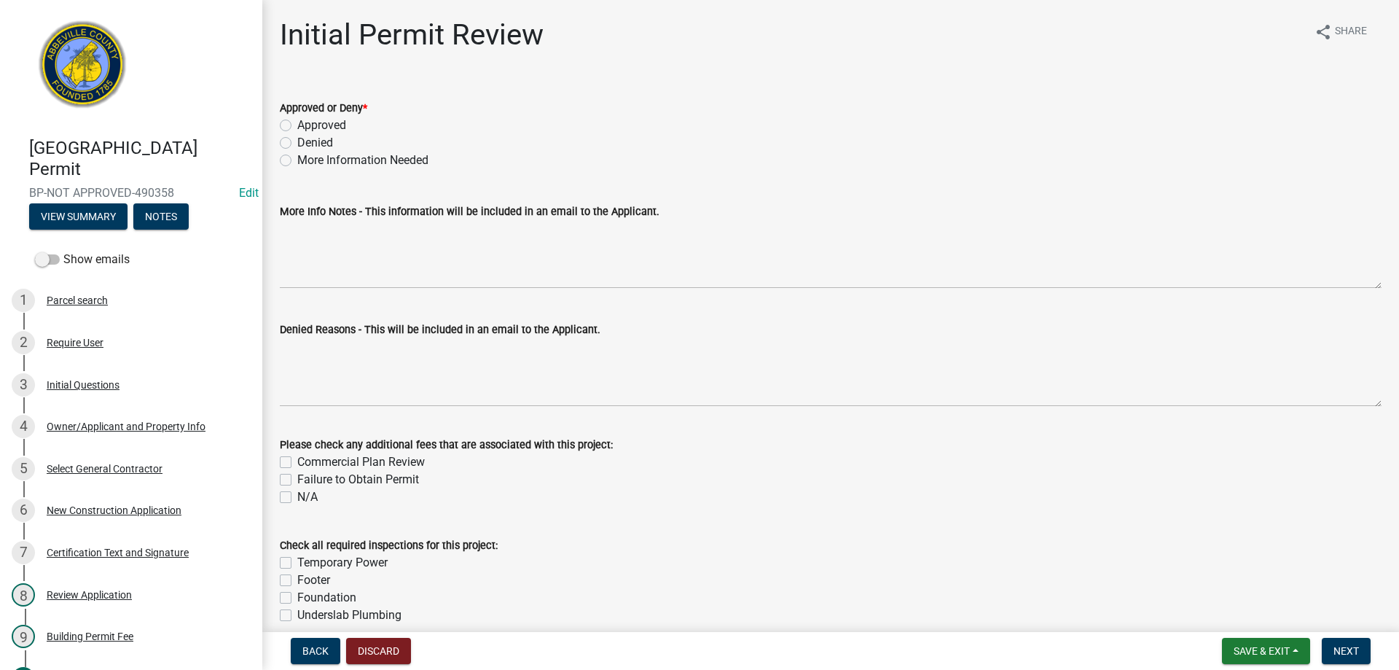
click at [297, 128] on label "Approved" at bounding box center [321, 125] width 49 height 17
click at [297, 126] on input "Approved" at bounding box center [301, 121] width 9 height 9
radio input "true"
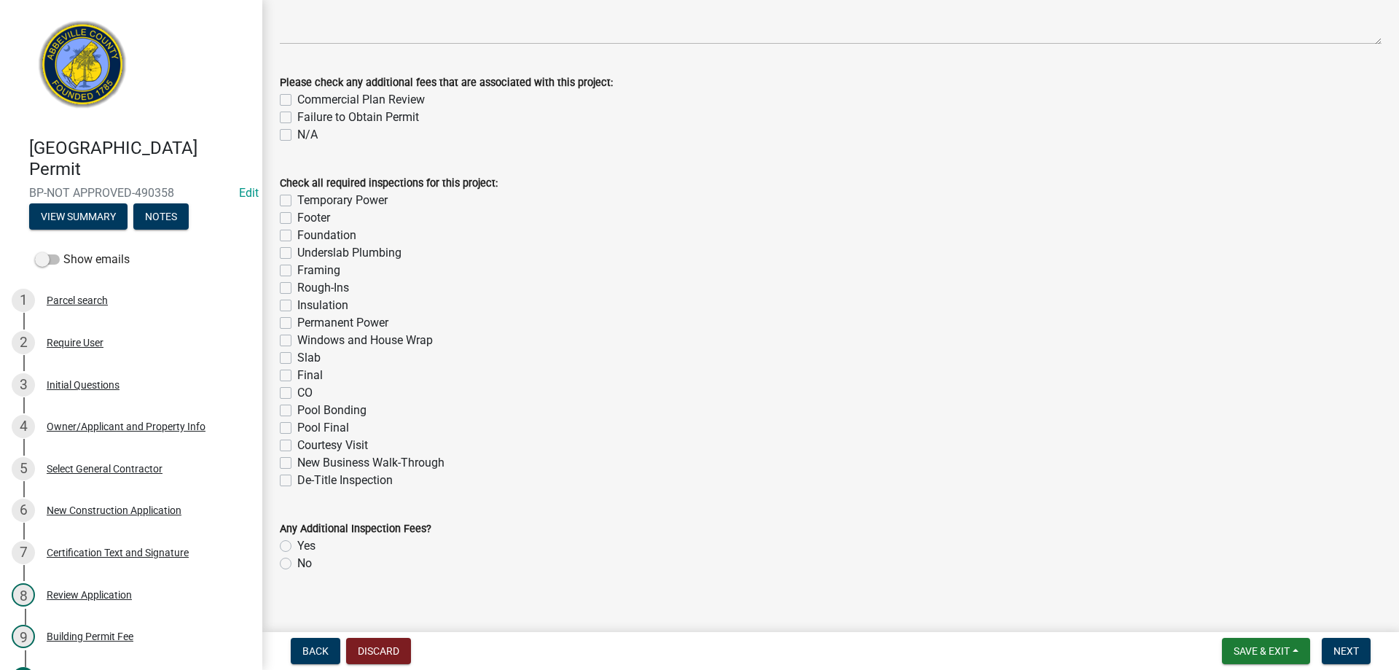
scroll to position [364, 0]
click at [297, 475] on label "De-Title Inspection" at bounding box center [344, 477] width 95 height 17
click at [297, 475] on input "De-Title Inspection" at bounding box center [301, 473] width 9 height 9
checkbox input "true"
checkbox input "false"
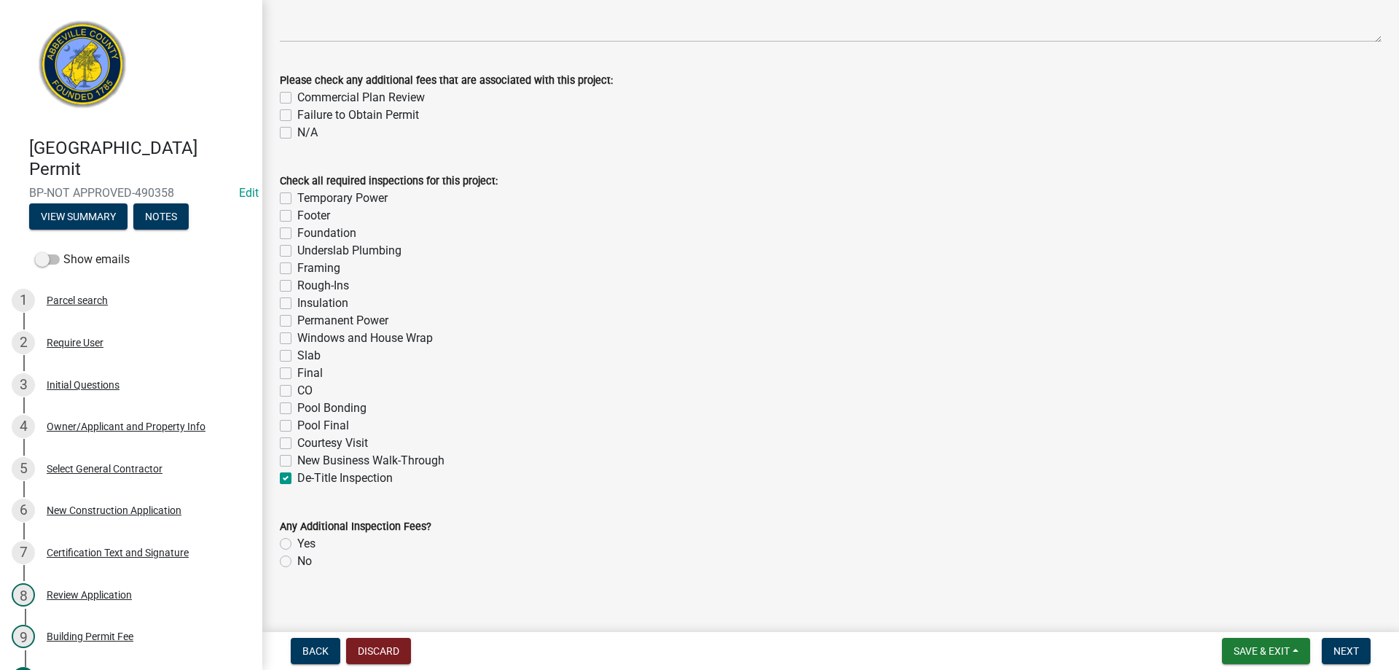
checkbox input "false"
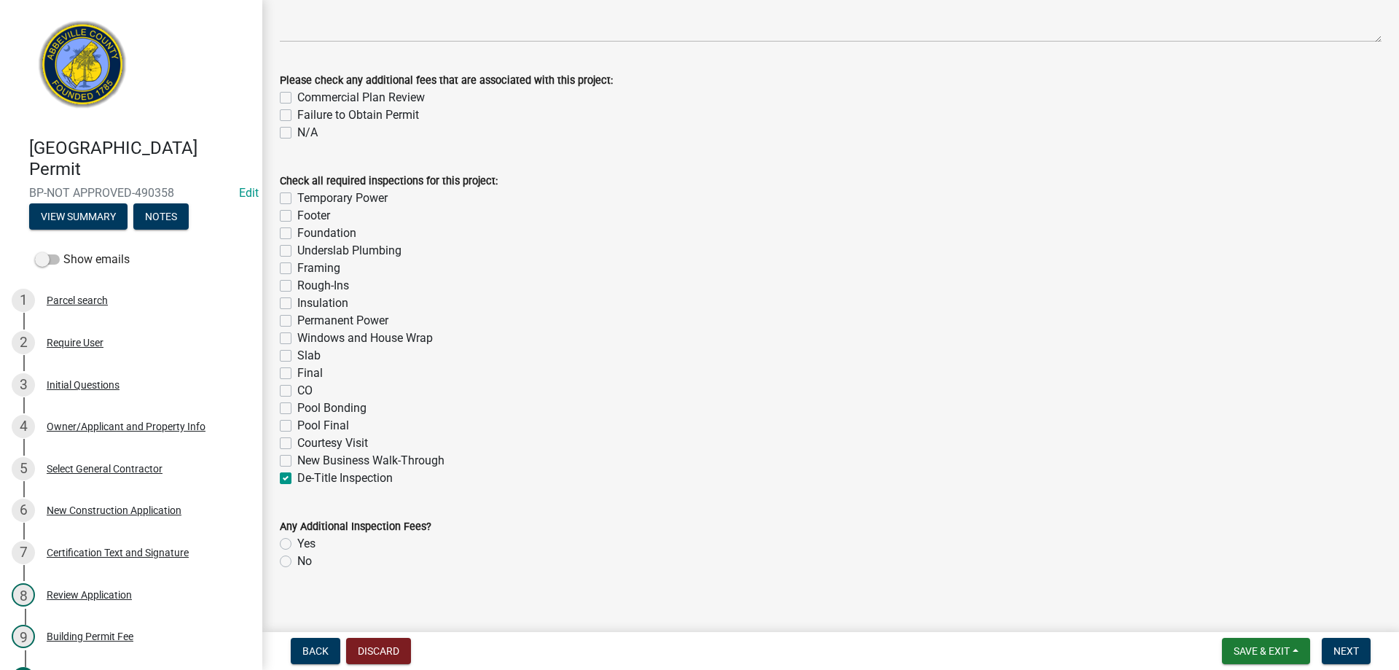
checkbox input "false"
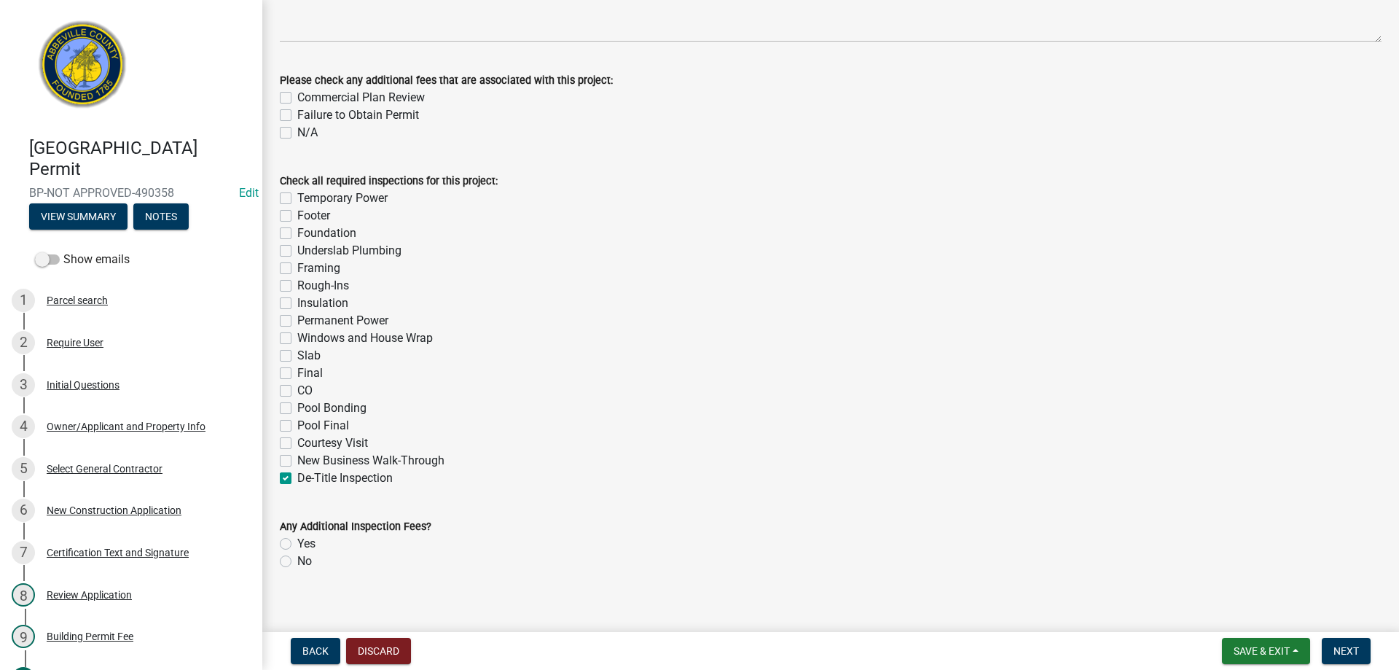
checkbox input "false"
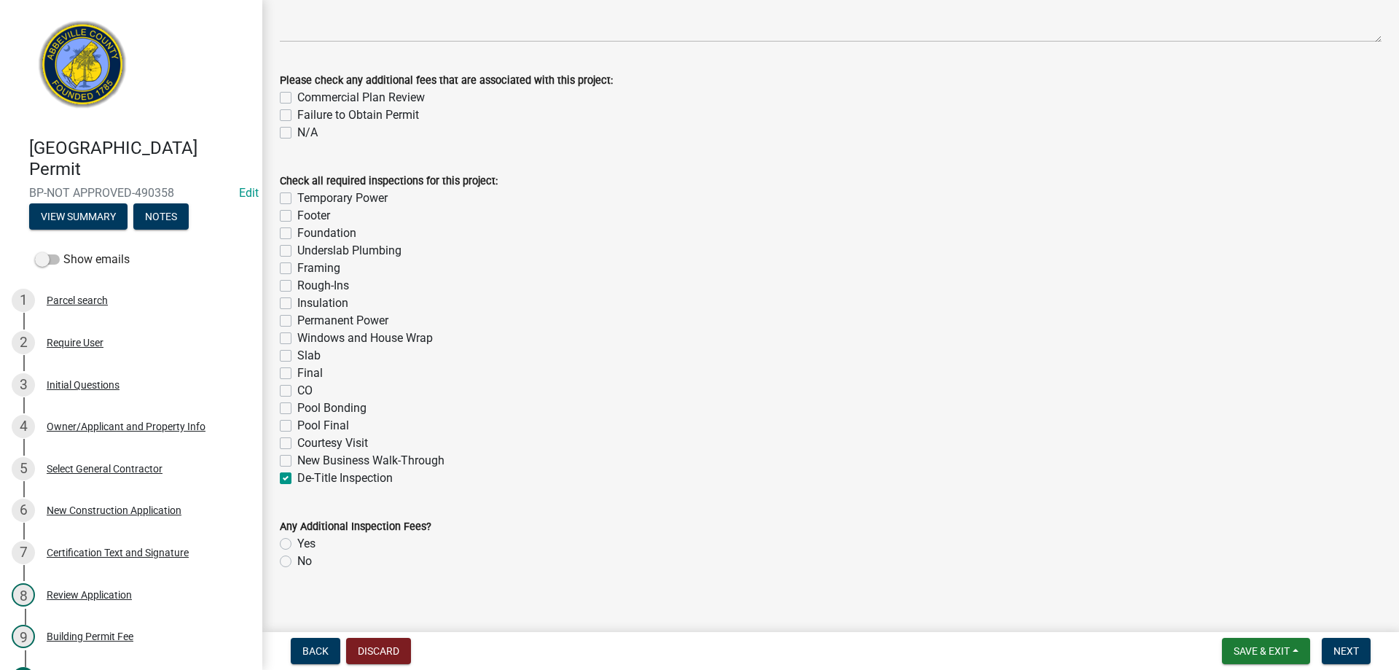
checkbox input "true"
click at [1362, 650] on button "Next" at bounding box center [1346, 651] width 49 height 26
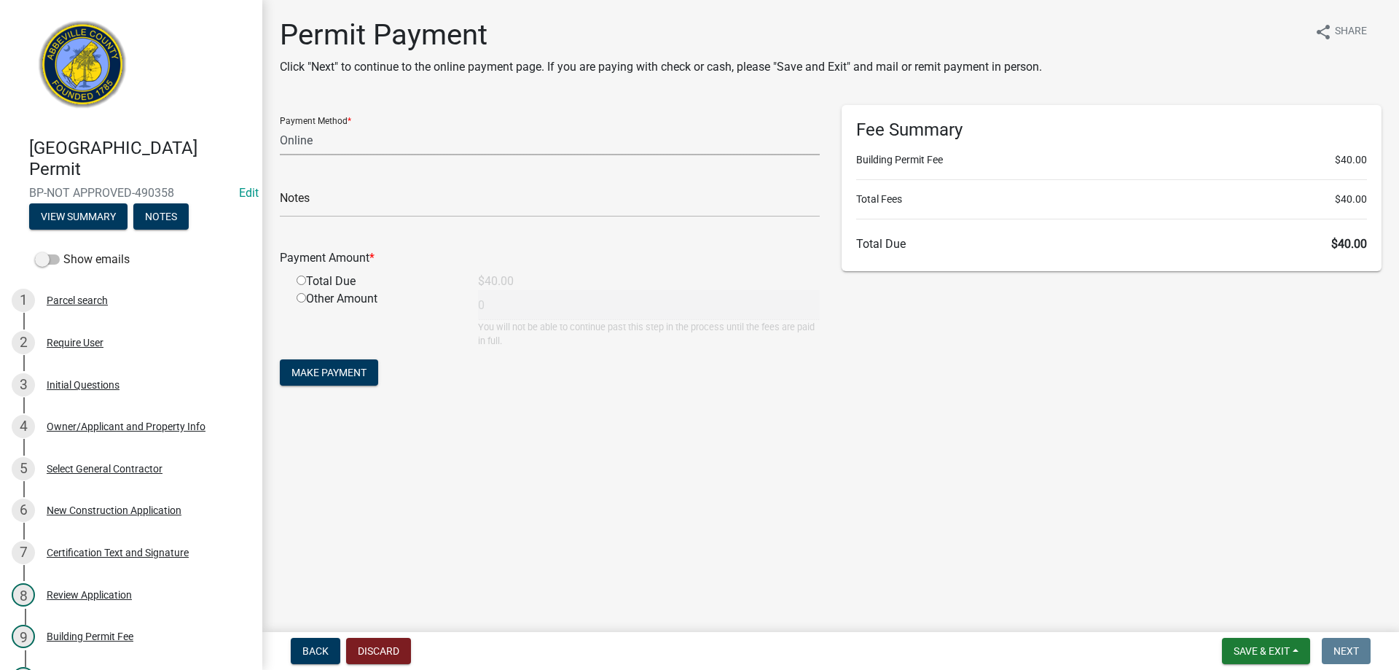
click at [327, 141] on select "Credit Card POS Check Cash Online" at bounding box center [550, 140] width 540 height 30
select select "1: 0"
click at [280, 125] on select "Credit Card POS Check Cash Online" at bounding box center [550, 140] width 540 height 30
click at [342, 217] on form "Payment Method * Credit Card POS Check Cash Online Check # Payment Amount * Tot…" at bounding box center [550, 247] width 540 height 284
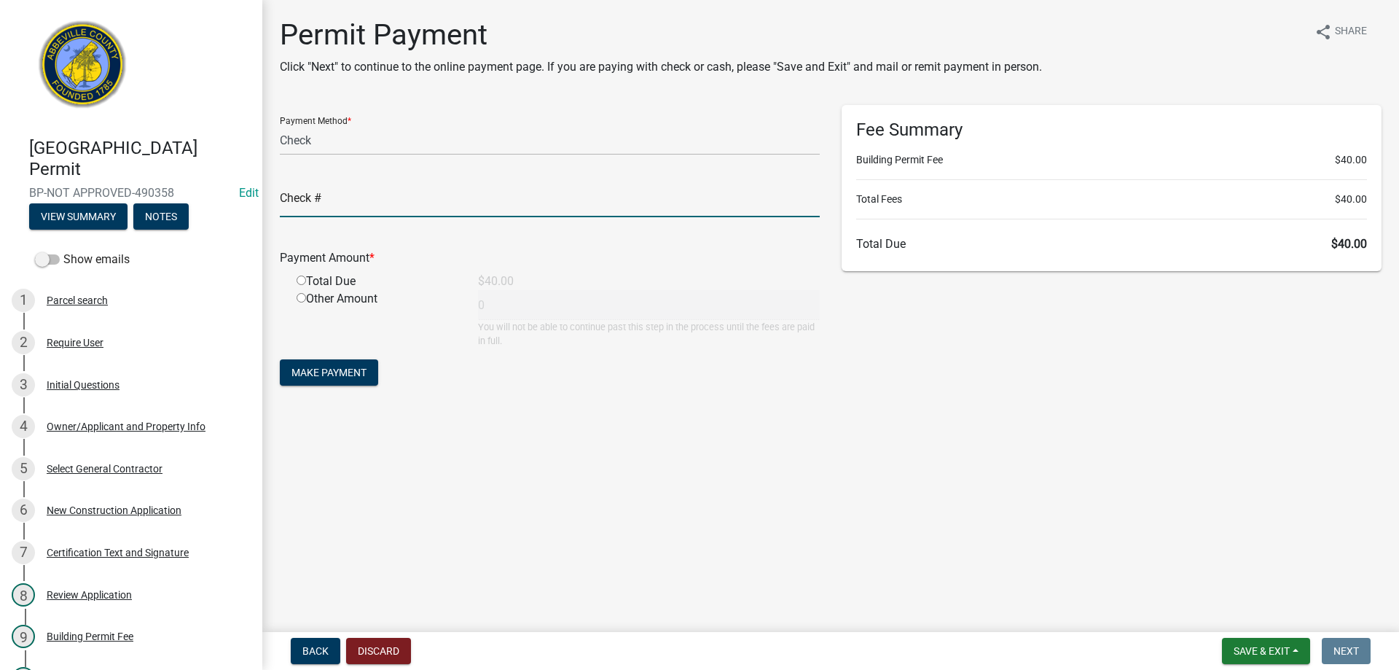
click at [334, 203] on input "text" at bounding box center [550, 202] width 540 height 30
type input "26224"
click at [305, 283] on input "radio" at bounding box center [301, 279] width 9 height 9
radio input "true"
type input "40"
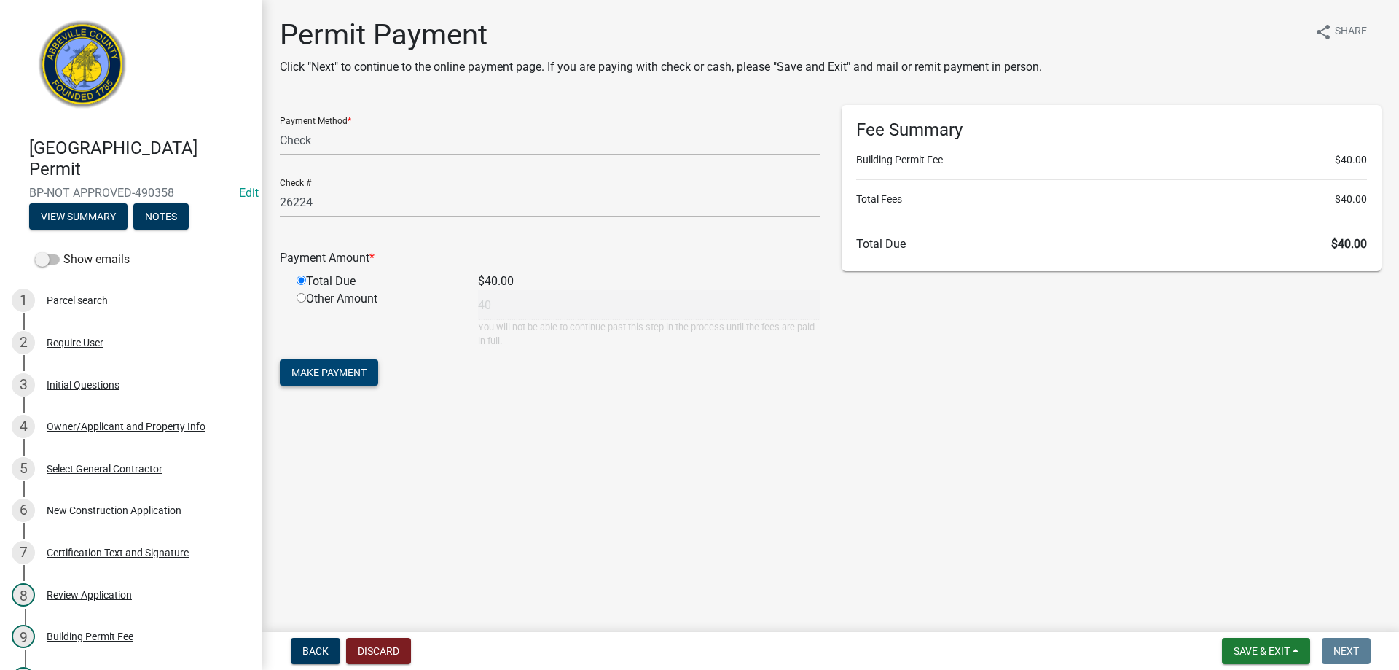
click at [338, 378] on span "Make Payment" at bounding box center [328, 373] width 75 height 12
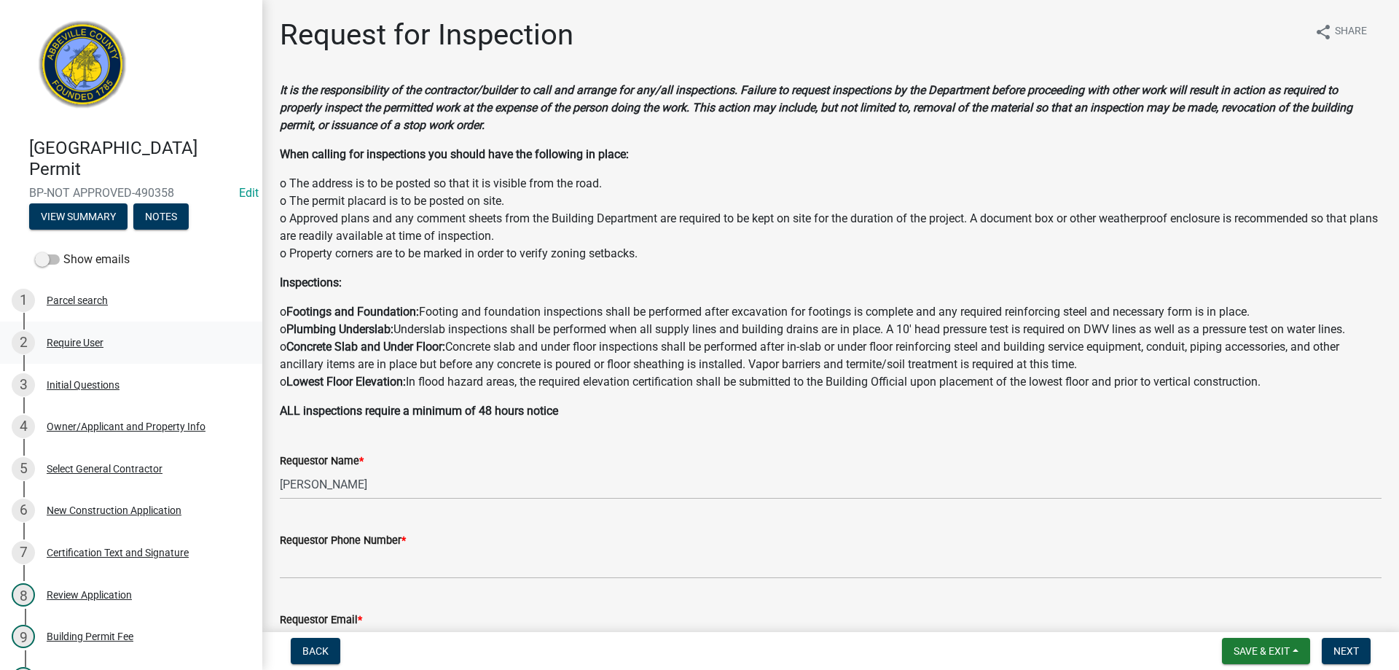
click at [86, 342] on div "Require User" at bounding box center [75, 342] width 57 height 10
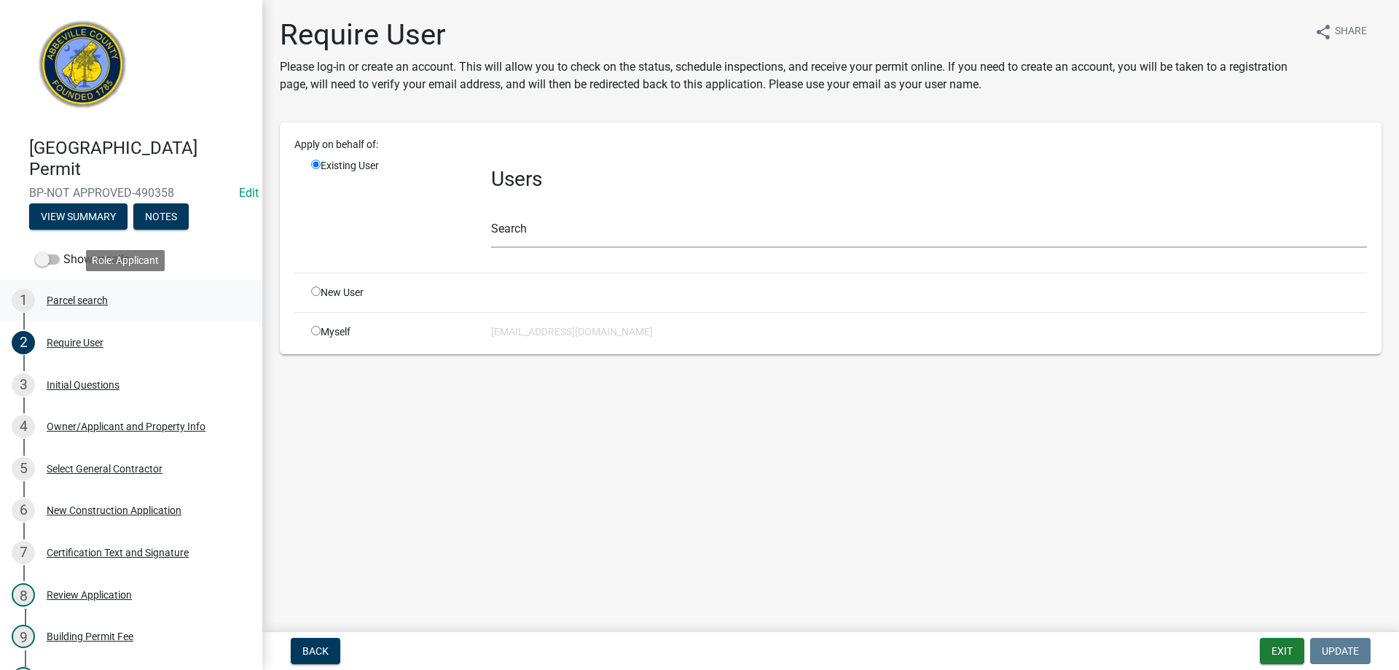
click at [77, 301] on div "Parcel search" at bounding box center [77, 300] width 61 height 10
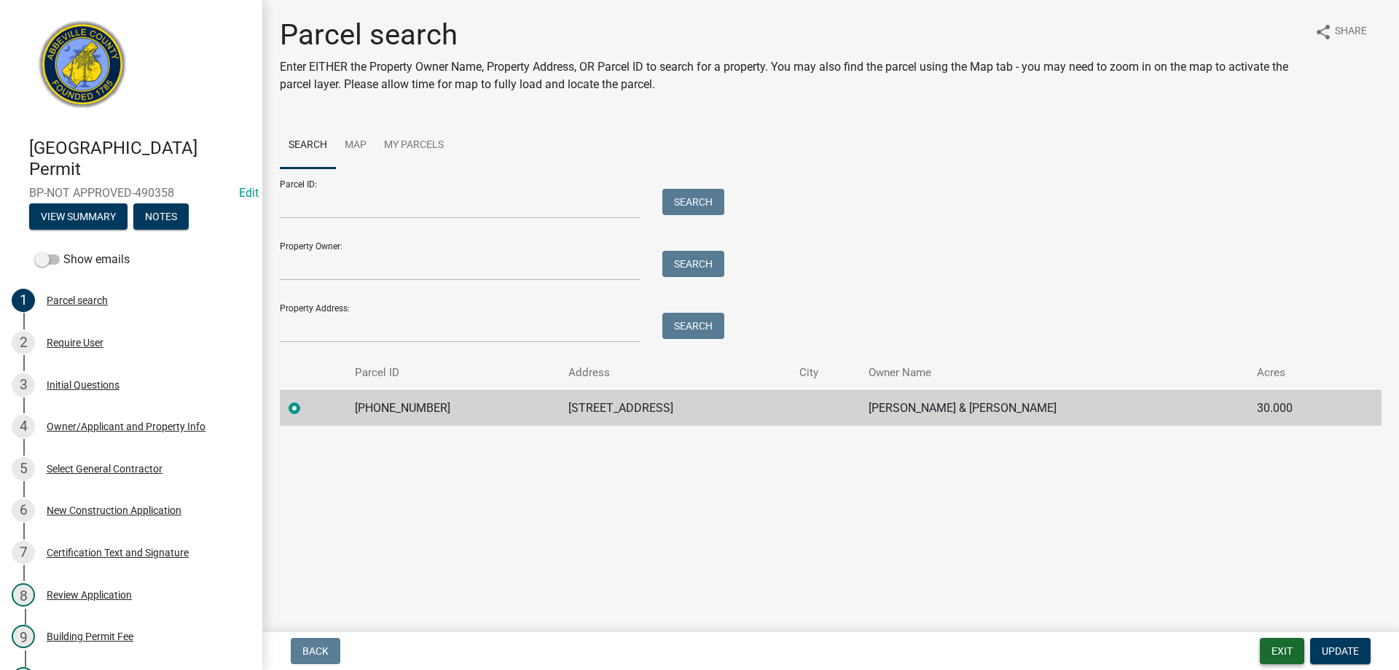
drag, startPoint x: 1275, startPoint y: 650, endPoint x: 660, endPoint y: 643, distance: 615.0
click at [666, 656] on div "Back Exit Update" at bounding box center [830, 651] width 1113 height 26
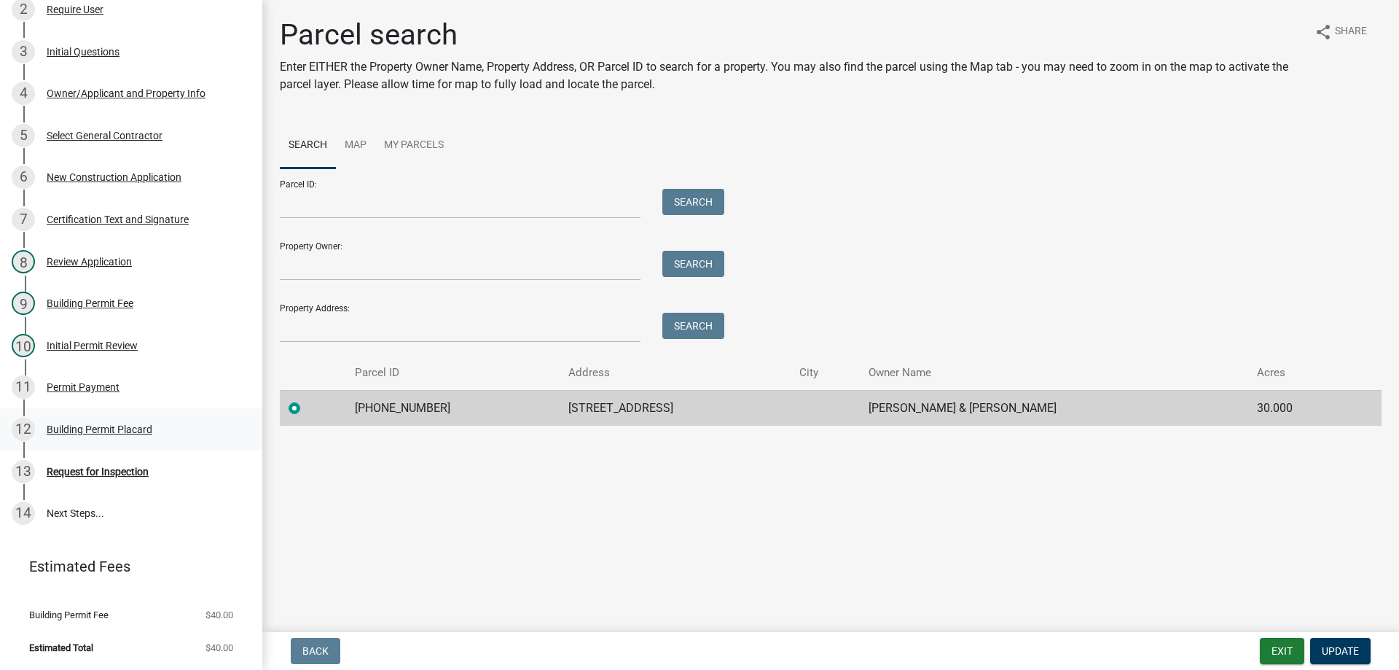
click at [106, 421] on div "12 Building Permit Placard" at bounding box center [125, 429] width 227 height 23
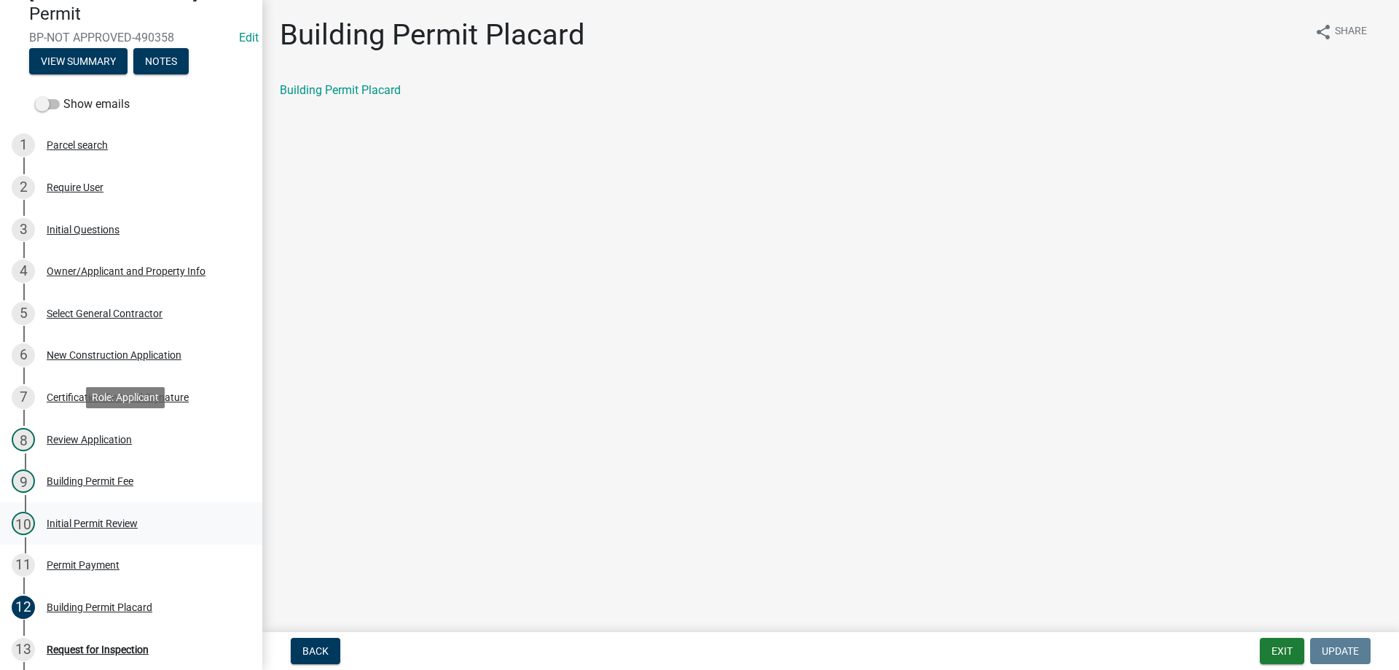
scroll to position [114, 0]
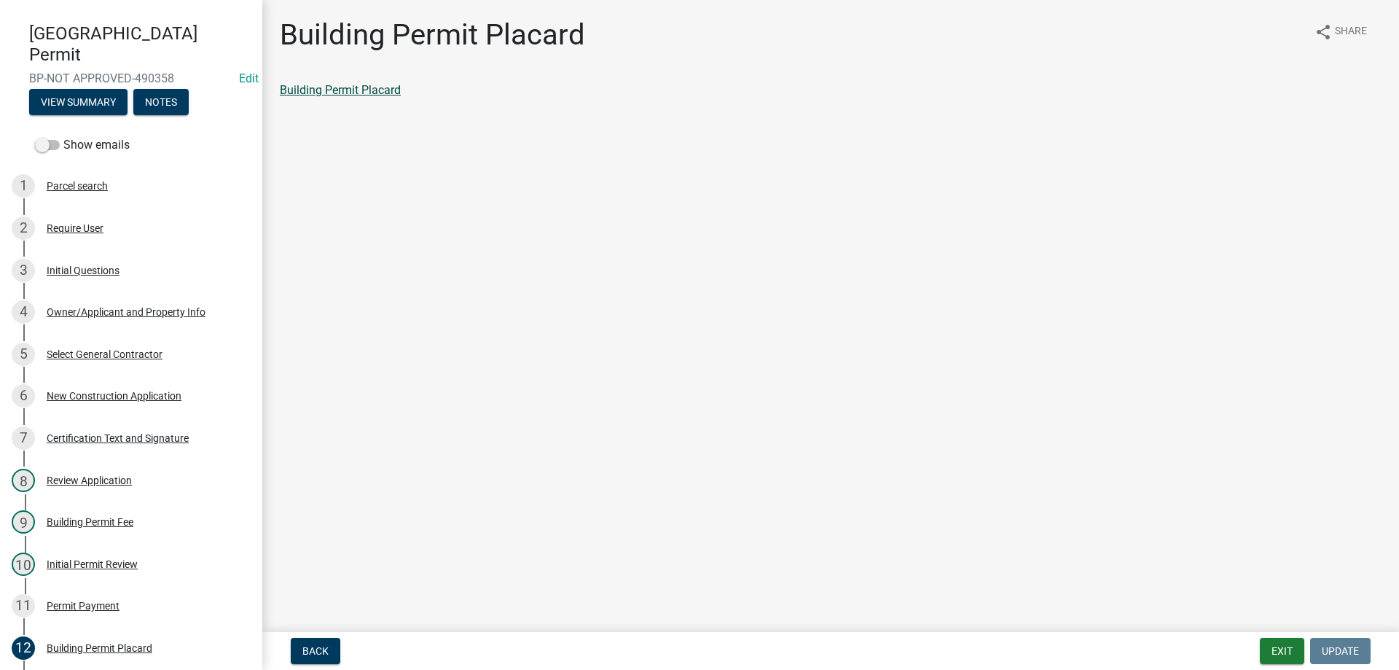
click at [371, 90] on link "Building Permit Placard" at bounding box center [340, 90] width 121 height 14
